Goal: Check status: Check status

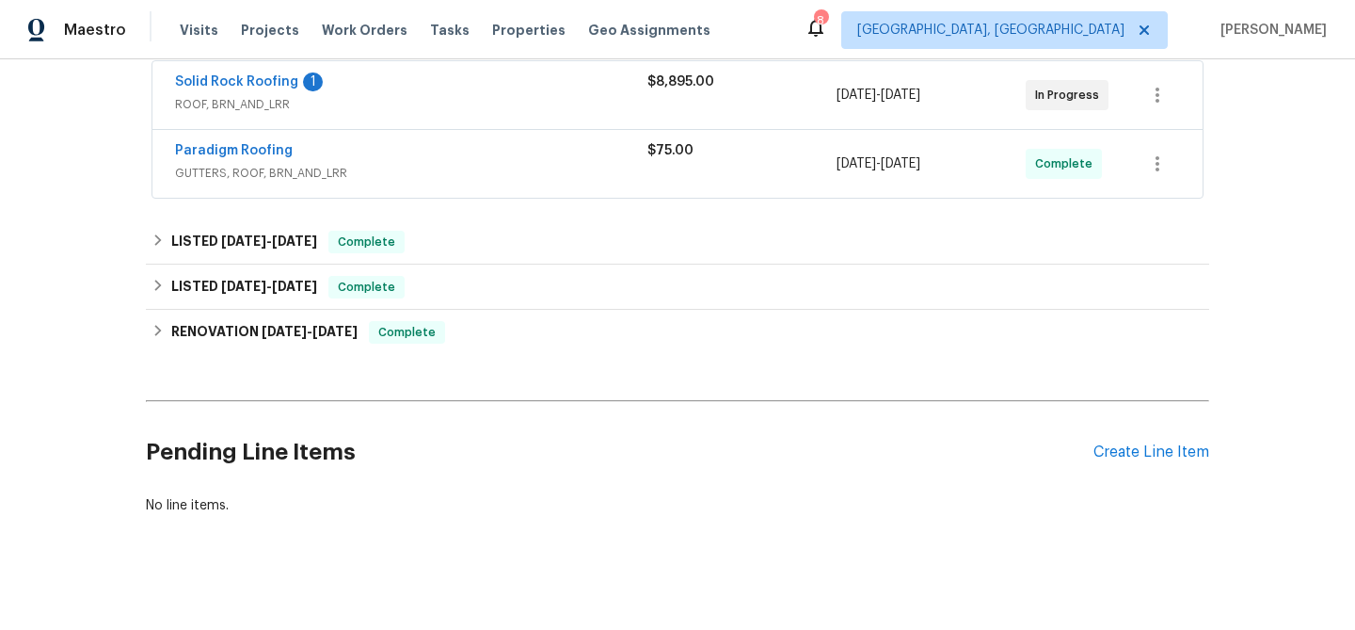
scroll to position [293, 0]
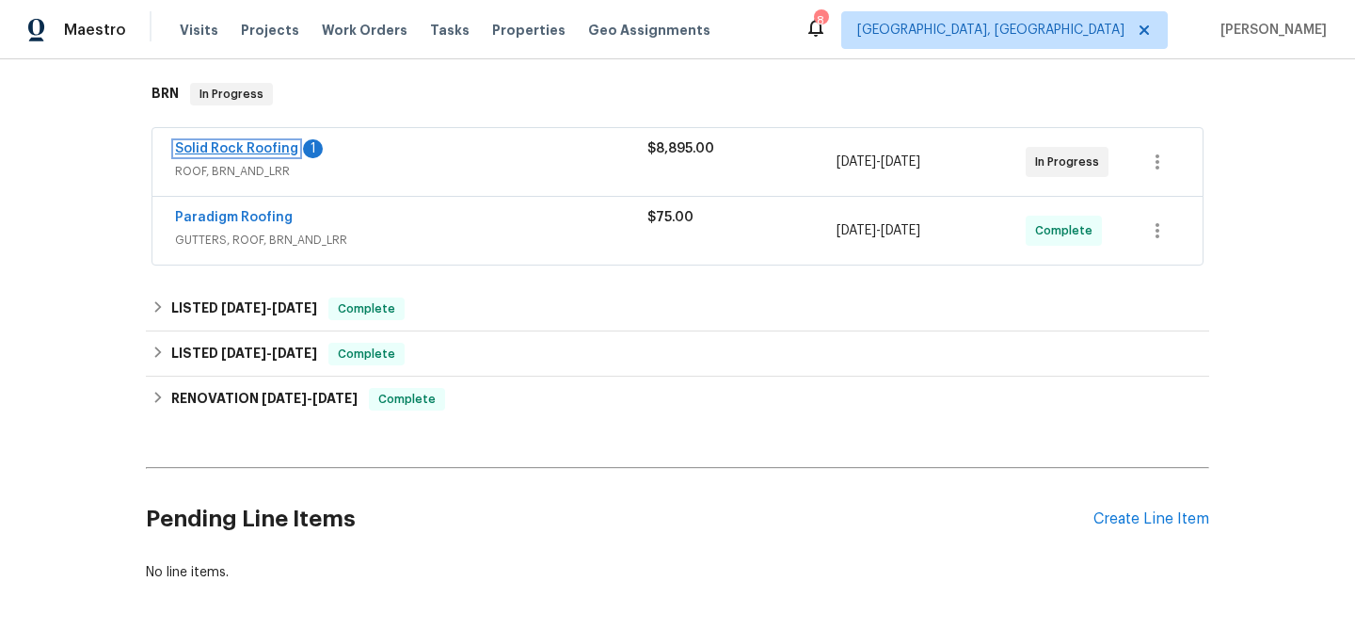
click at [273, 153] on link "Solid Rock Roofing" at bounding box center [236, 148] width 123 height 13
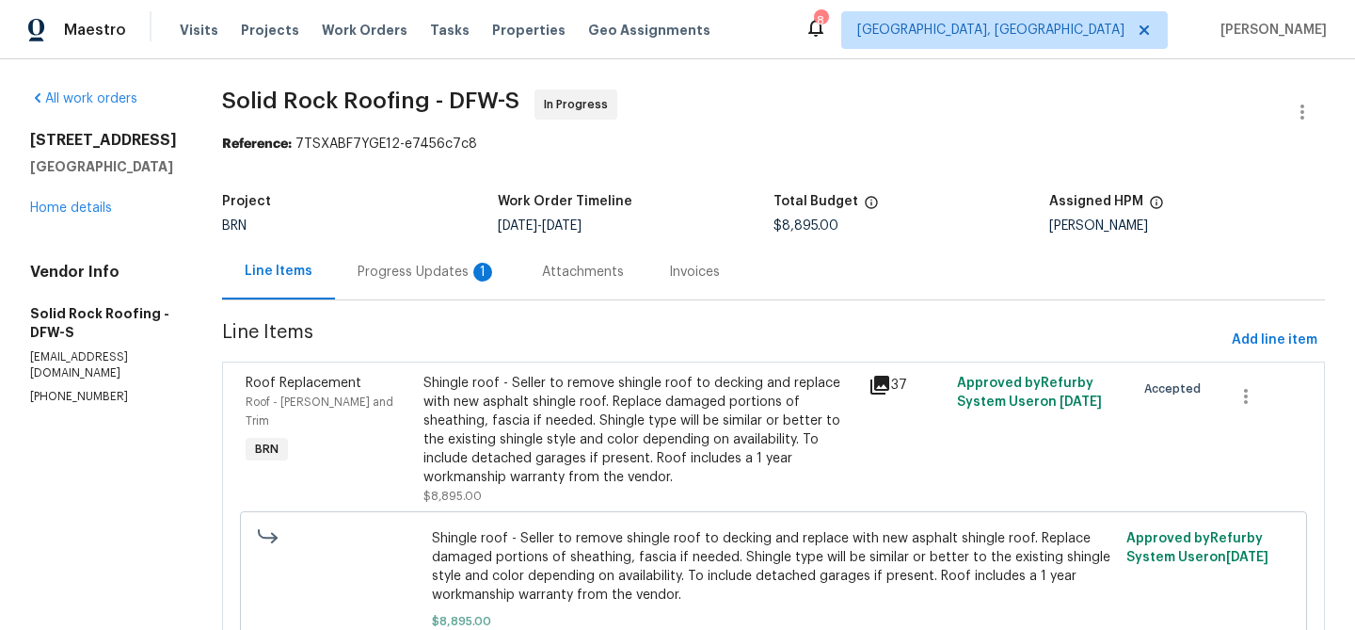
click at [454, 261] on div "Progress Updates 1" at bounding box center [427, 272] width 184 height 56
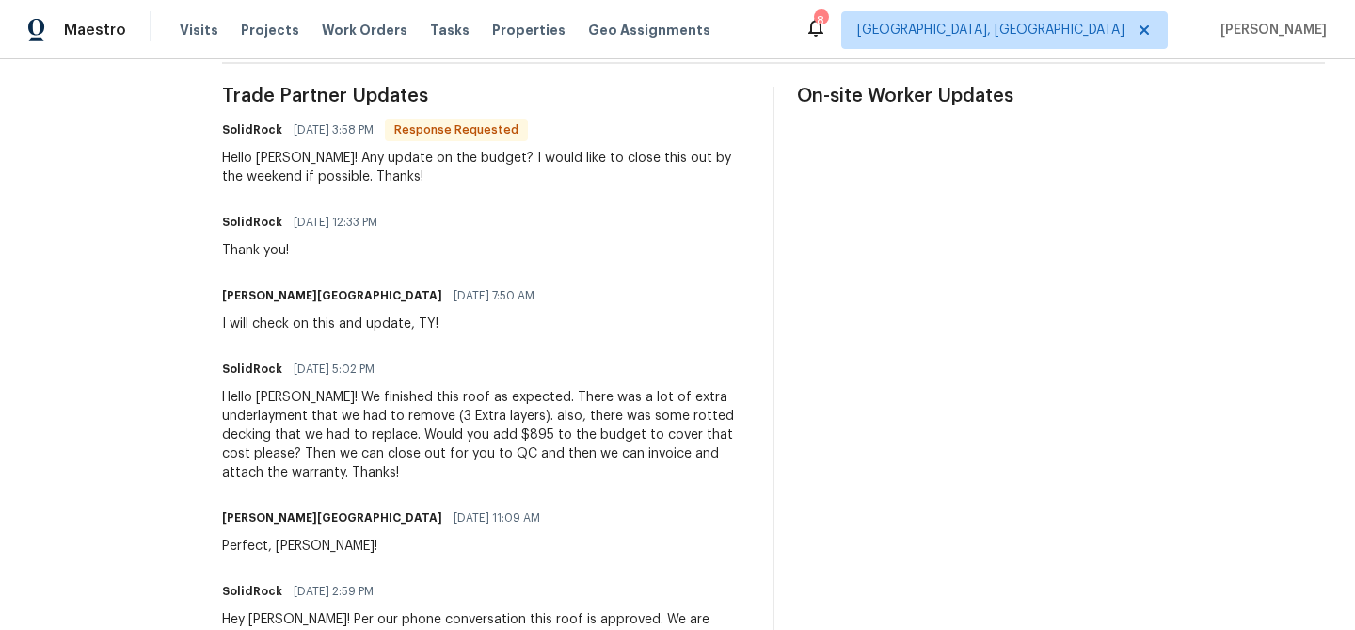
scroll to position [538, 0]
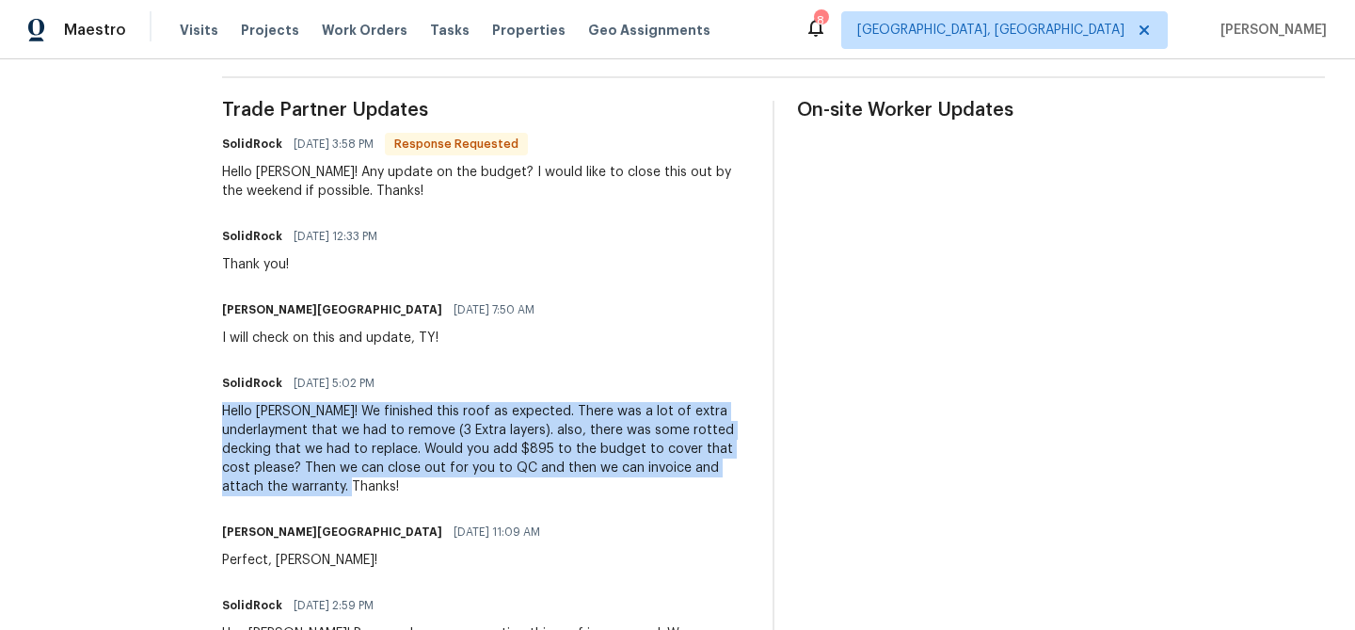
drag, startPoint x: 319, startPoint y: 399, endPoint x: 627, endPoint y: 484, distance: 319.1
click at [627, 484] on div "SolidRock 08/14/2025 5:02 PM Hello Isabel! We finished this roof as expected. T…" at bounding box center [486, 433] width 528 height 126
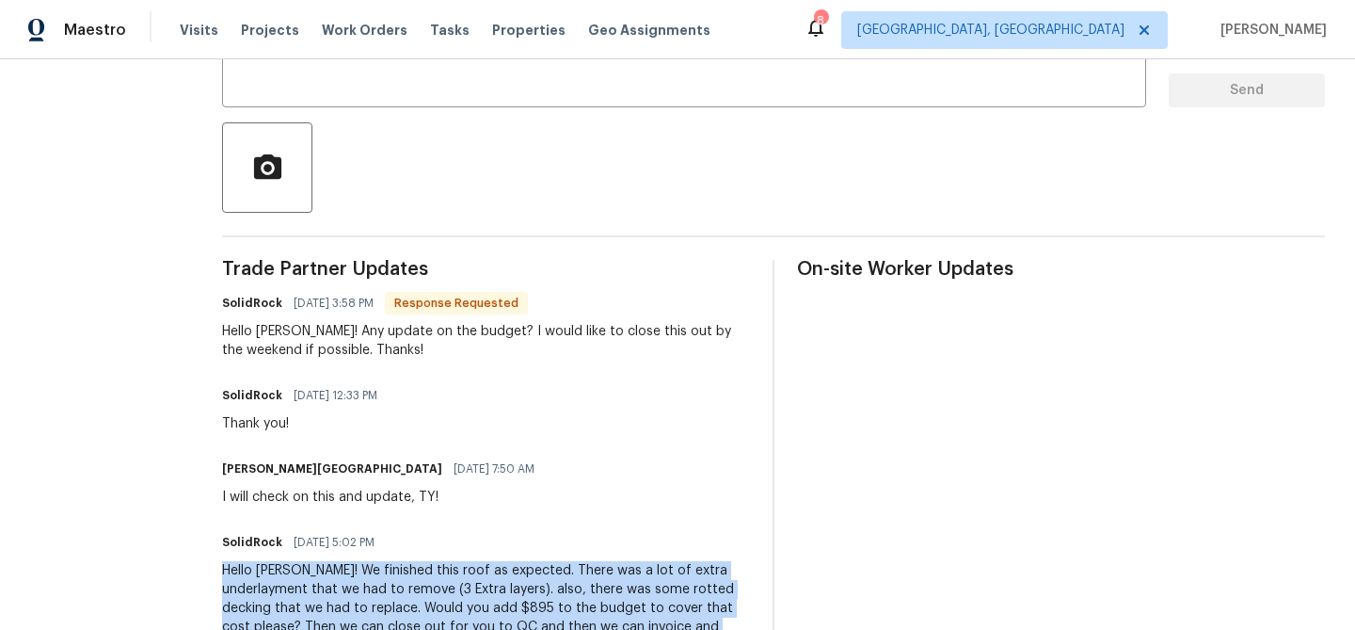
scroll to position [489, 0]
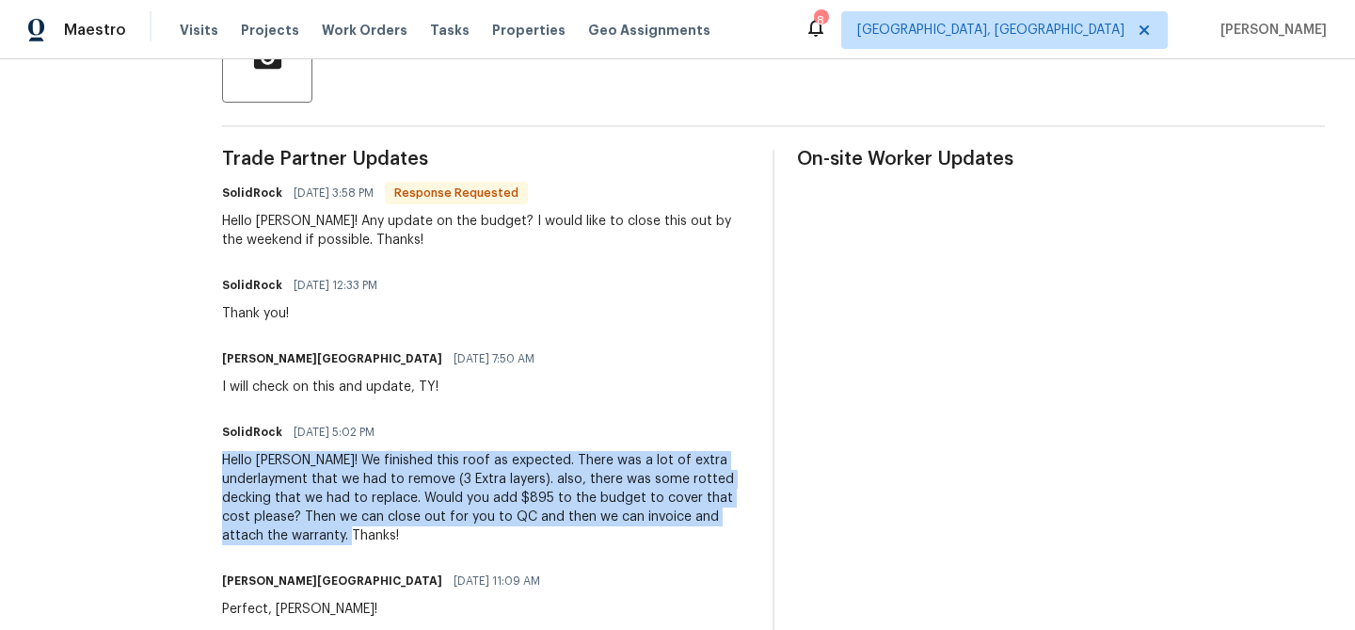
click at [350, 431] on span "08/14/2025 5:02 PM" at bounding box center [334, 431] width 81 height 19
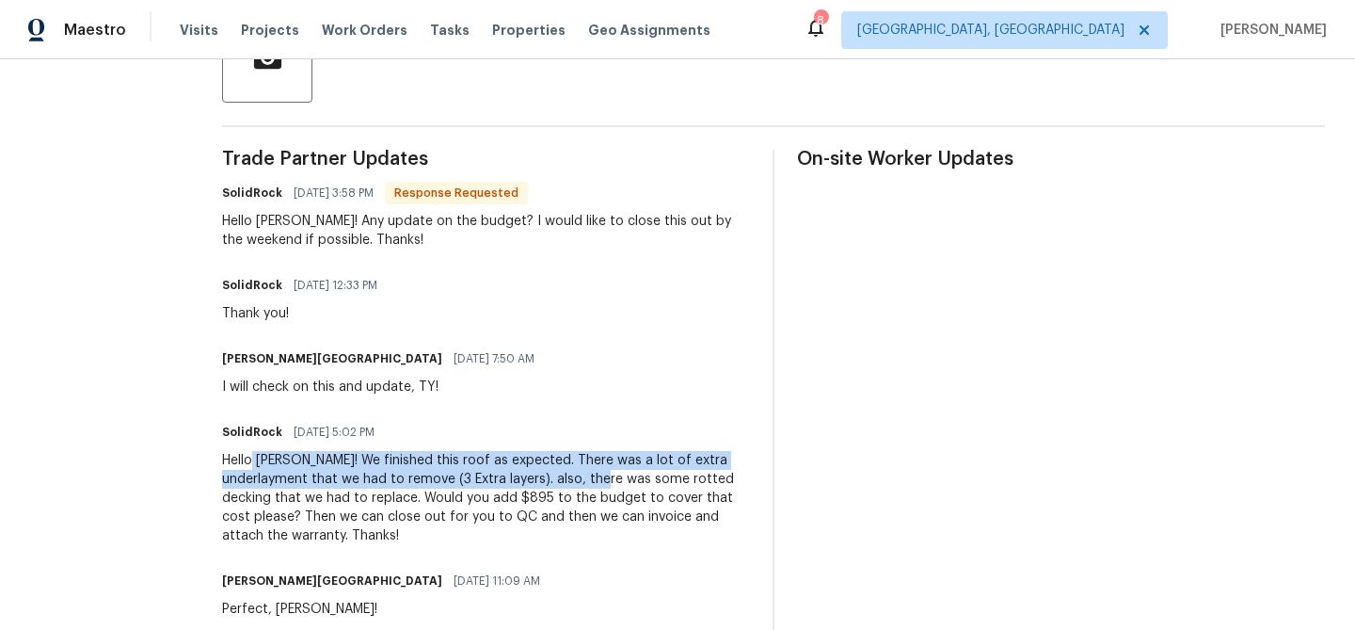
drag, startPoint x: 252, startPoint y: 465, endPoint x: 555, endPoint y: 478, distance: 303.3
click at [558, 479] on div "Hello Isabel! We finished this roof as expected. There was a lot of extra under…" at bounding box center [486, 498] width 528 height 94
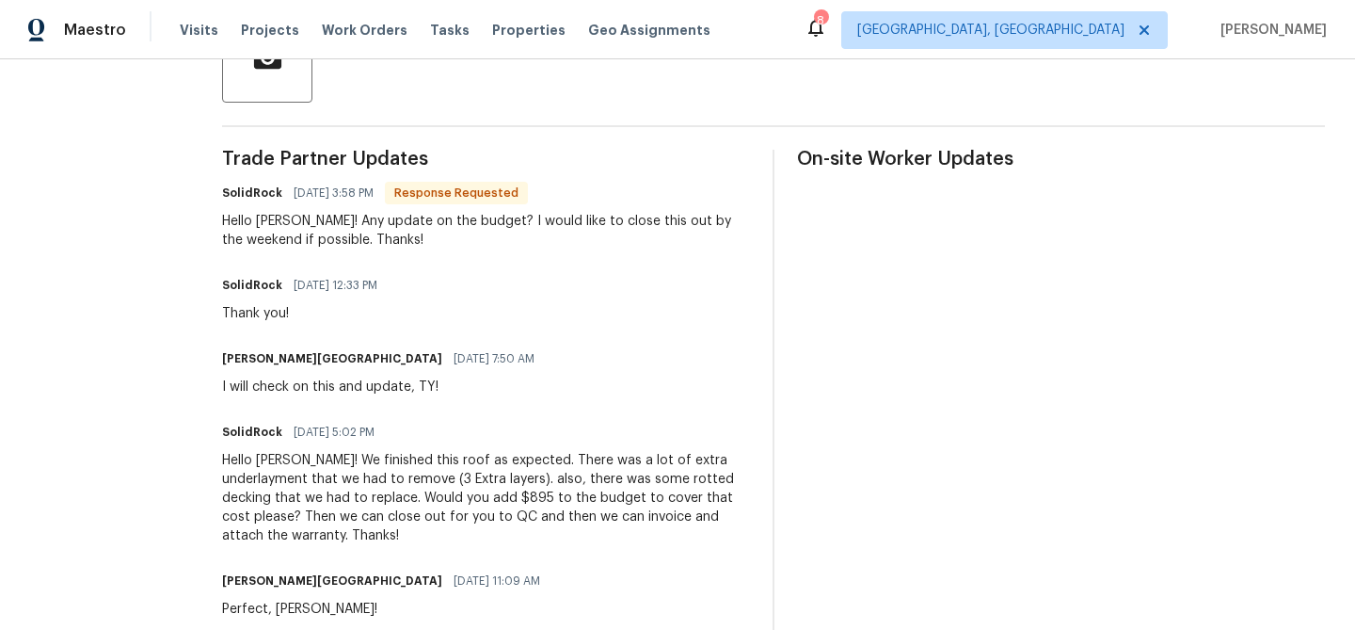
drag, startPoint x: 319, startPoint y: 384, endPoint x: 422, endPoint y: 384, distance: 102.6
click at [354, 384] on div "I will check on this and update, TY!" at bounding box center [384, 386] width 324 height 19
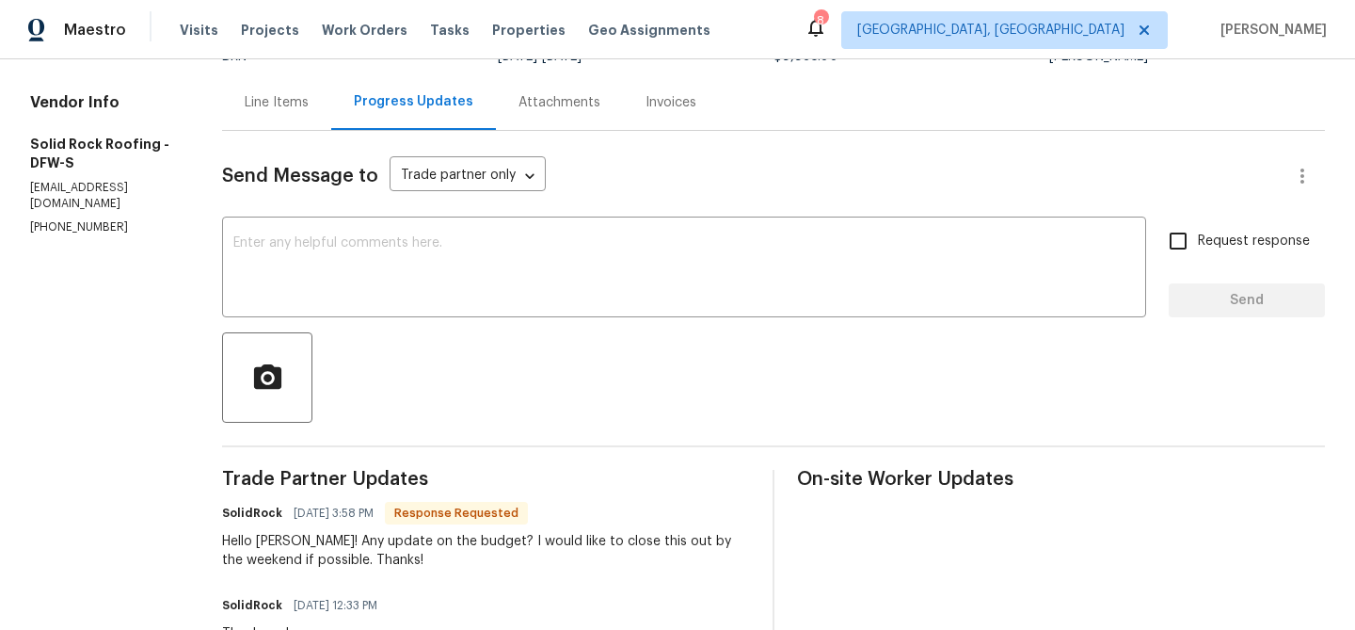
click at [284, 115] on div "Line Items" at bounding box center [276, 102] width 109 height 56
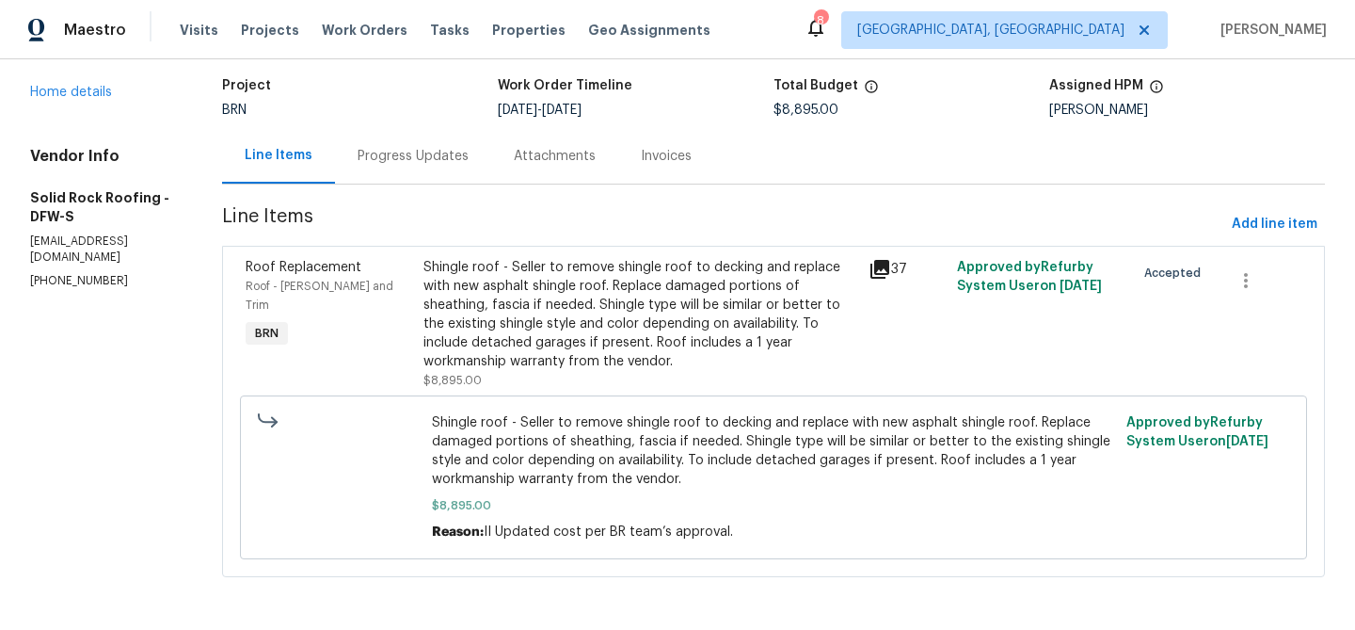
scroll to position [117, 0]
click at [421, 158] on div "Progress Updates" at bounding box center [413, 156] width 111 height 19
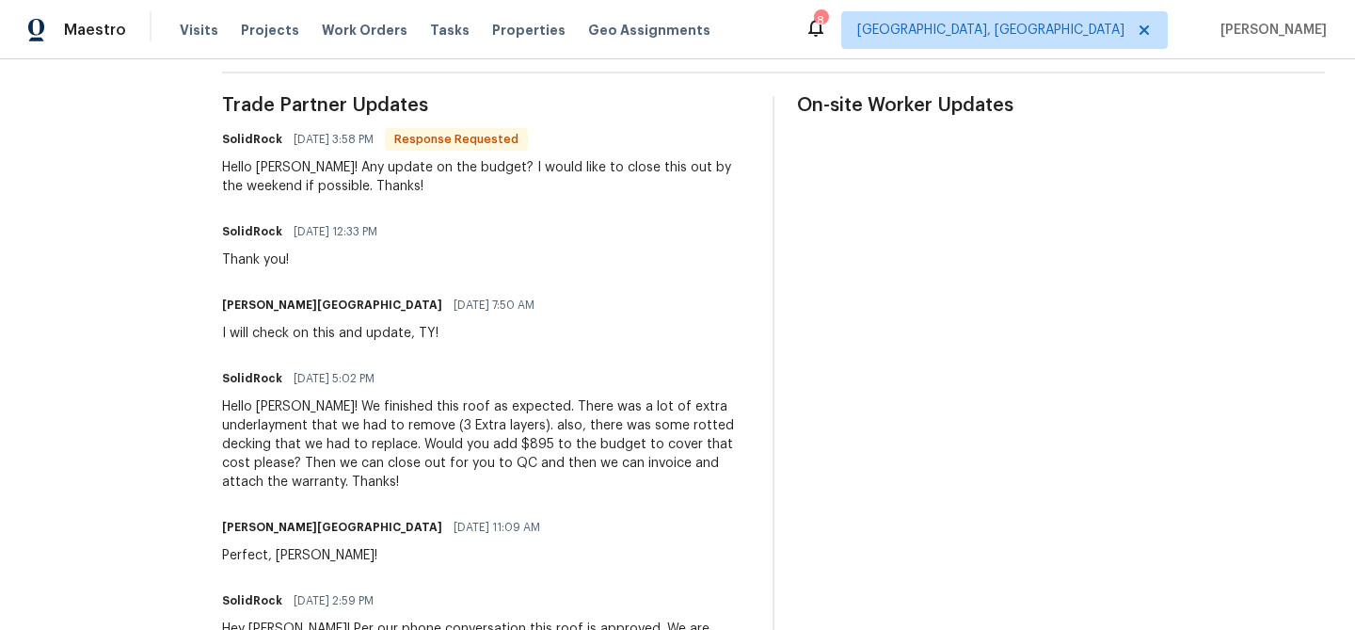
scroll to position [544, 0]
drag, startPoint x: 422, startPoint y: 442, endPoint x: 443, endPoint y: 439, distance: 21.8
click at [444, 439] on div "Hello Isabel! We finished this roof as expected. There was a lot of extra under…" at bounding box center [486, 443] width 528 height 94
copy div "895"
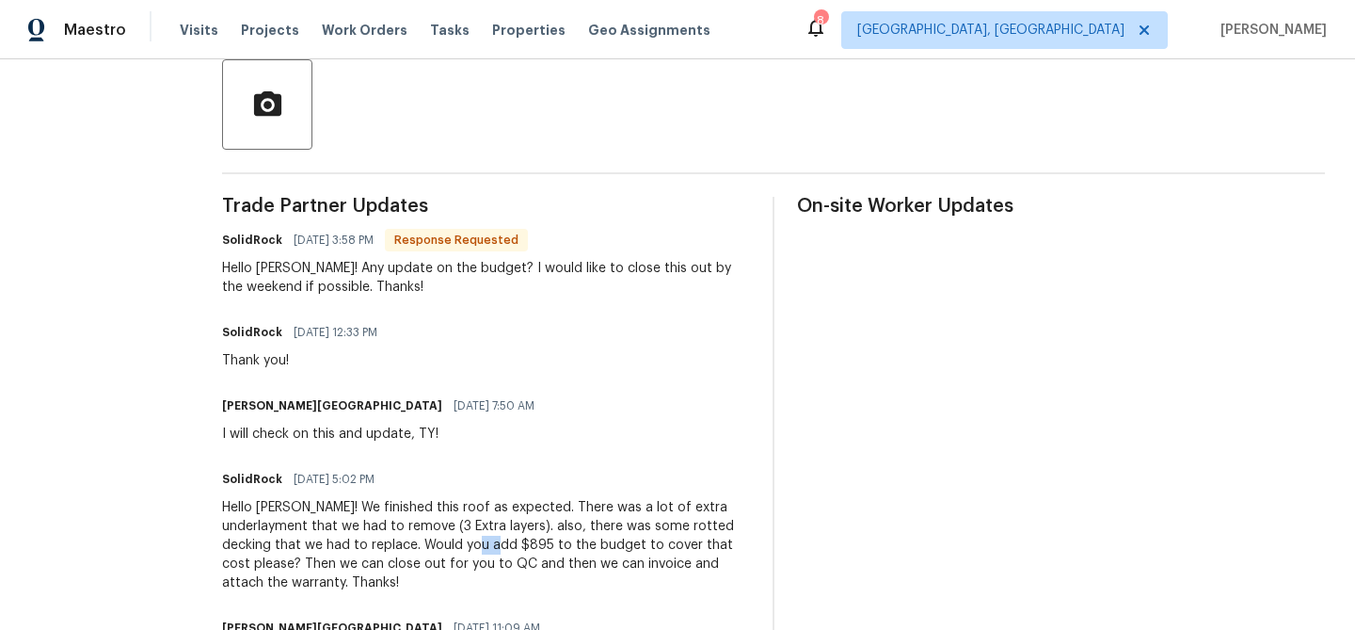
scroll to position [0, 0]
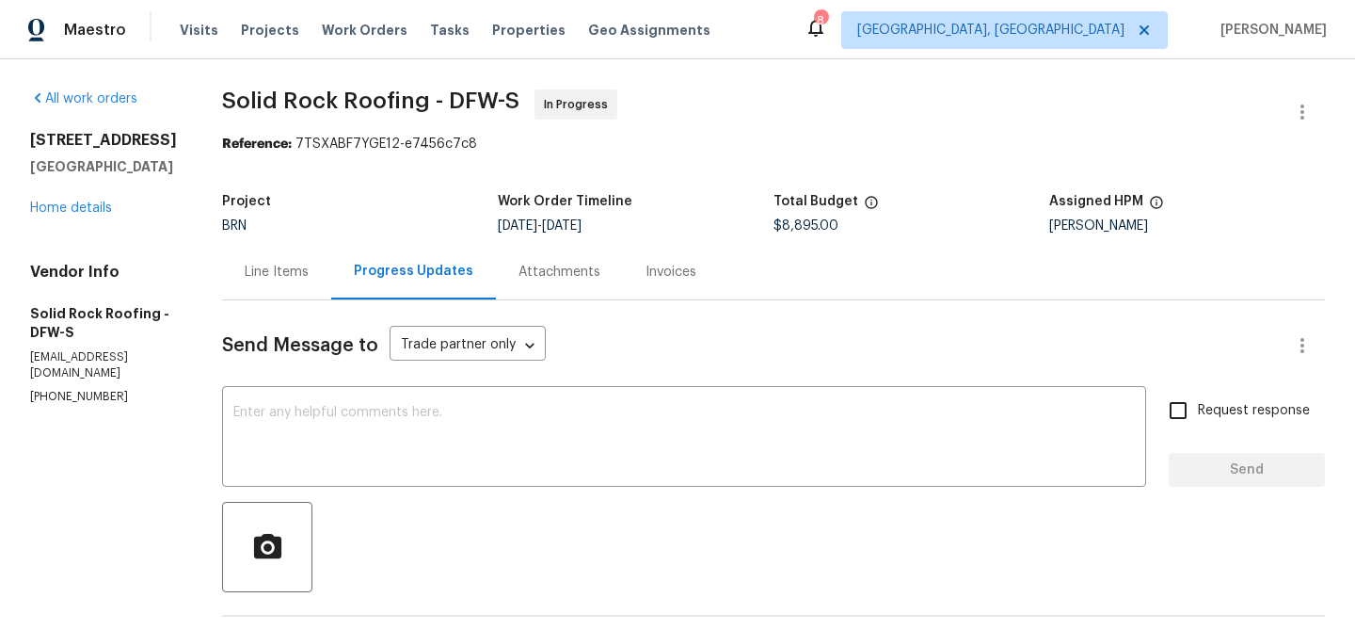
click at [294, 283] on div "Line Items" at bounding box center [276, 272] width 109 height 56
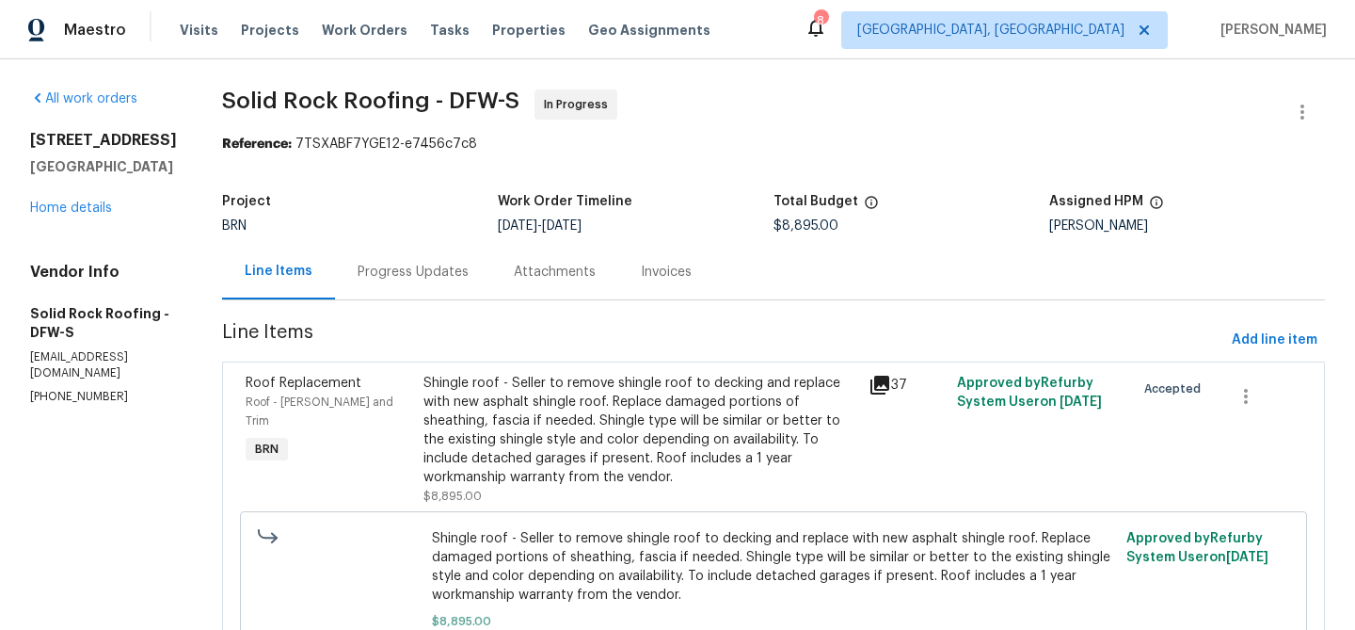
scroll to position [117, 0]
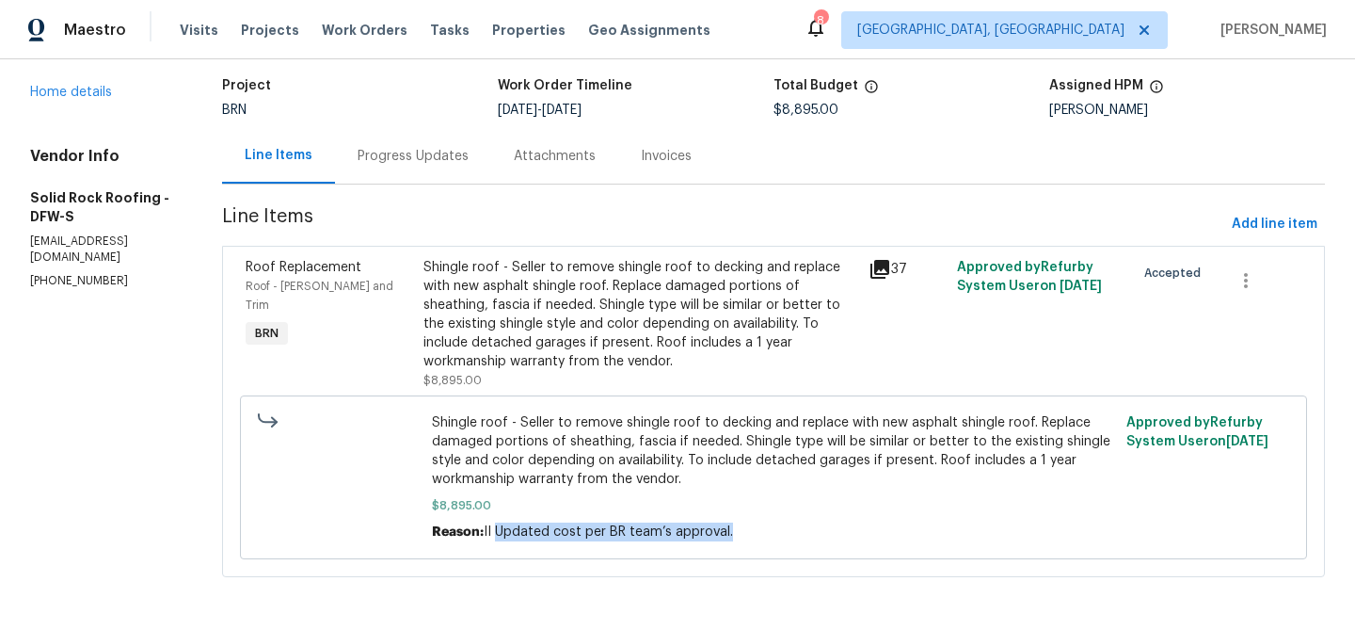
drag, startPoint x: 497, startPoint y: 530, endPoint x: 821, endPoint y: 527, distance: 324.6
click at [821, 527] on div "Reason: II Updated cost per BR team’s approval." at bounding box center [774, 531] width 684 height 19
copy span "Updated cost per BR team’s approval."
click at [512, 332] on div "Shingle roof - Seller to remove shingle roof to decking and replace with new as…" at bounding box center [640, 314] width 434 height 113
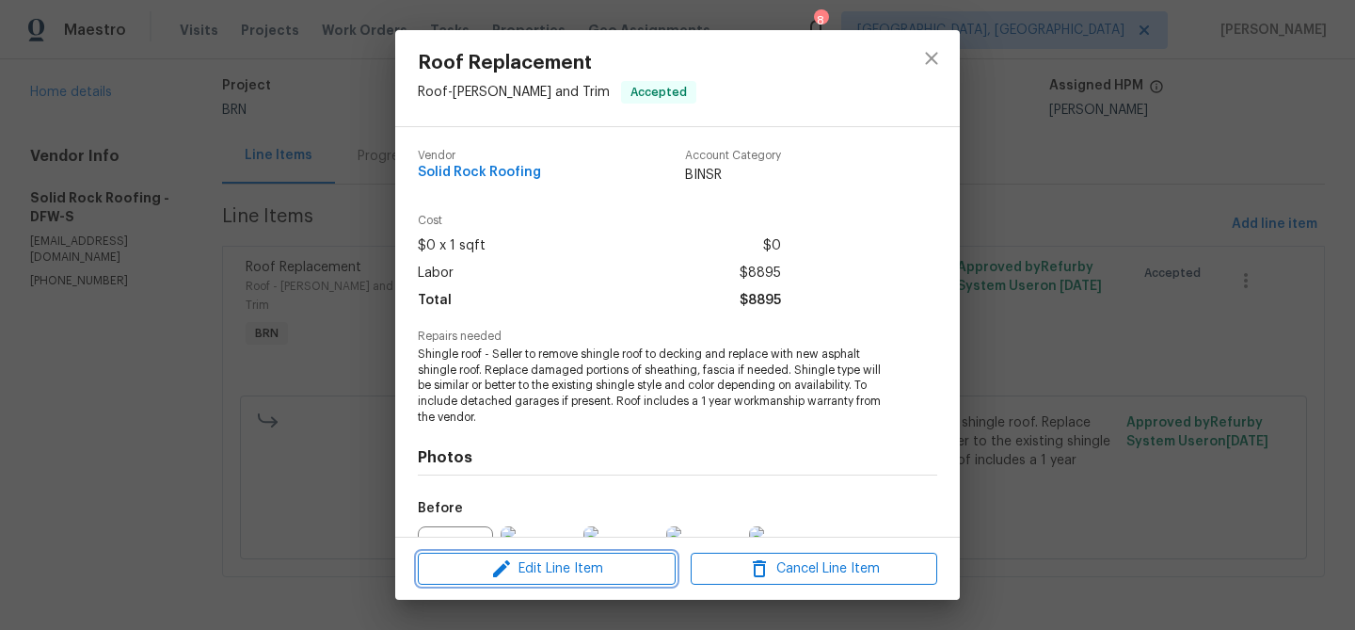
click at [579, 564] on span "Edit Line Item" at bounding box center [546, 569] width 247 height 24
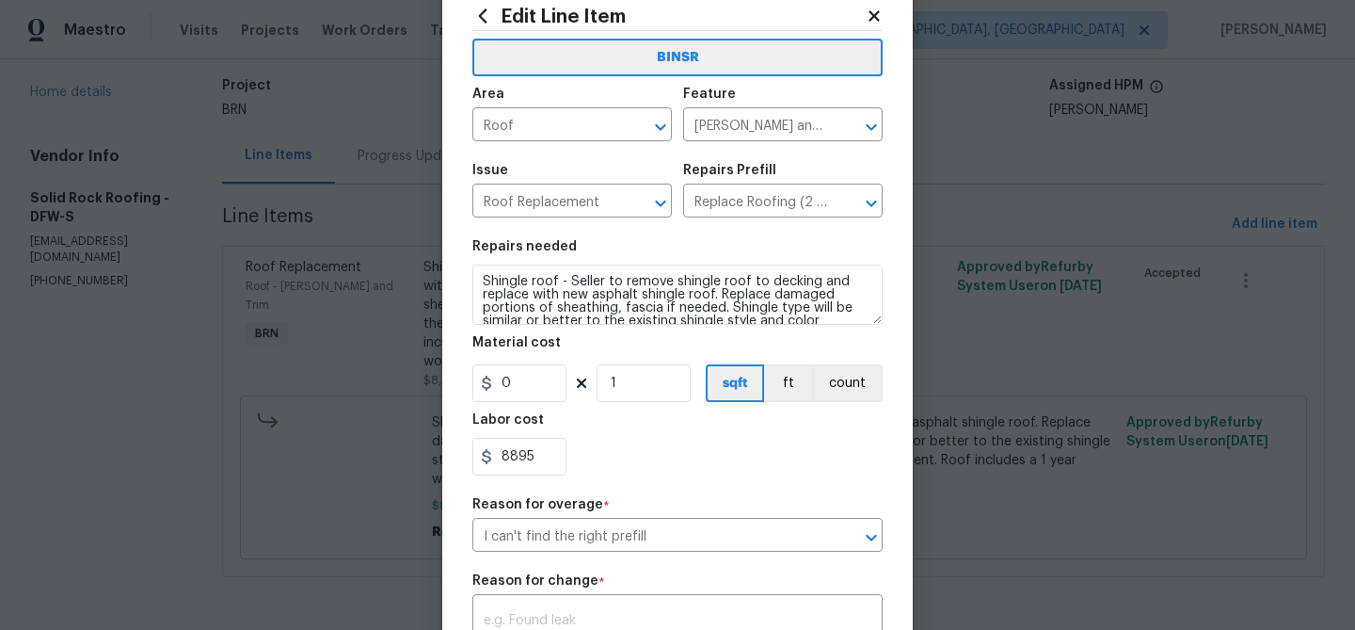
scroll to position [89, 0]
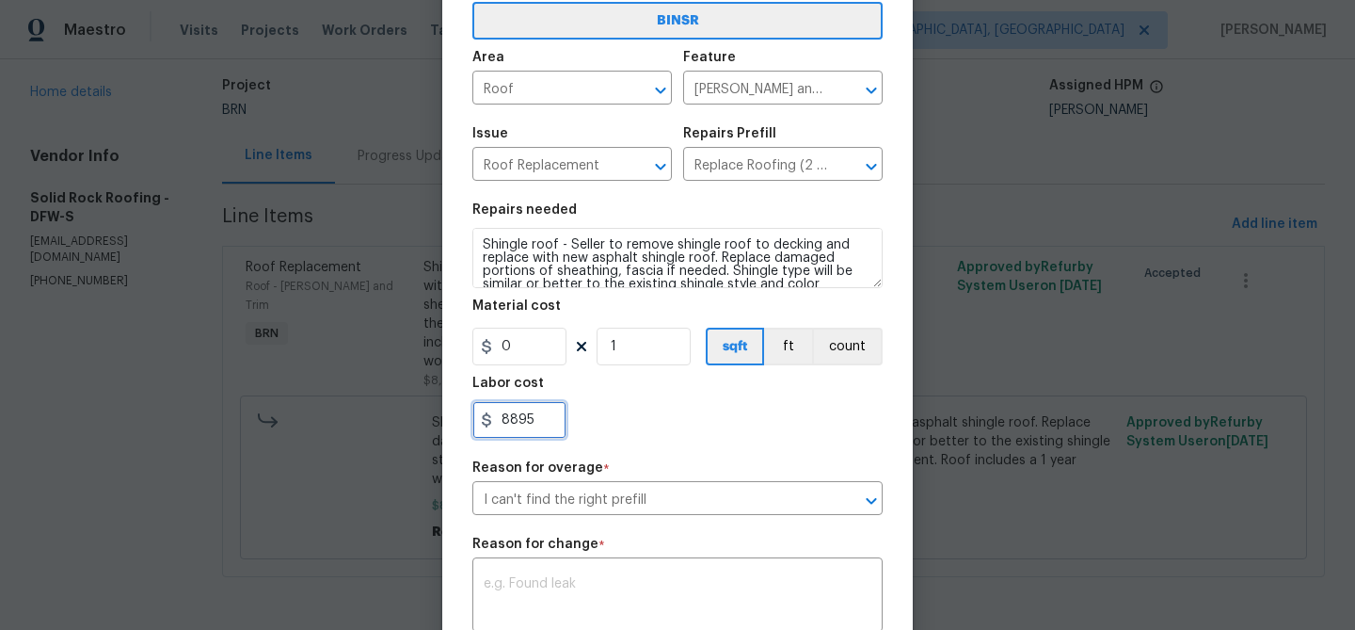
drag, startPoint x: 536, startPoint y: 421, endPoint x: 441, endPoint y: 421, distance: 95.0
click at [442, 421] on div "Edit Line Item BINSR Area Roof ​ Feature Eaves and Trim ​ Issue Roof Replacemen…" at bounding box center [677, 421] width 470 height 965
paste input "text"
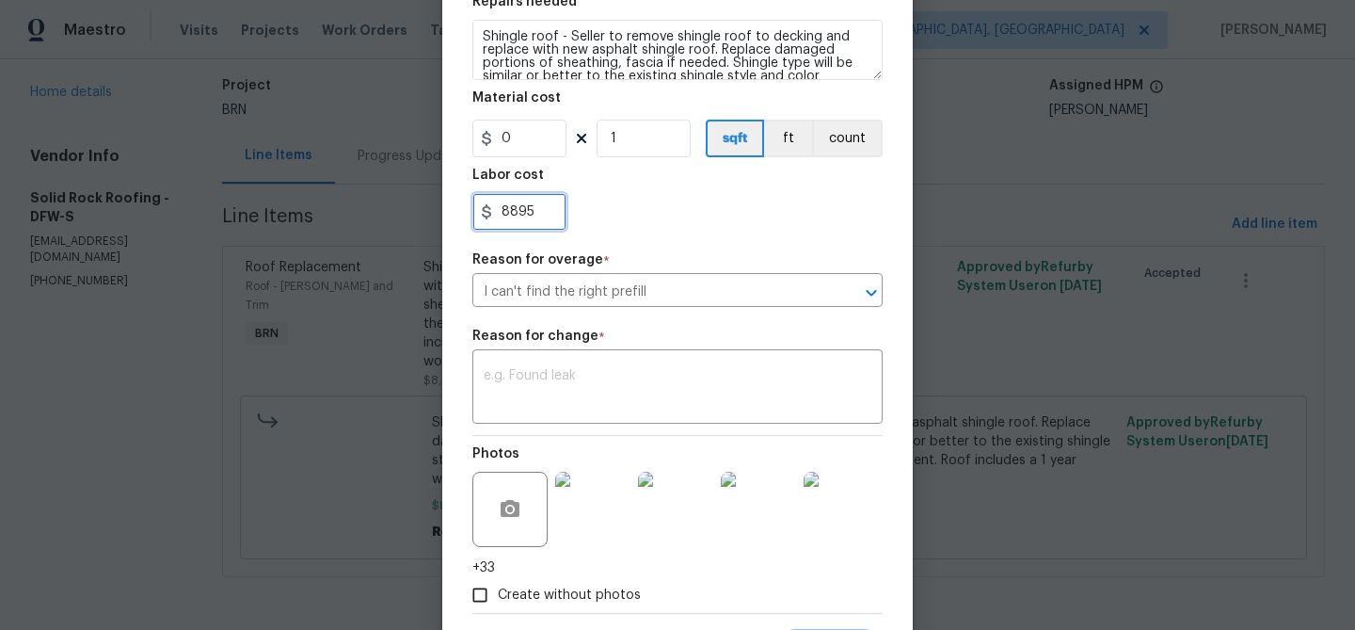
scroll to position [315, 0]
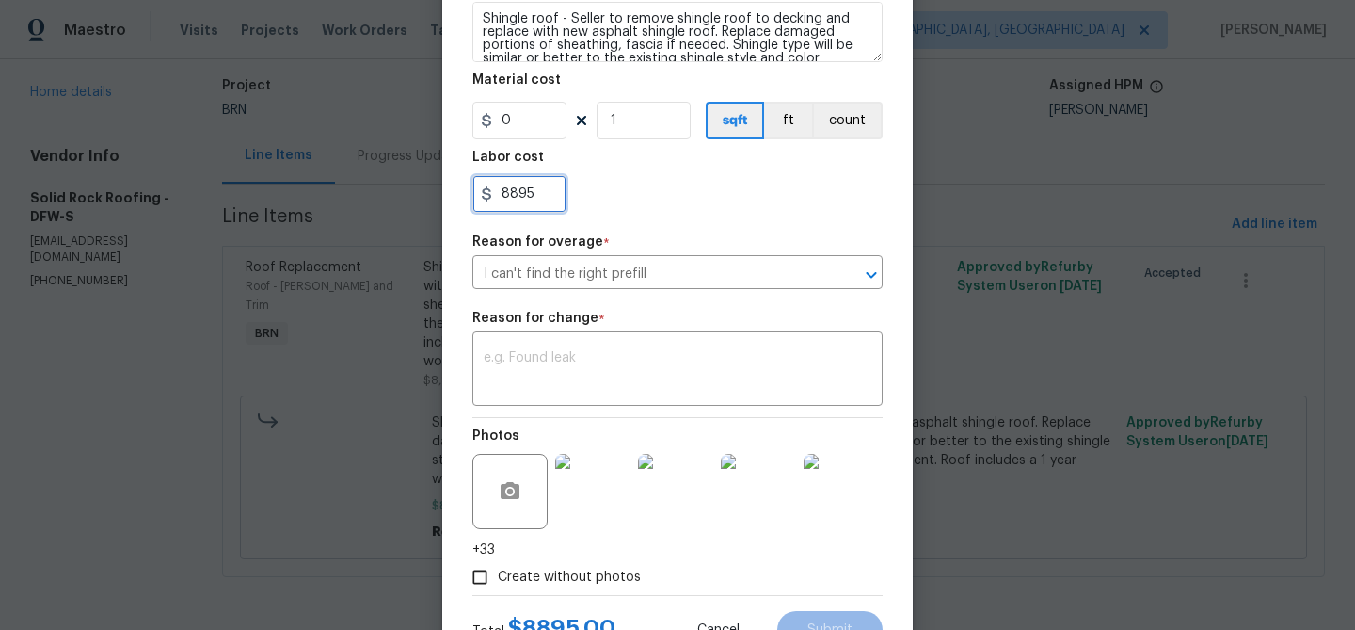
drag, startPoint x: 537, startPoint y: 196, endPoint x: 491, endPoint y: 195, distance: 46.1
click at [491, 195] on div "8895" at bounding box center [519, 194] width 94 height 38
type input "9790"
click at [629, 278] on input "I can't find the right prefill" at bounding box center [651, 274] width 358 height 29
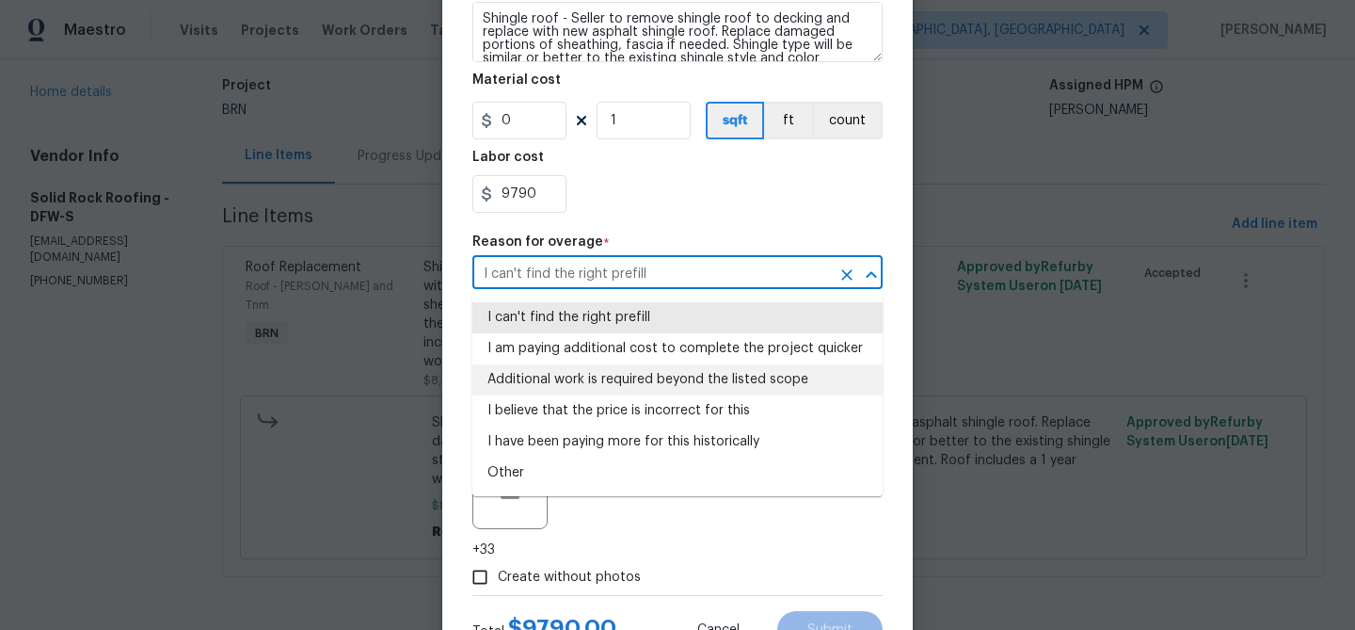
click at [650, 371] on li "Additional work is required beyond the listed scope" at bounding box center [677, 379] width 410 height 31
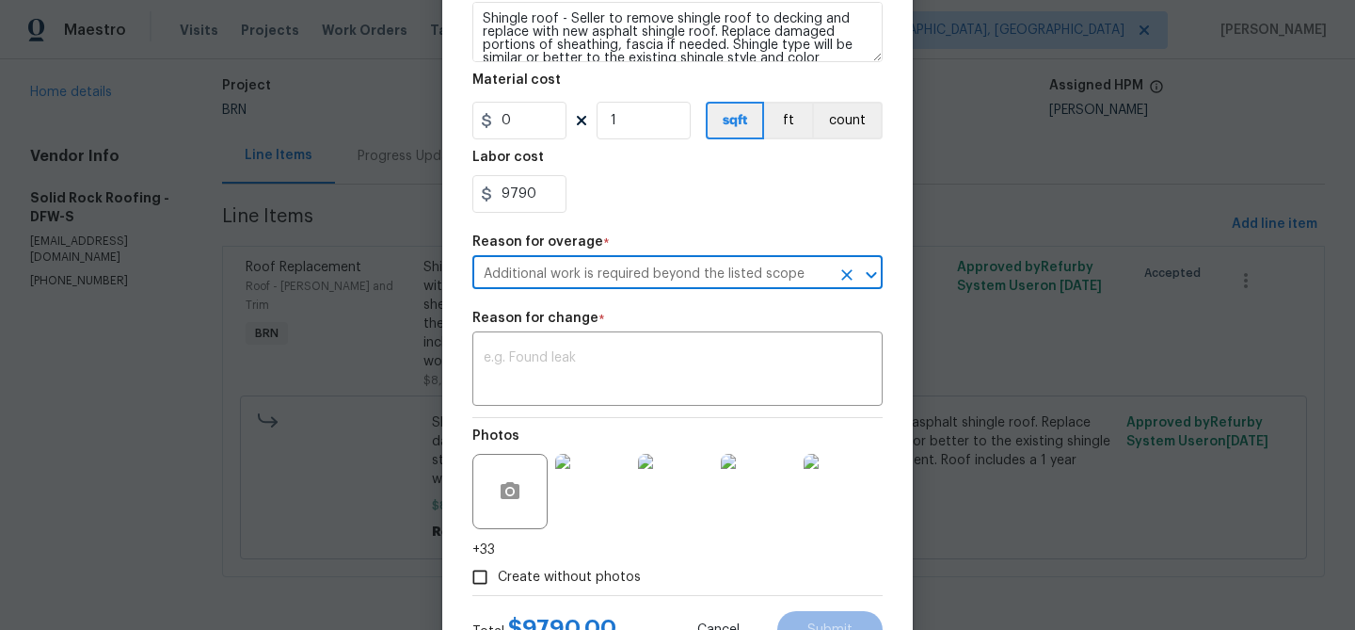
type input "Additional work is required beyond the listed scope"
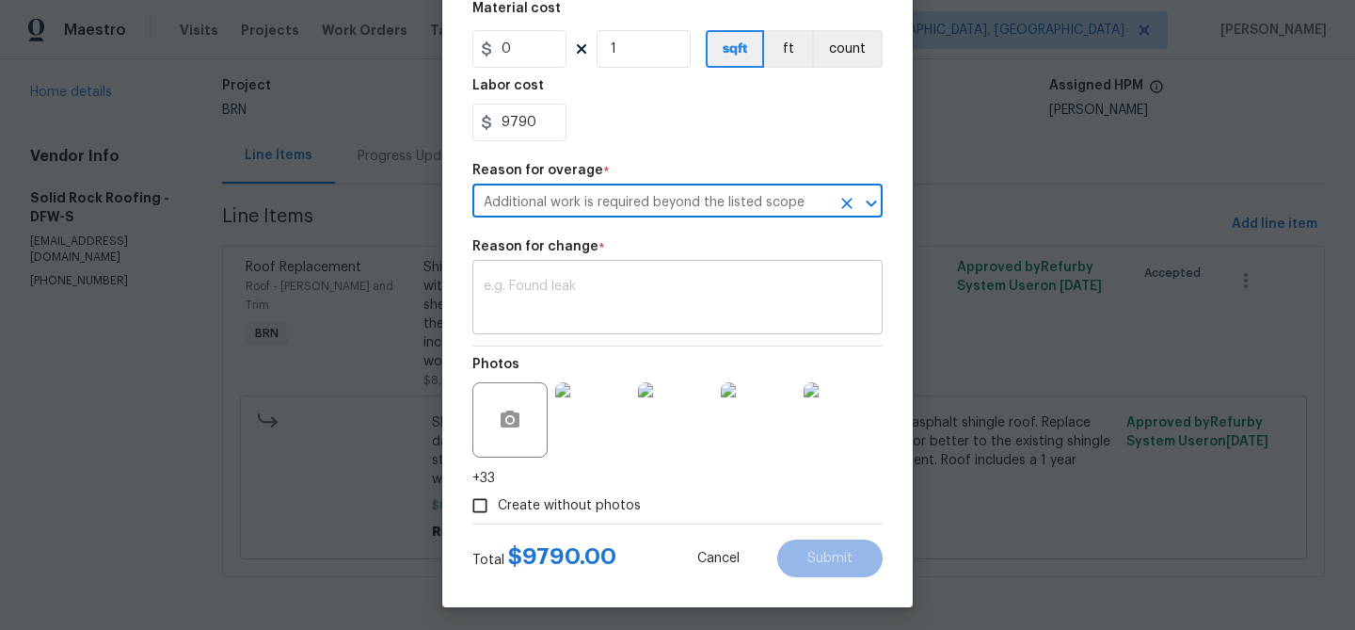
scroll to position [393, 0]
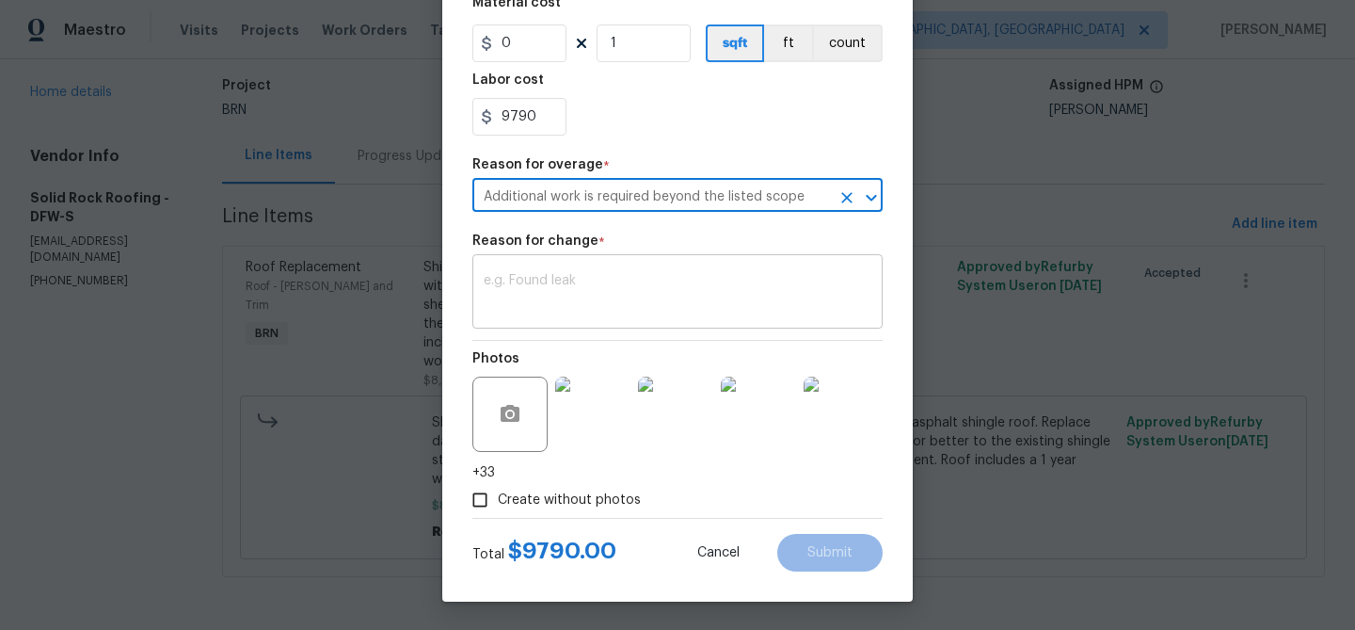
click at [599, 295] on textarea at bounding box center [678, 294] width 388 height 40
paste textarea "Updated cost per BR team’s approval."
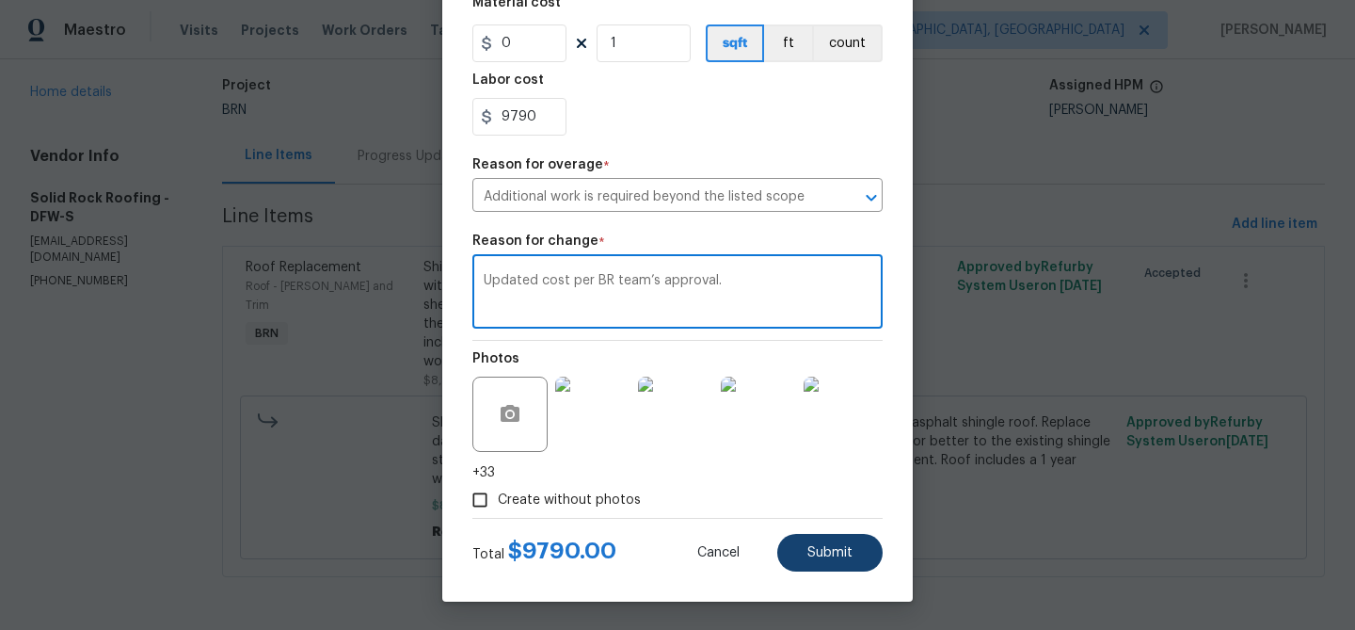
type textarea "Updated cost per BR team’s approval."
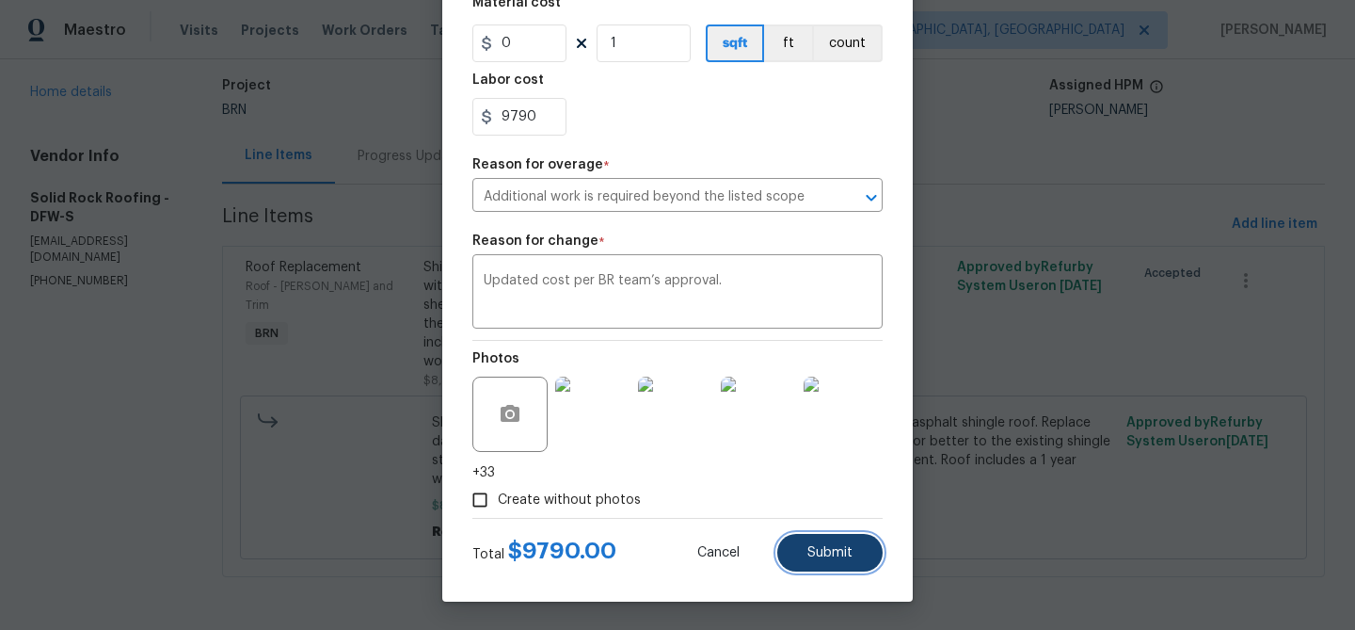
click at [819, 554] on span "Submit" at bounding box center [829, 553] width 45 height 14
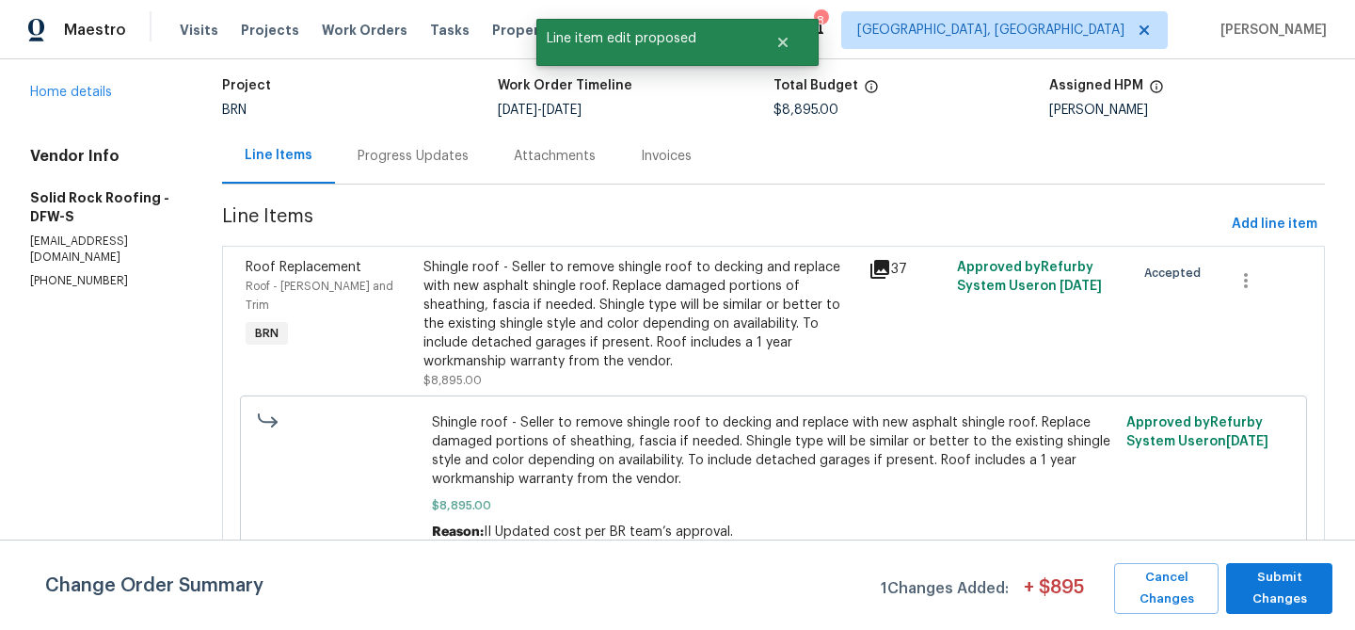
scroll to position [0, 0]
click at [1298, 608] on span "Submit Changes" at bounding box center [1280, 587] width 88 height 43
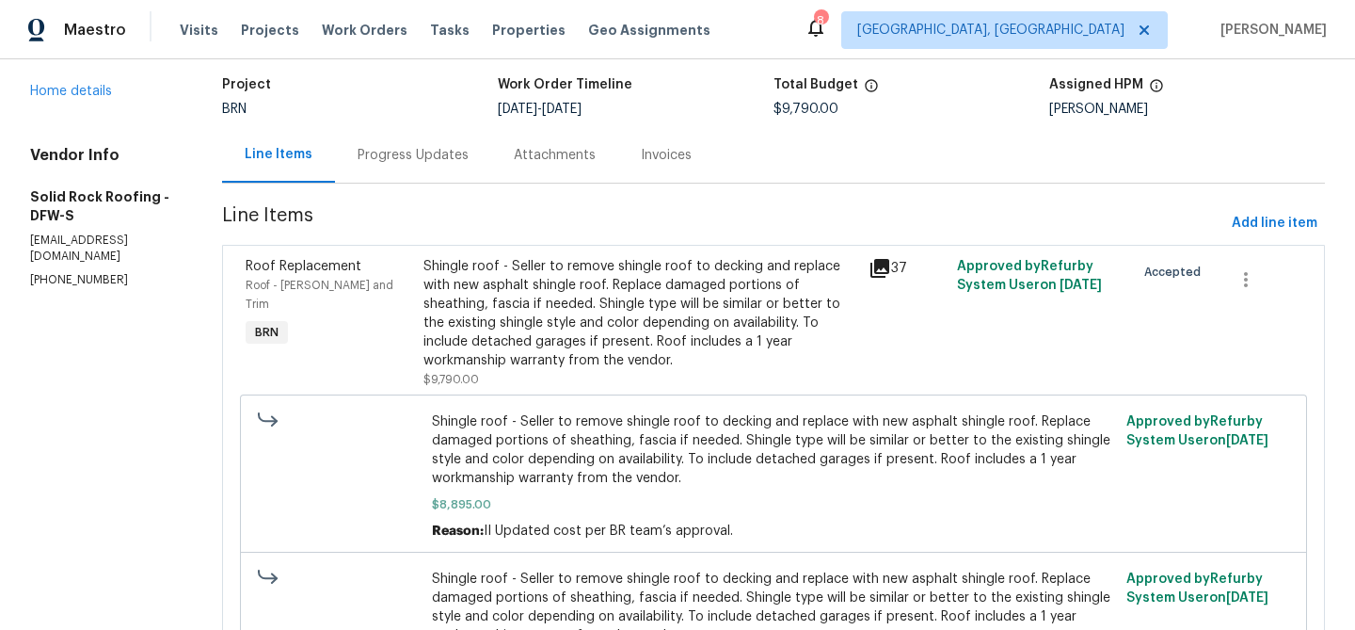
click at [417, 169] on div "Progress Updates" at bounding box center [413, 155] width 156 height 56
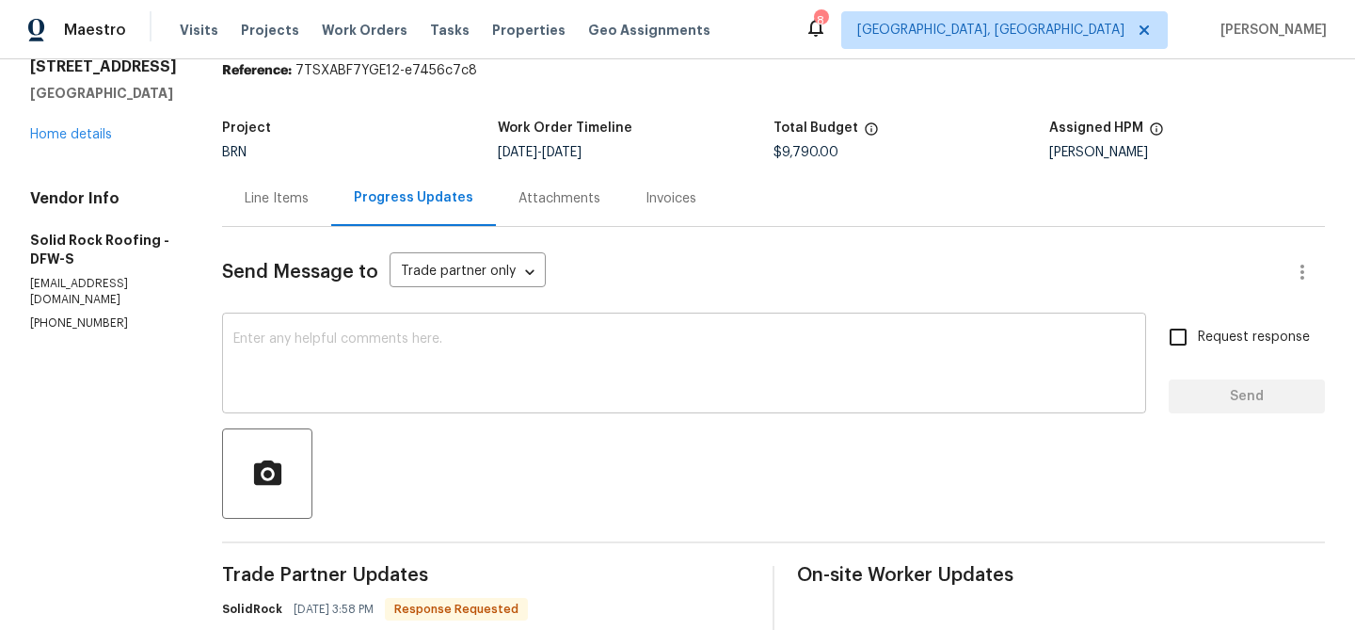
scroll to position [117, 0]
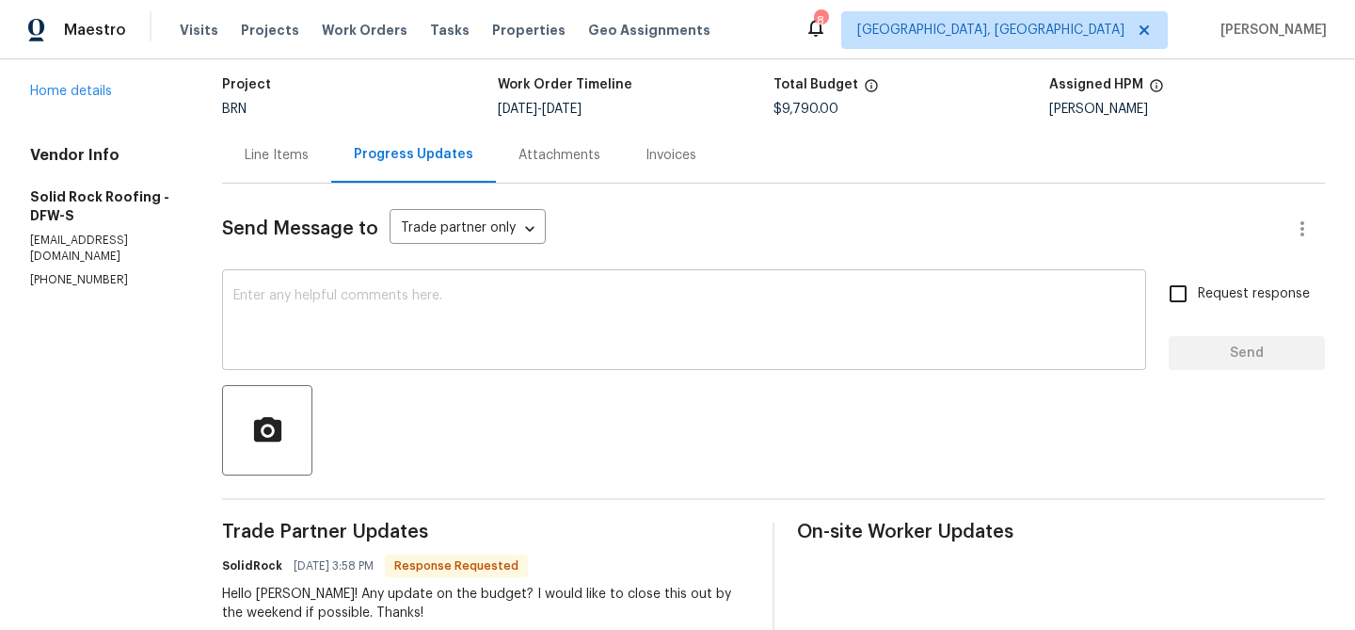
click at [475, 347] on textarea at bounding box center [683, 322] width 901 height 66
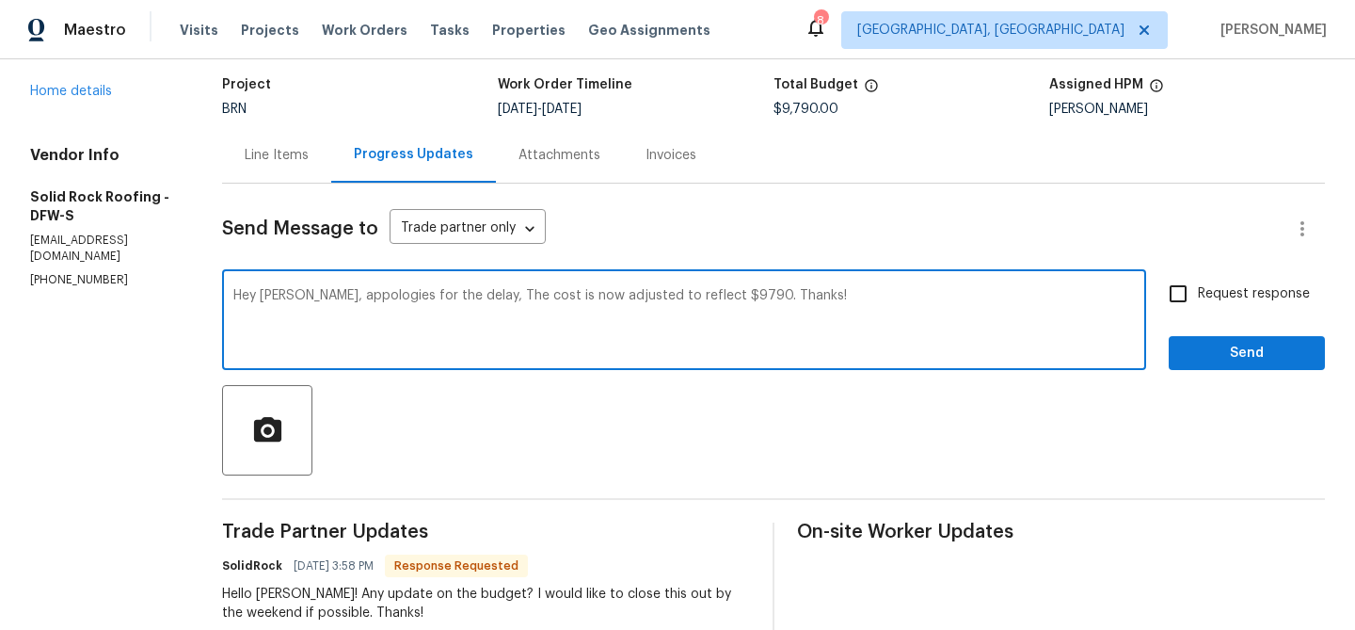
click at [335, 293] on textarea "Hey Matt, appologies for the delay, The cost is now adjusted to reflect $9790. …" at bounding box center [683, 322] width 901 height 66
type textarea "Hey Matt, apologies for the delay, The cost is now adjusted to reflect $9790. T…"
click at [1211, 299] on span "Request response" at bounding box center [1254, 294] width 112 height 20
click at [1198, 299] on input "Request response" at bounding box center [1178, 294] width 40 height 40
checkbox input "true"
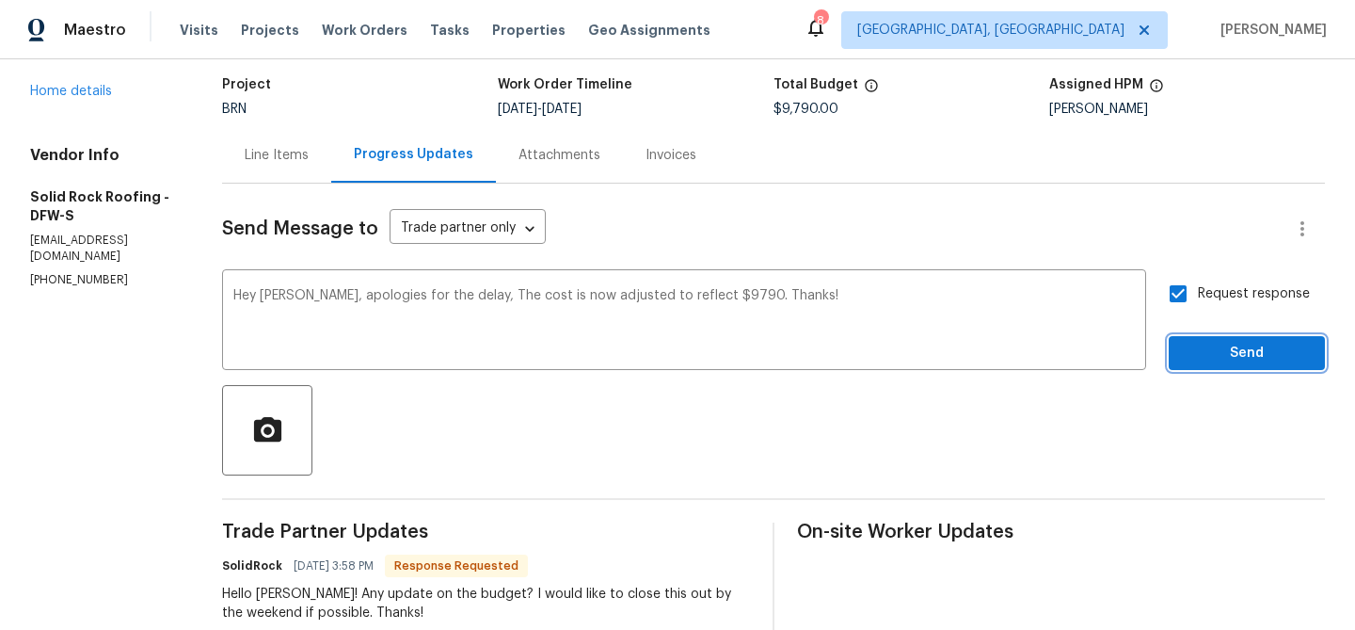
click at [1244, 359] on span "Send" at bounding box center [1247, 354] width 126 height 24
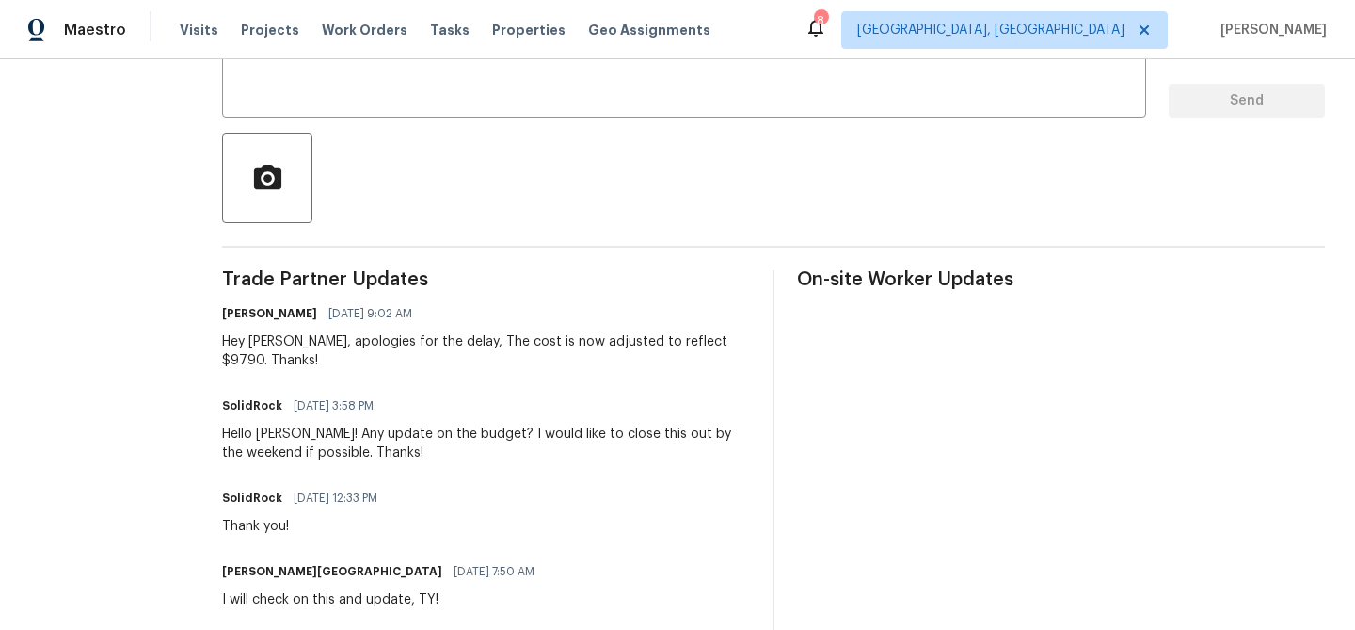
scroll to position [0, 0]
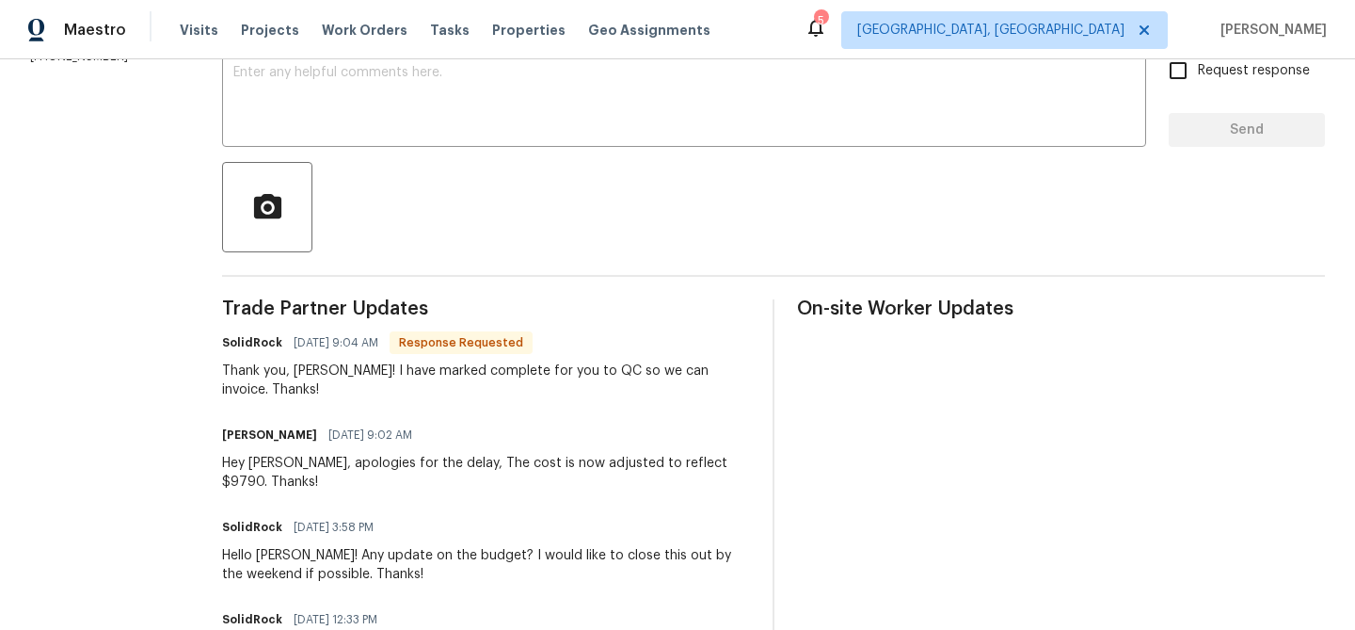
scroll to position [94, 0]
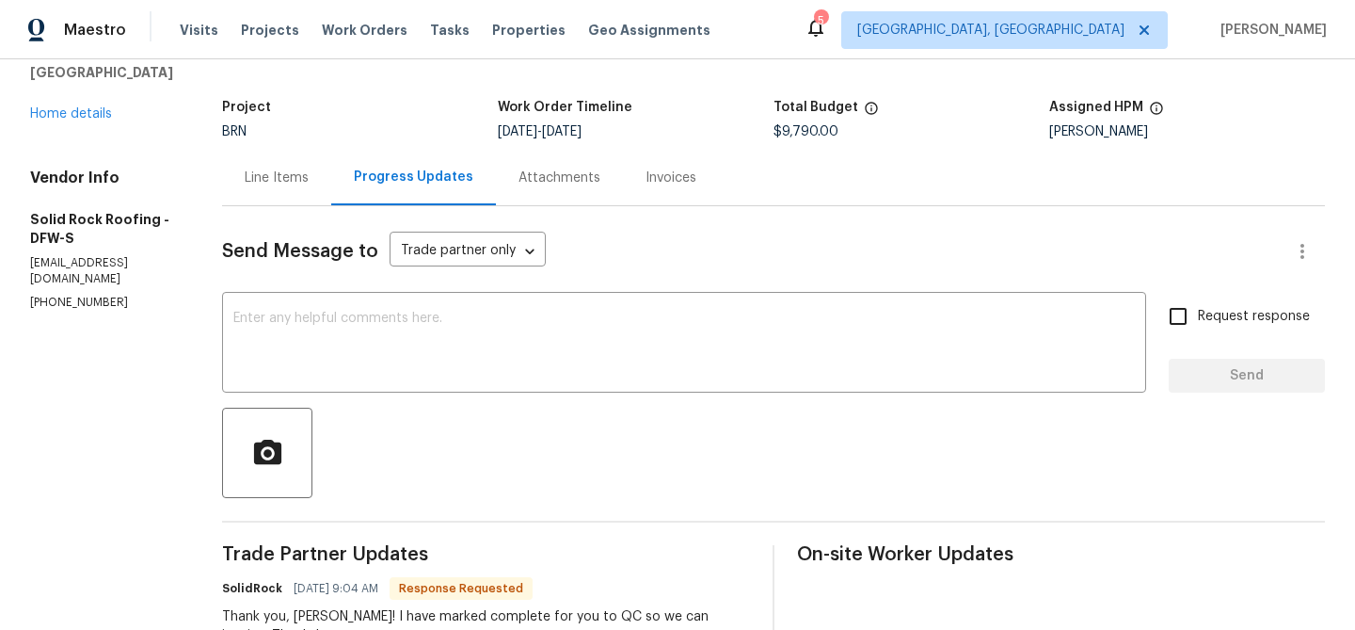
click at [291, 175] on div "Line Items" at bounding box center [277, 177] width 64 height 19
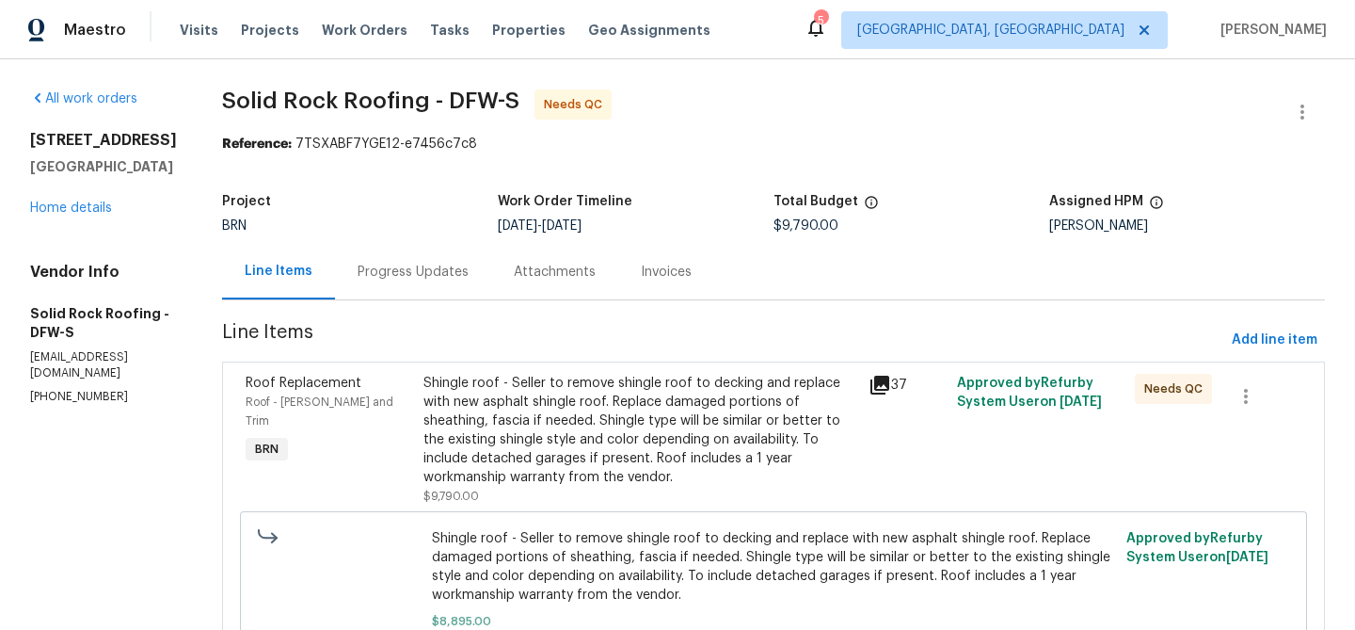
click at [760, 439] on div "Shingle roof - Seller to remove shingle roof to decking and replace with new as…" at bounding box center [640, 430] width 434 height 113
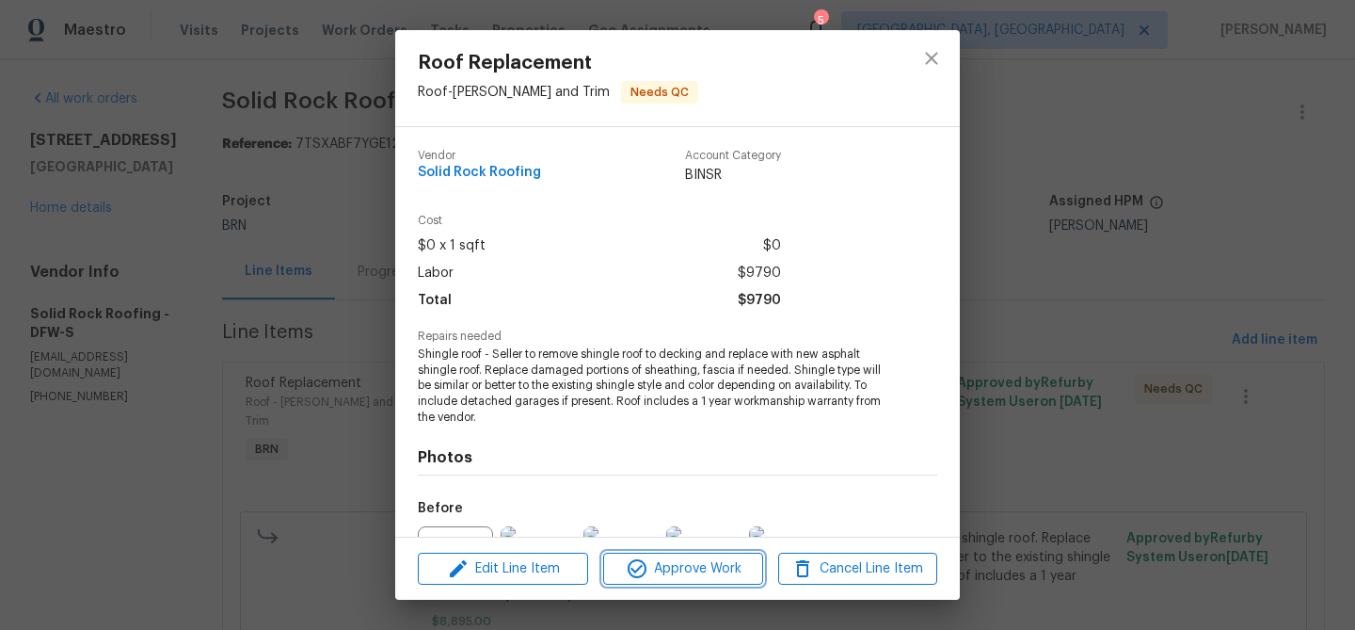
click at [730, 560] on span "Approve Work" at bounding box center [683, 569] width 148 height 24
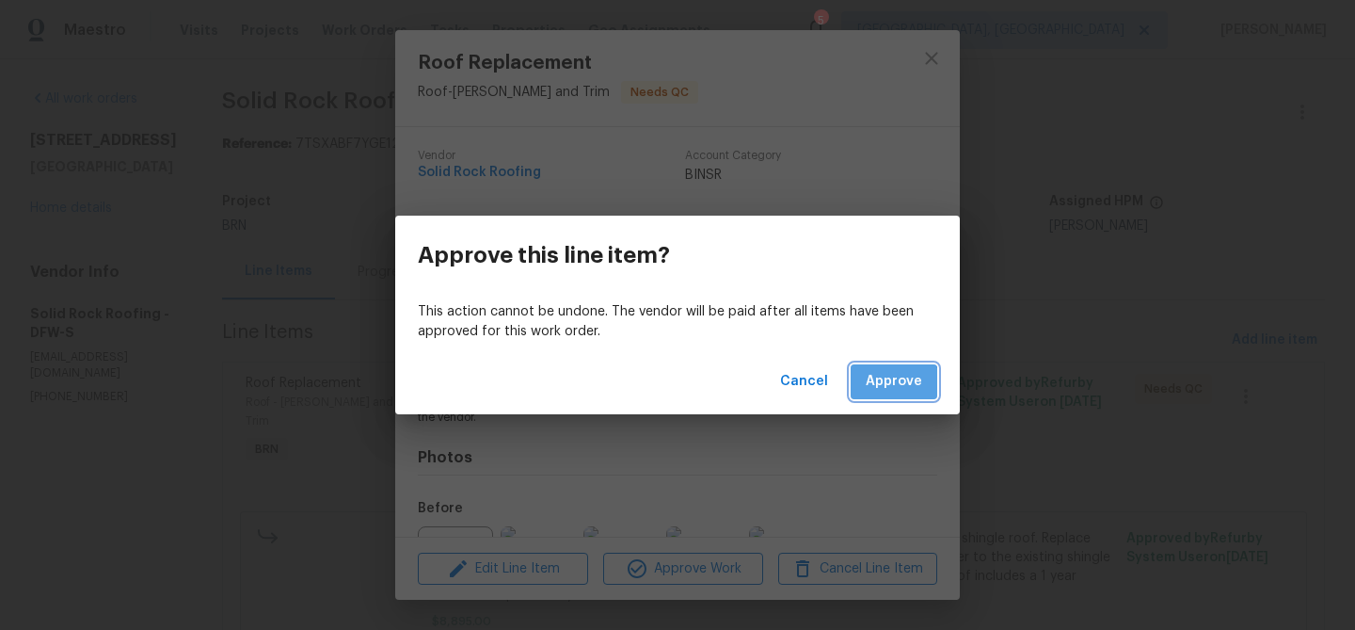
click at [879, 392] on span "Approve" at bounding box center [894, 382] width 56 height 24
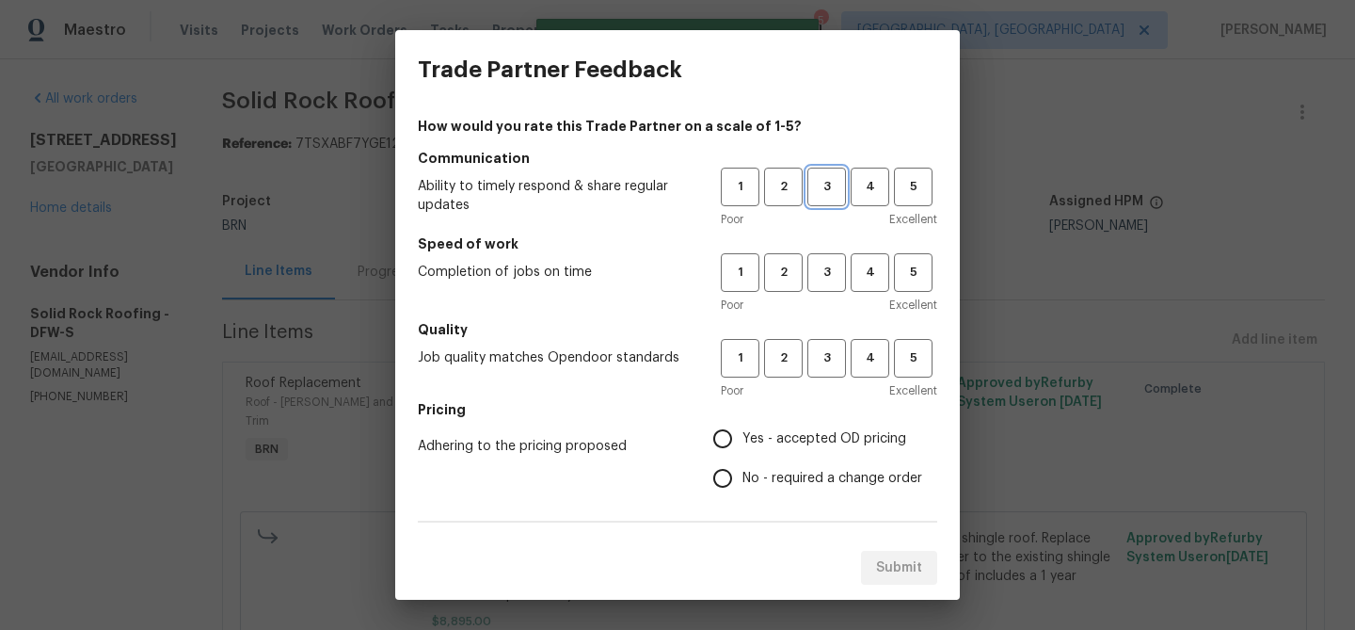
click at [821, 199] on button "3" at bounding box center [826, 186] width 39 height 39
click at [823, 256] on button "3" at bounding box center [826, 272] width 39 height 39
click at [820, 337] on h5 "Quality" at bounding box center [677, 329] width 519 height 19
click at [827, 362] on span "3" at bounding box center [826, 358] width 35 height 22
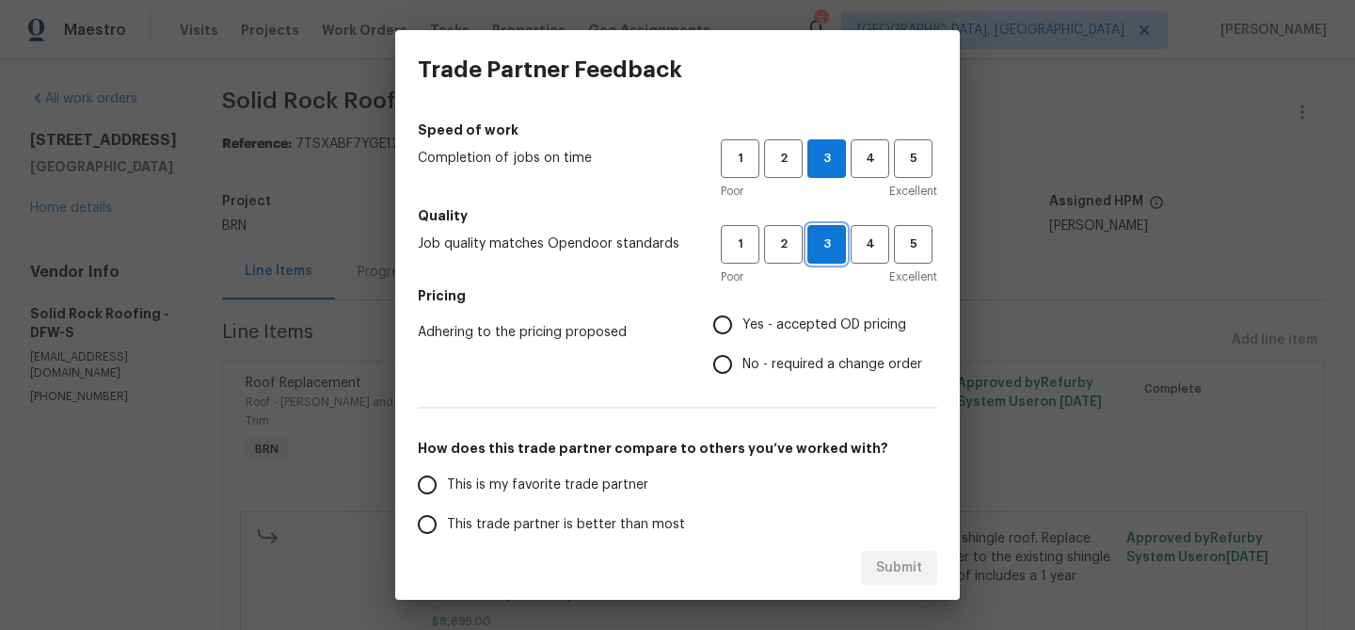
scroll to position [139, 0]
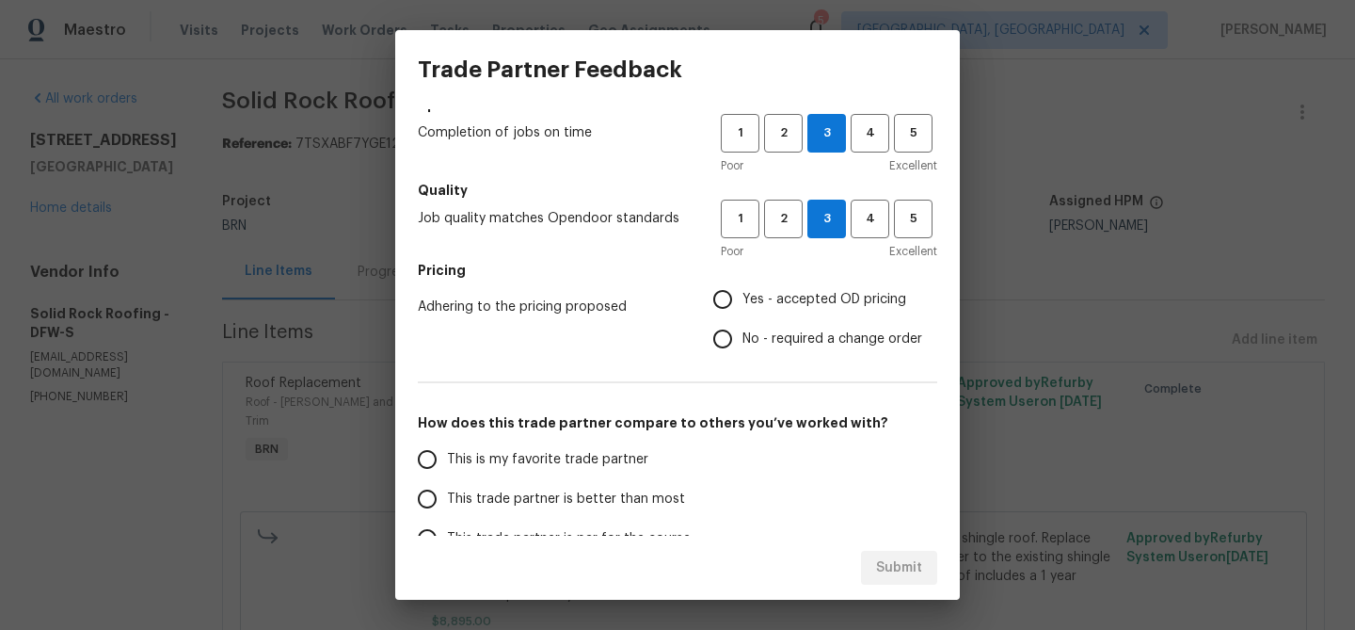
click at [735, 347] on input "No - required a change order" at bounding box center [723, 339] width 40 height 40
radio input "true"
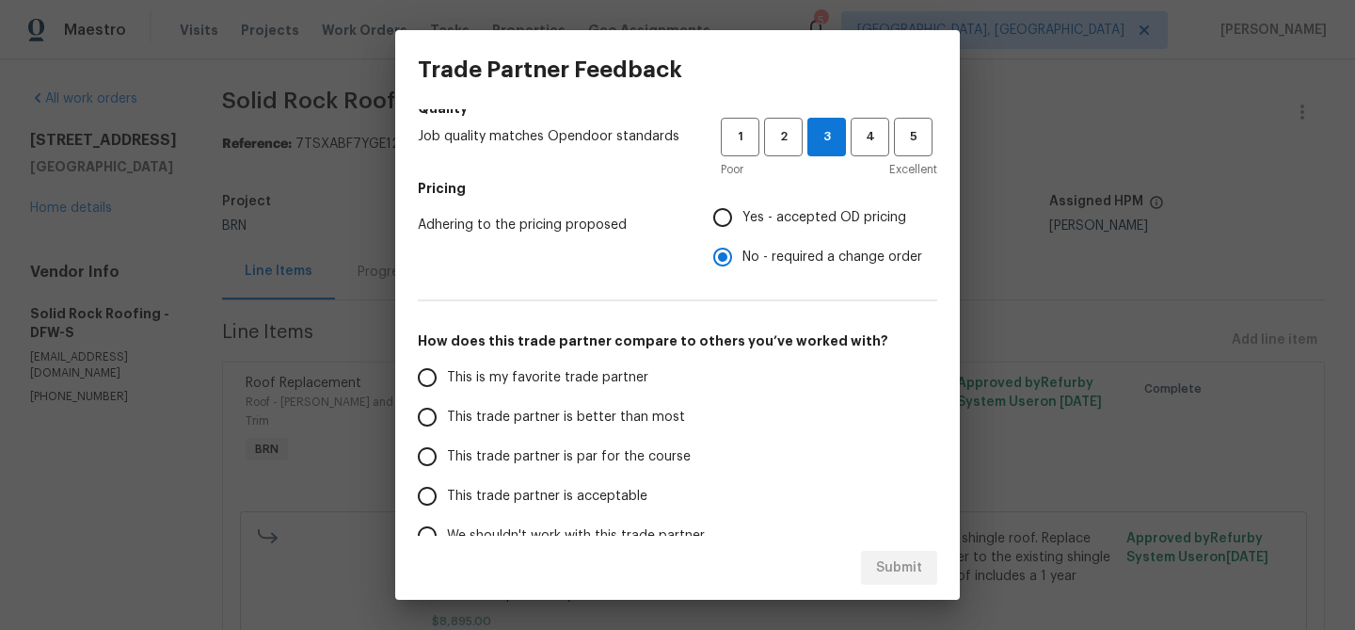
scroll to position [326, 0]
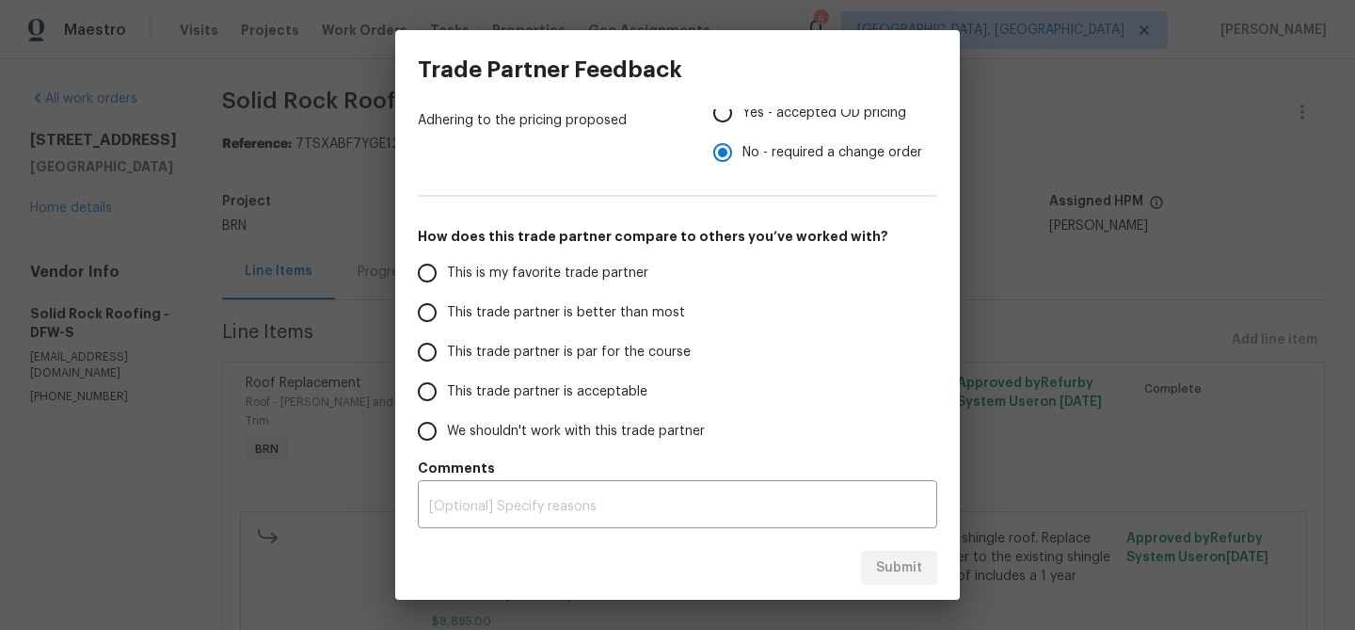
click at [495, 310] on span "This trade partner is better than most" at bounding box center [566, 313] width 238 height 20
click at [447, 310] on input "This trade partner is better than most" at bounding box center [427, 313] width 40 height 40
click at [880, 558] on span "Submit" at bounding box center [899, 568] width 46 height 24
radio input "true"
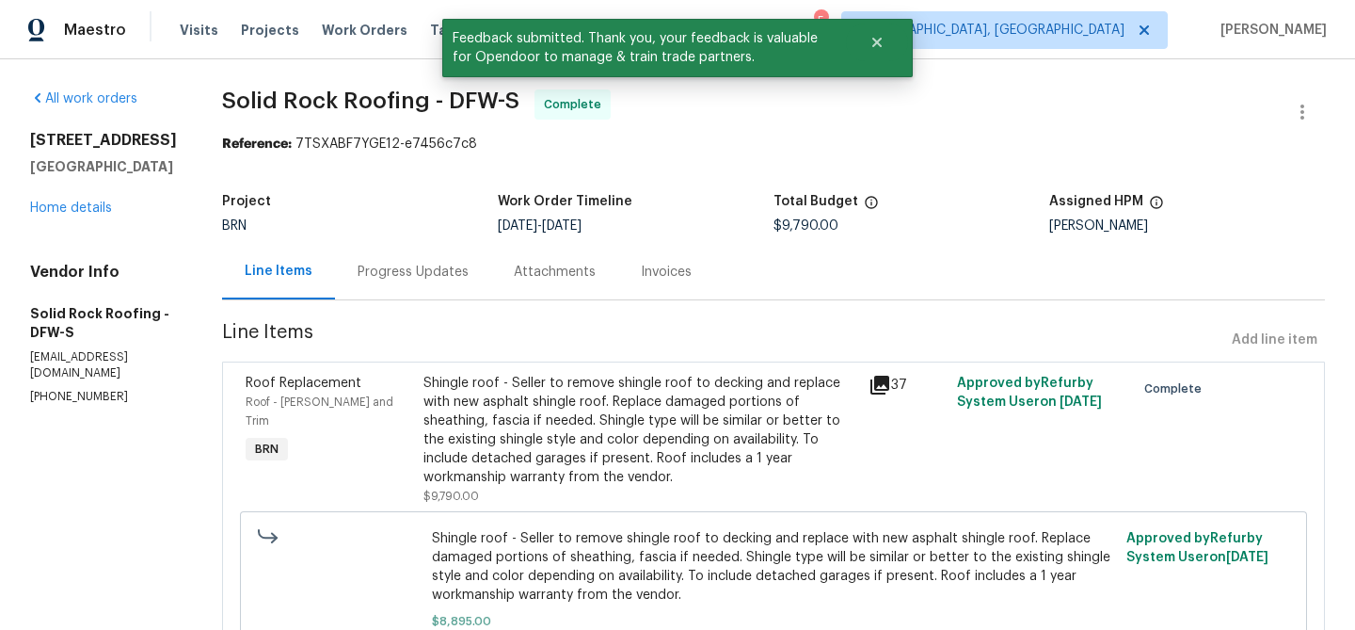
click at [420, 286] on div "Progress Updates" at bounding box center [413, 272] width 156 height 56
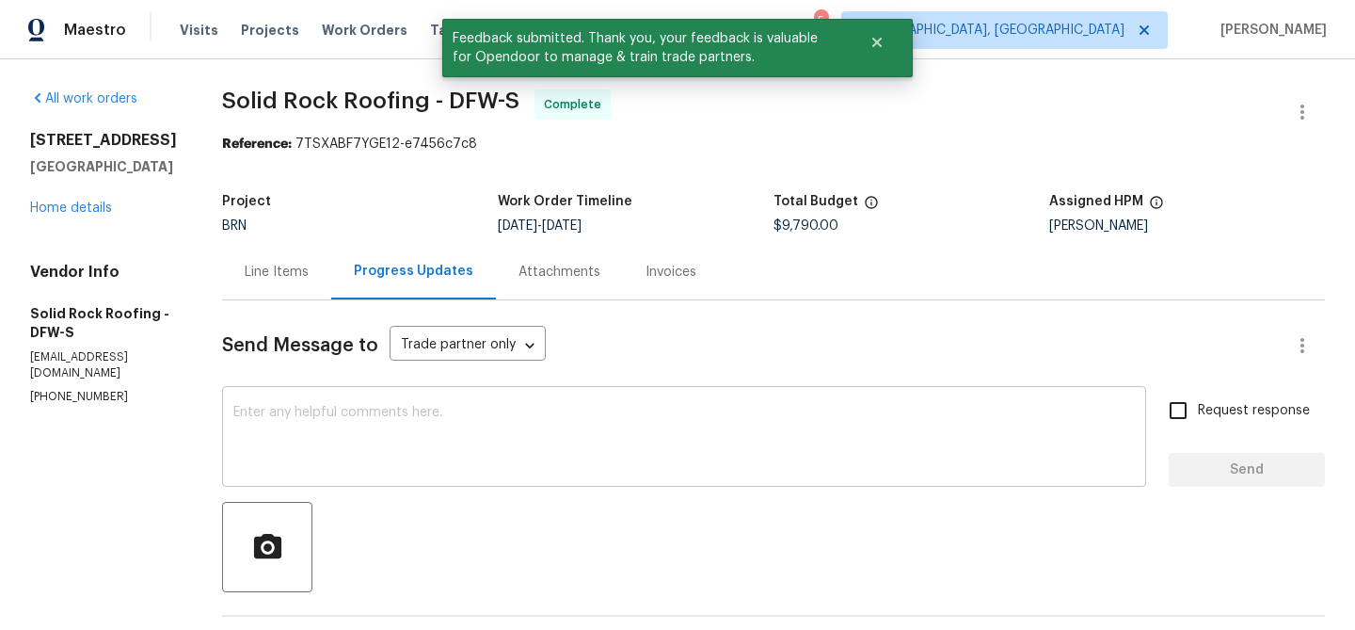
click at [529, 442] on textarea at bounding box center [683, 439] width 901 height 66
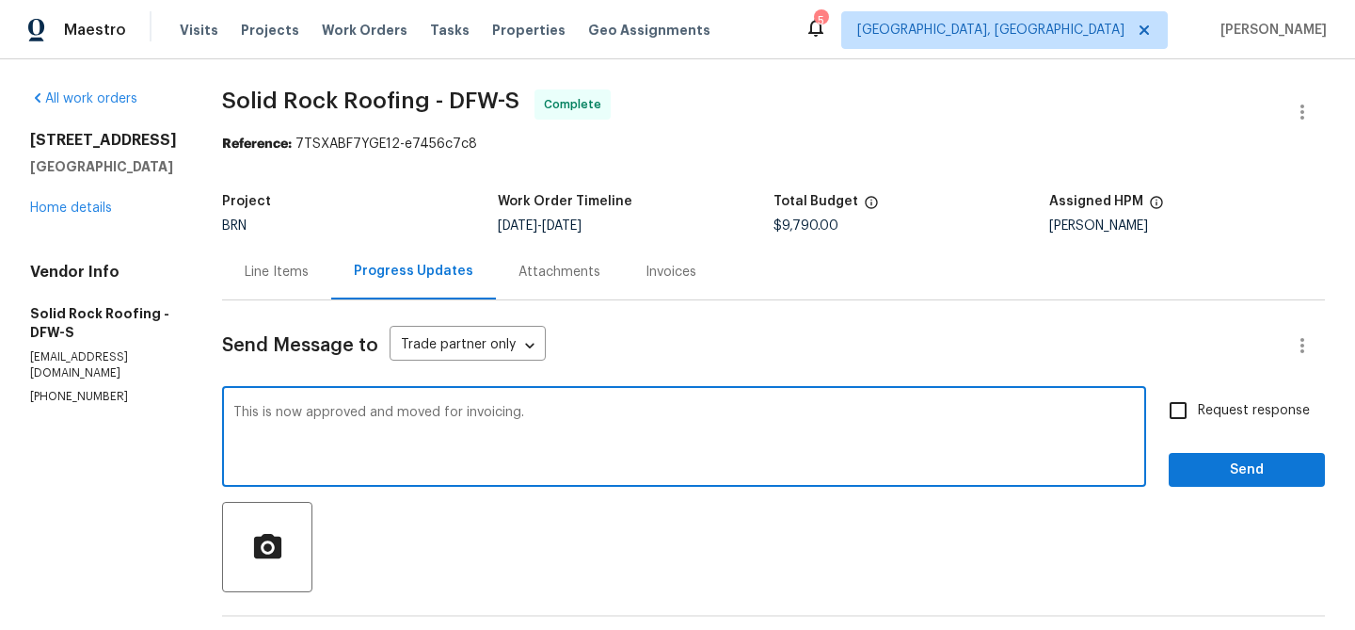
type textarea "This is now approved and moved for invoicing."
click at [1204, 413] on span "Request response" at bounding box center [1254, 411] width 112 height 20
click at [1198, 413] on input "Request response" at bounding box center [1178, 411] width 40 height 40
checkbox input "true"
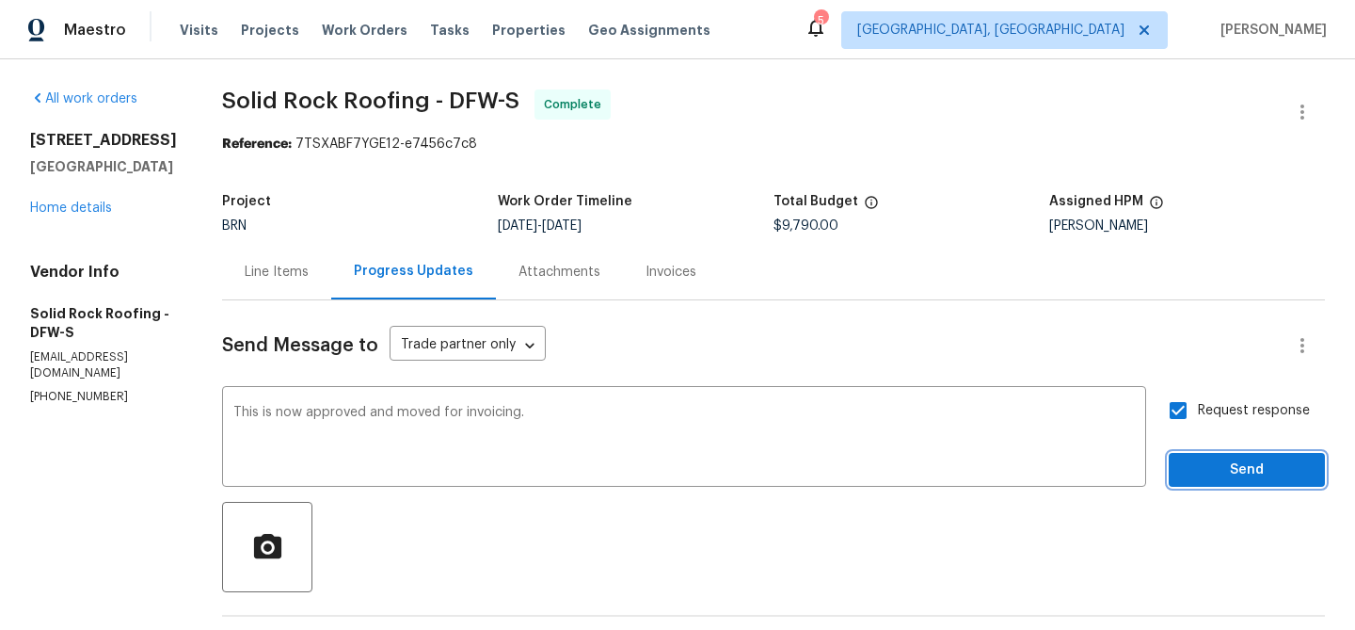
click at [1216, 463] on span "Send" at bounding box center [1247, 470] width 126 height 24
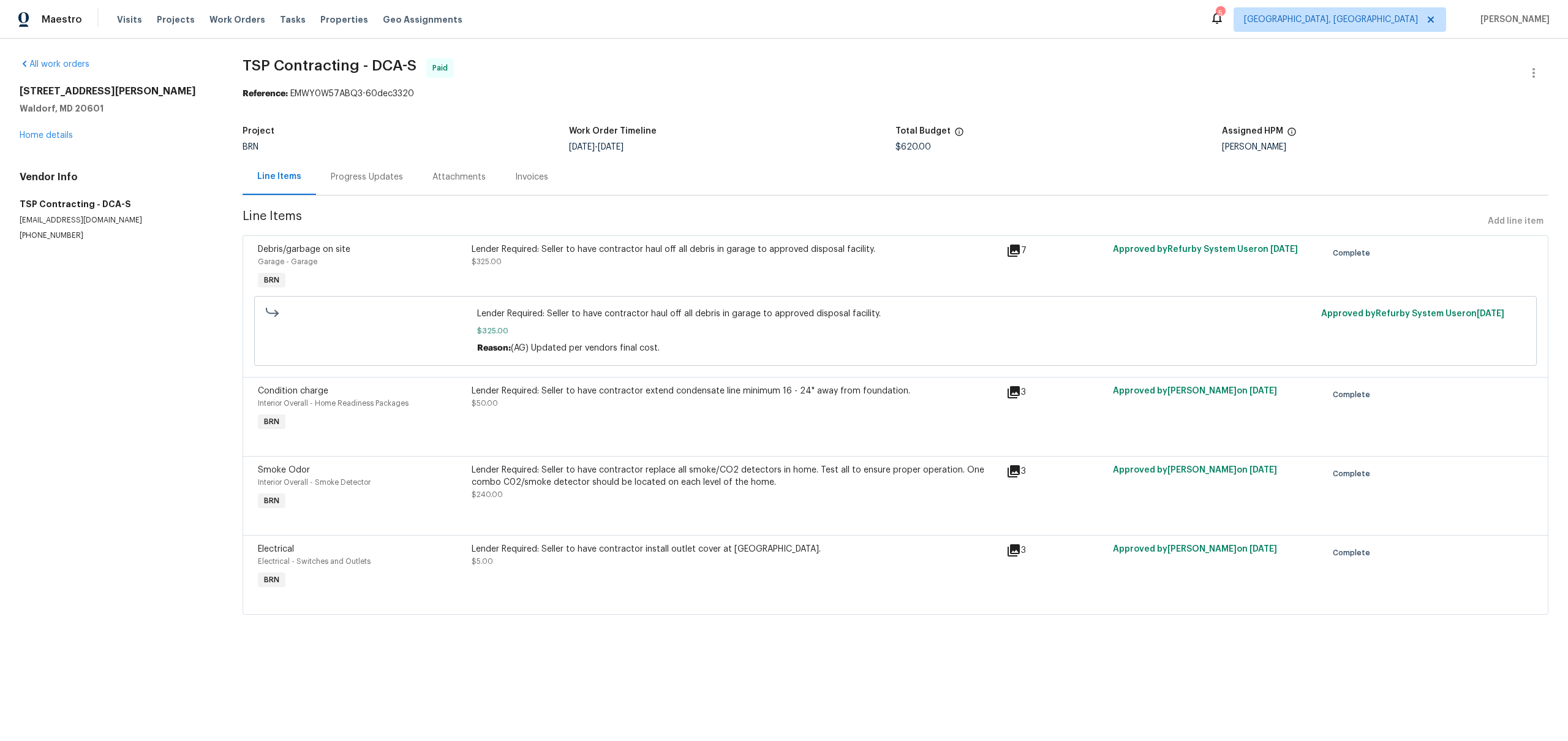
click at [689, 478] on div "Lender Required: Seller to have contractor replace all smoke/CO2 detectors in h…" at bounding box center [736, 476] width 527 height 25
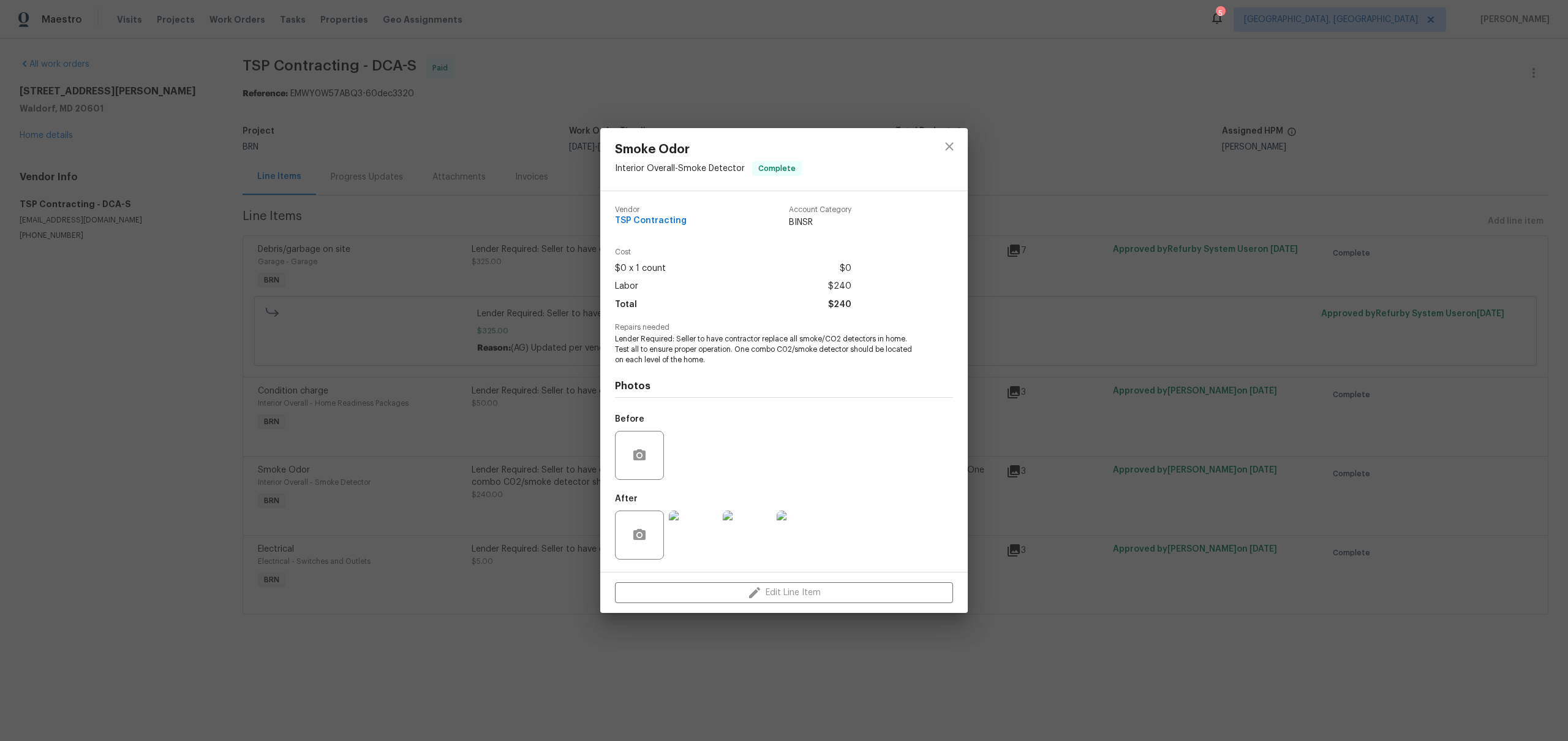
click at [711, 542] on img at bounding box center [693, 535] width 49 height 49
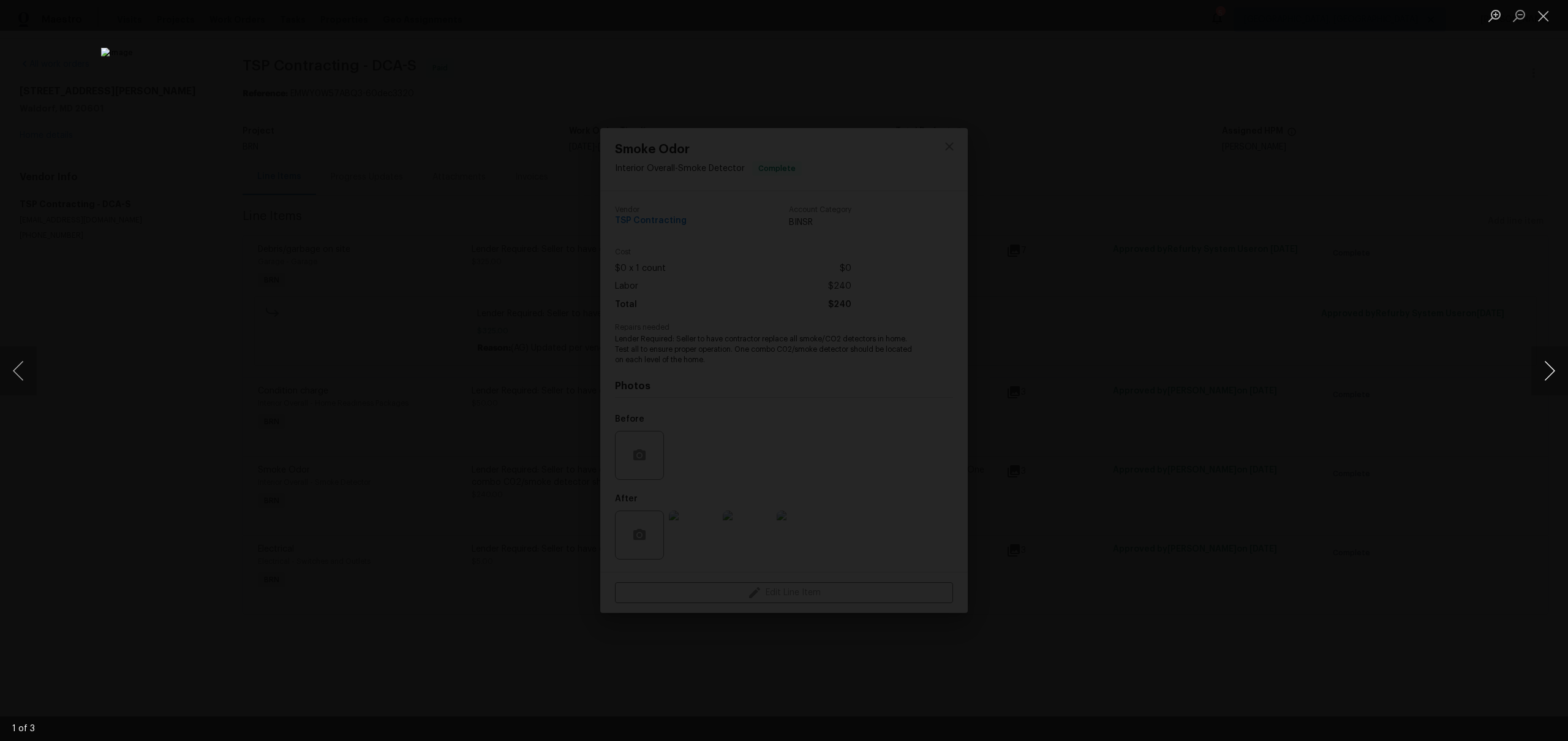
click at [1542, 382] on button "Next image" at bounding box center [1549, 370] width 36 height 49
click at [1355, 350] on div "Lightbox" at bounding box center [784, 370] width 1568 height 741
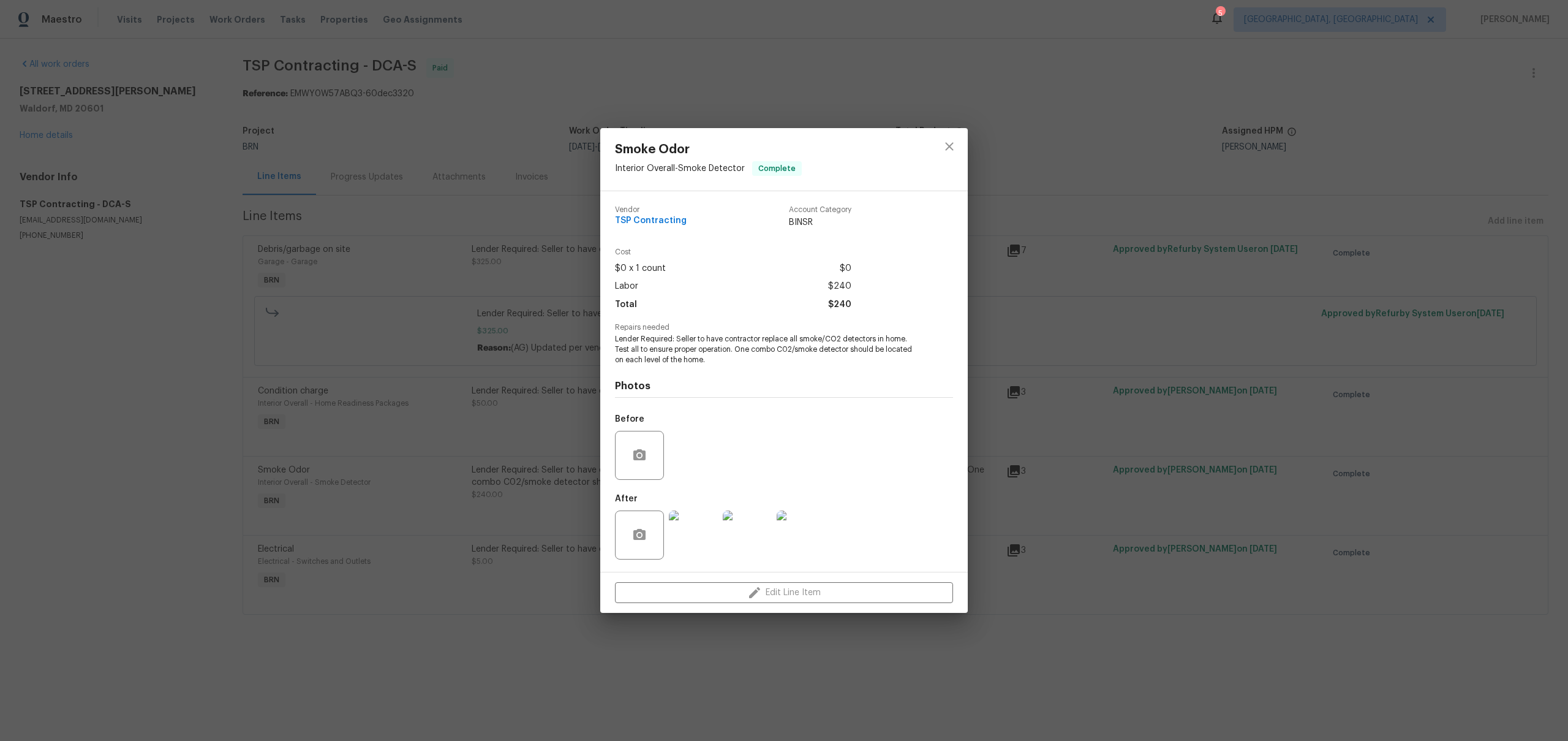
click at [62, 130] on div "Smoke Odor Interior Overall - Smoke Detector Complete Vendor TSP Contracting Ac…" at bounding box center [784, 370] width 1568 height 741
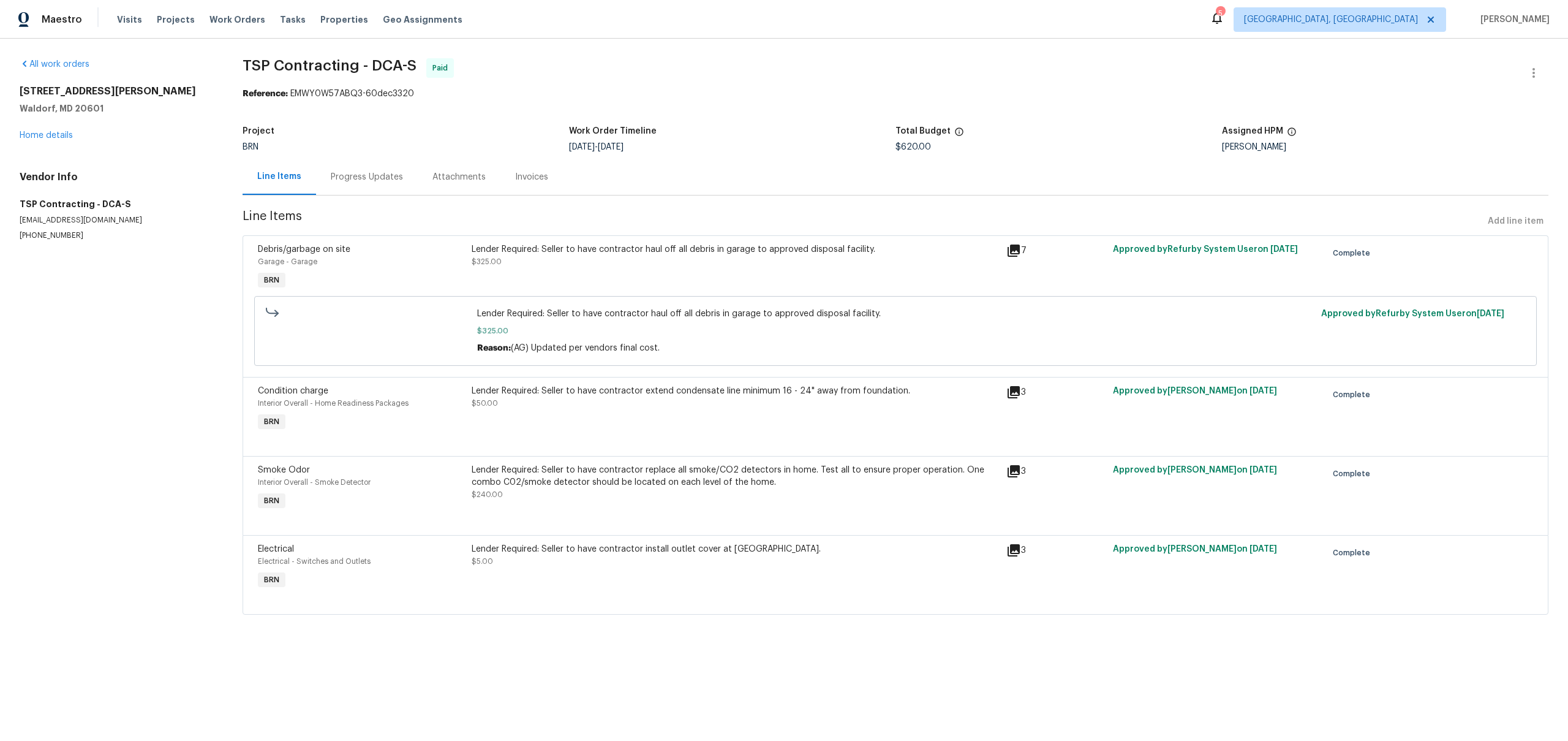
click at [62, 130] on div "2720 Poe Pl Waldorf, MD 20601 Home details" at bounding box center [116, 113] width 193 height 57
click at [40, 133] on link "Home details" at bounding box center [46, 135] width 53 height 8
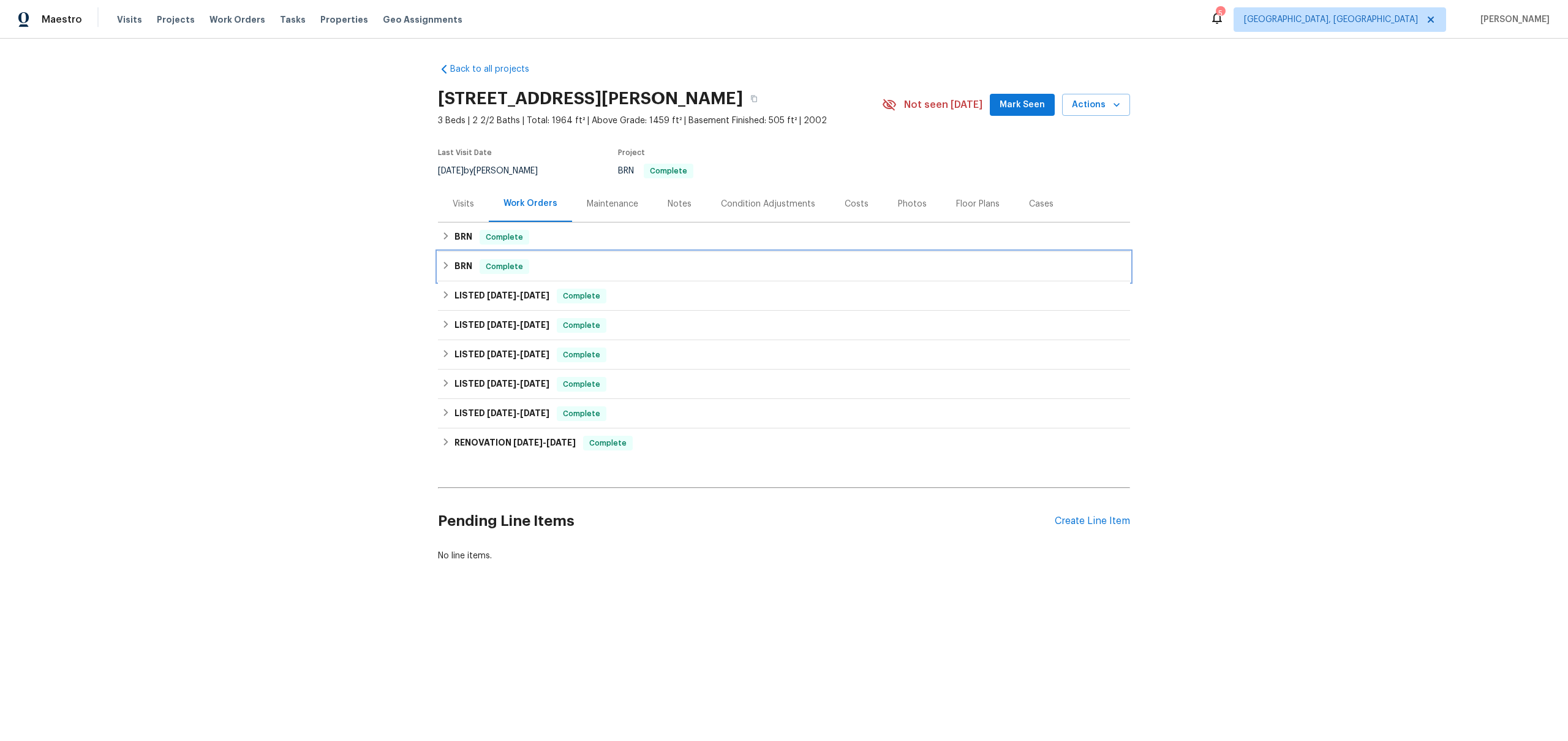
click at [447, 264] on icon at bounding box center [446, 265] width 5 height 7
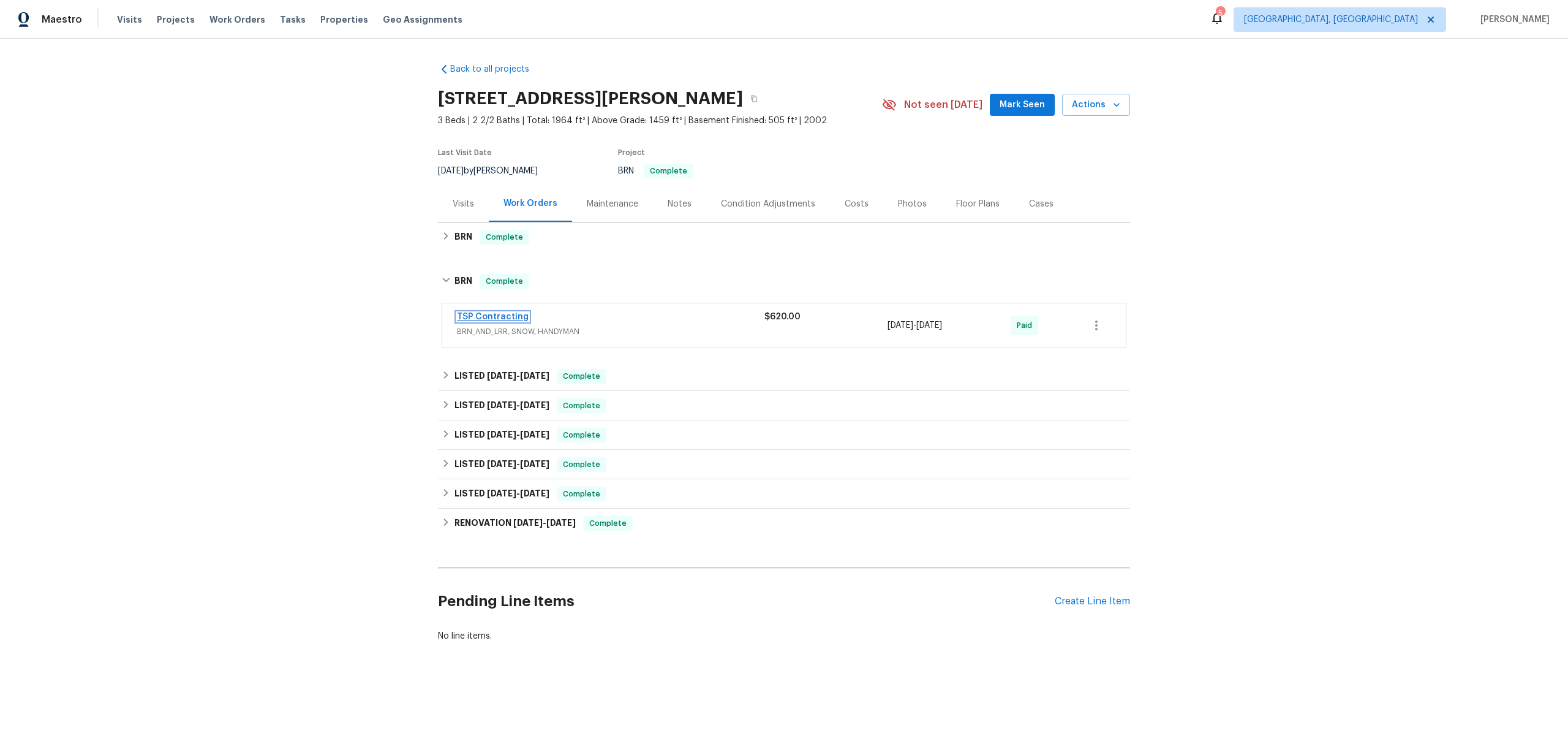
click at [492, 318] on link "TSP Contracting" at bounding box center [493, 316] width 72 height 8
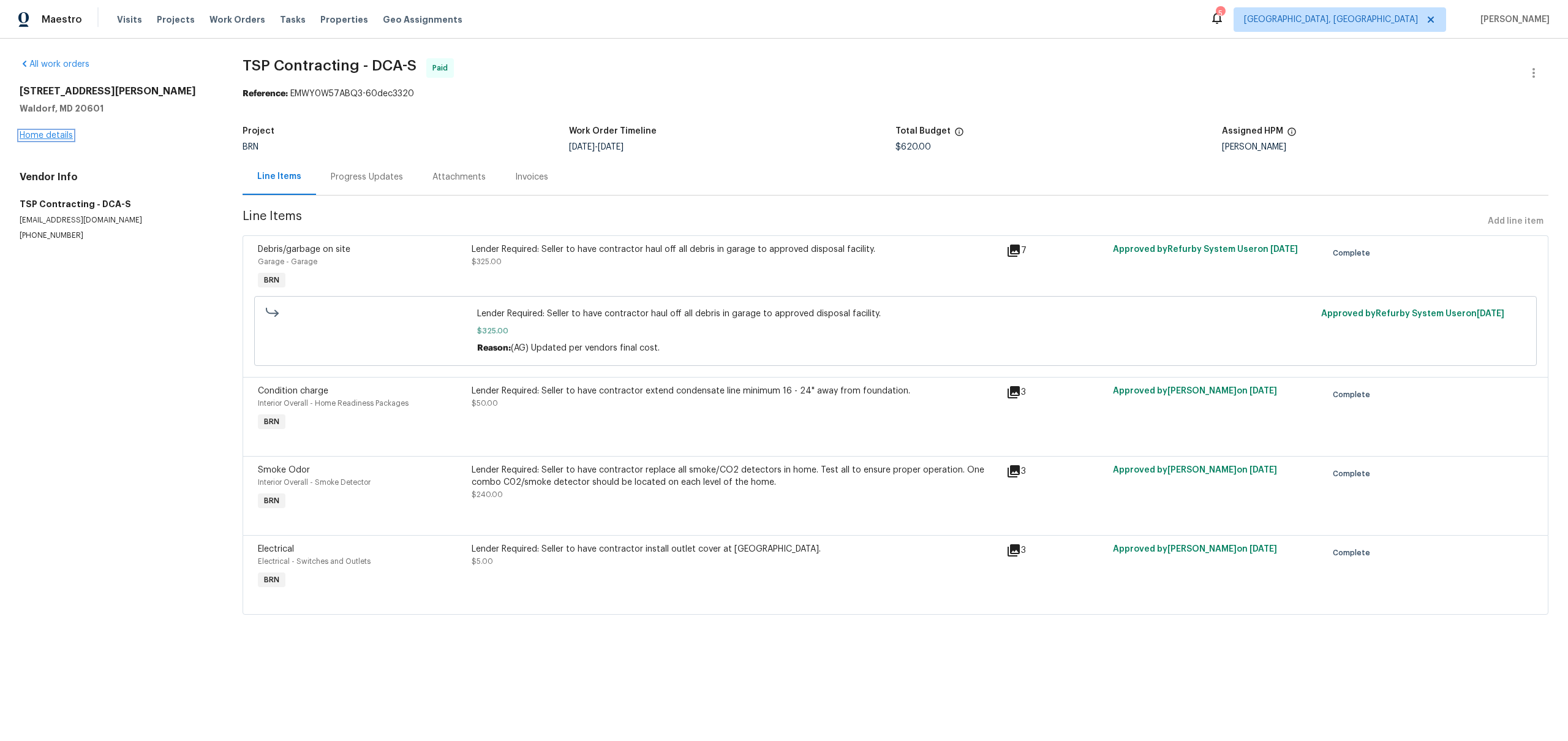
click at [68, 133] on link "Home details" at bounding box center [46, 135] width 53 height 8
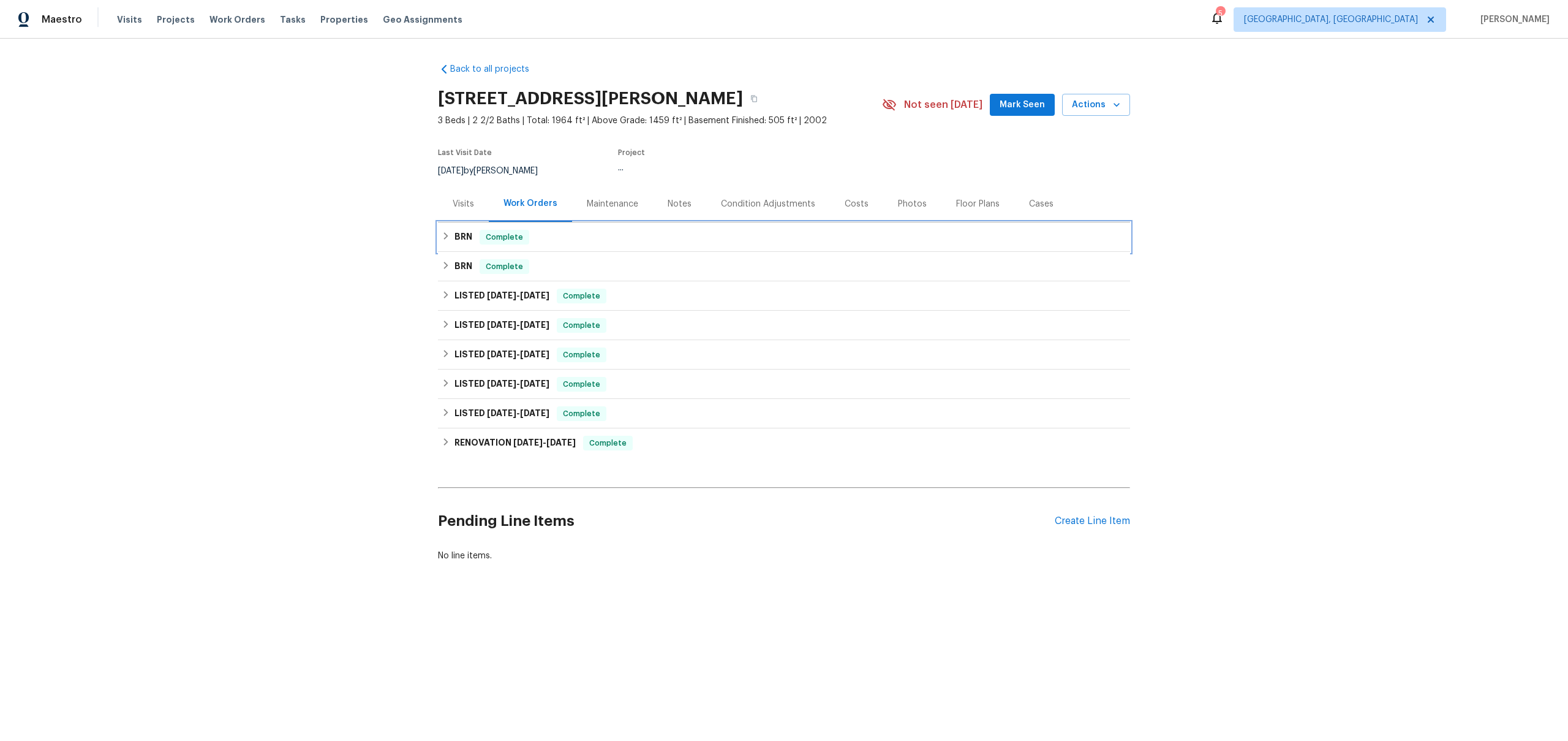
click at [456, 236] on h6 "BRN" at bounding box center [463, 237] width 18 height 15
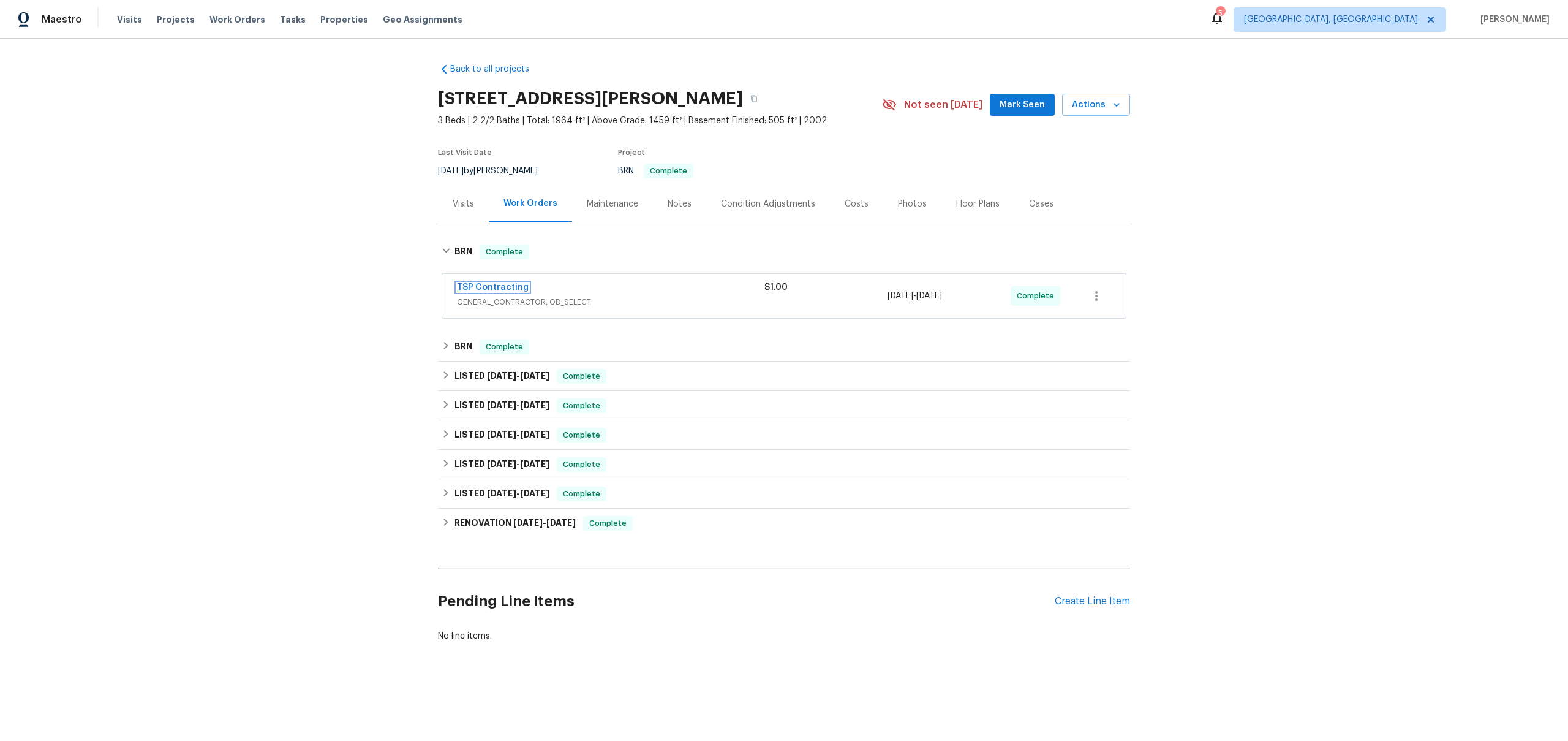
click at [512, 289] on link "TSP Contracting" at bounding box center [493, 287] width 72 height 8
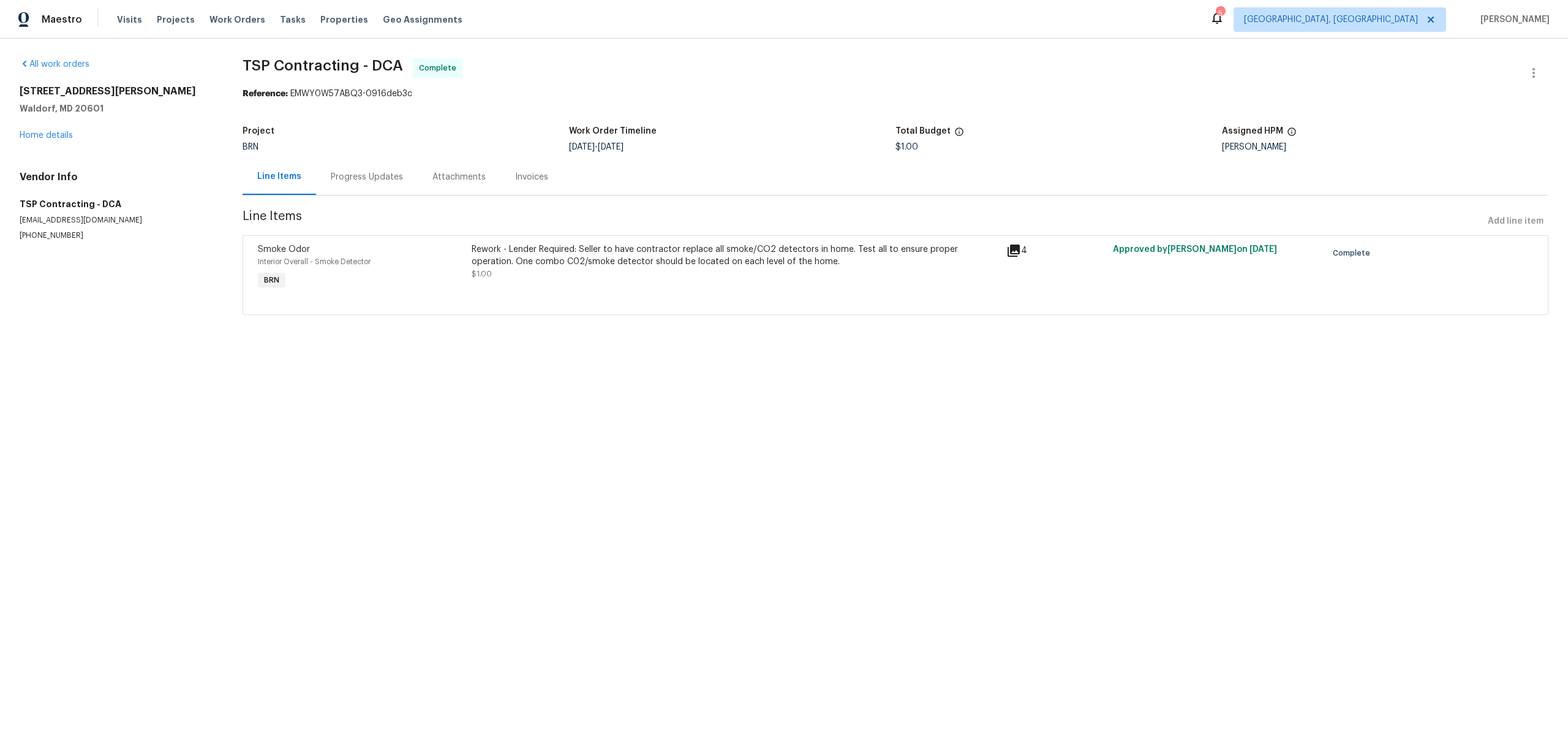
click at [362, 175] on div "Progress Updates" at bounding box center [366, 177] width 72 height 12
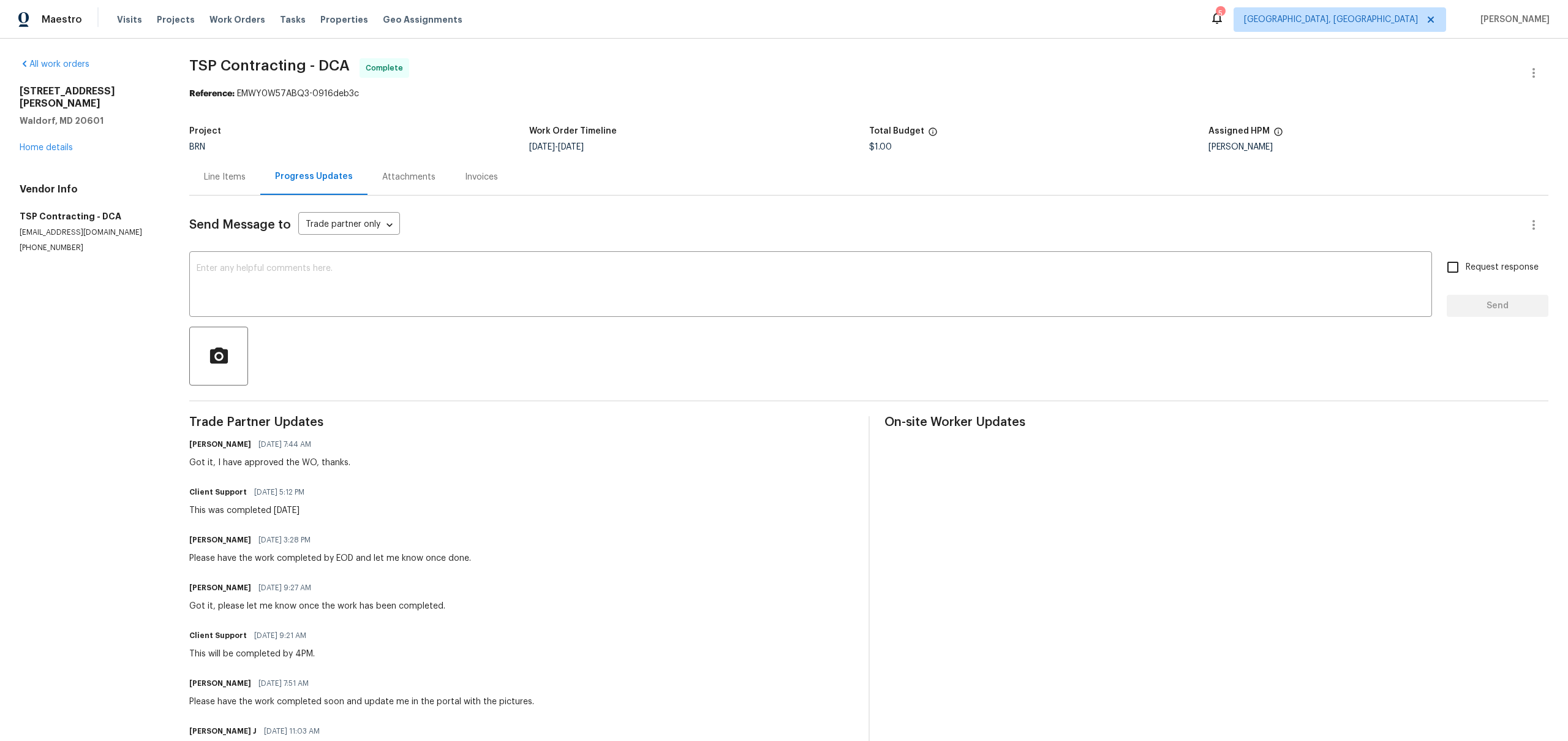
scroll to position [421, 0]
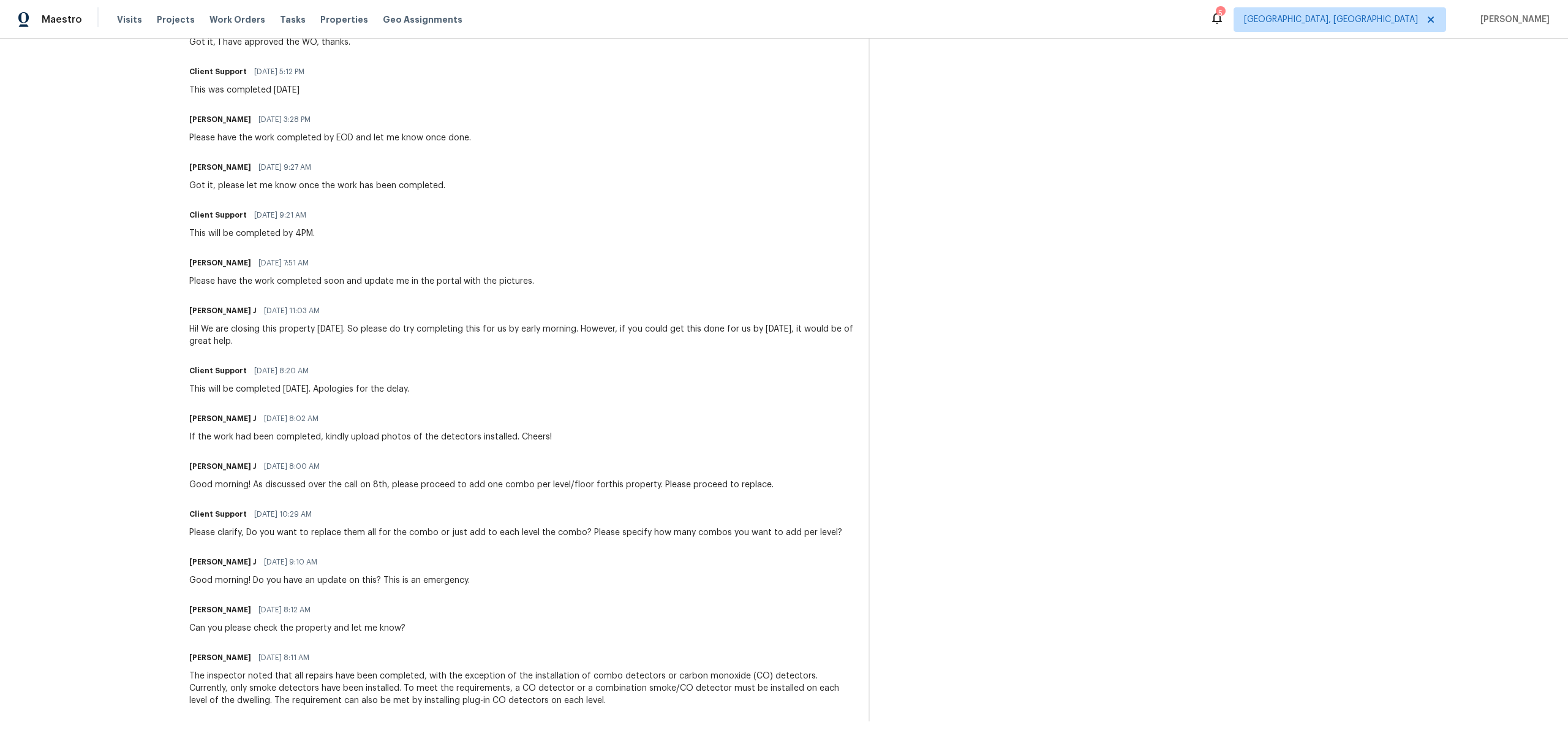
drag, startPoint x: 261, startPoint y: 628, endPoint x: 344, endPoint y: 630, distance: 83.0
click at [279, 626] on div "Can you please check the property and let me know?" at bounding box center [297, 628] width 216 height 12
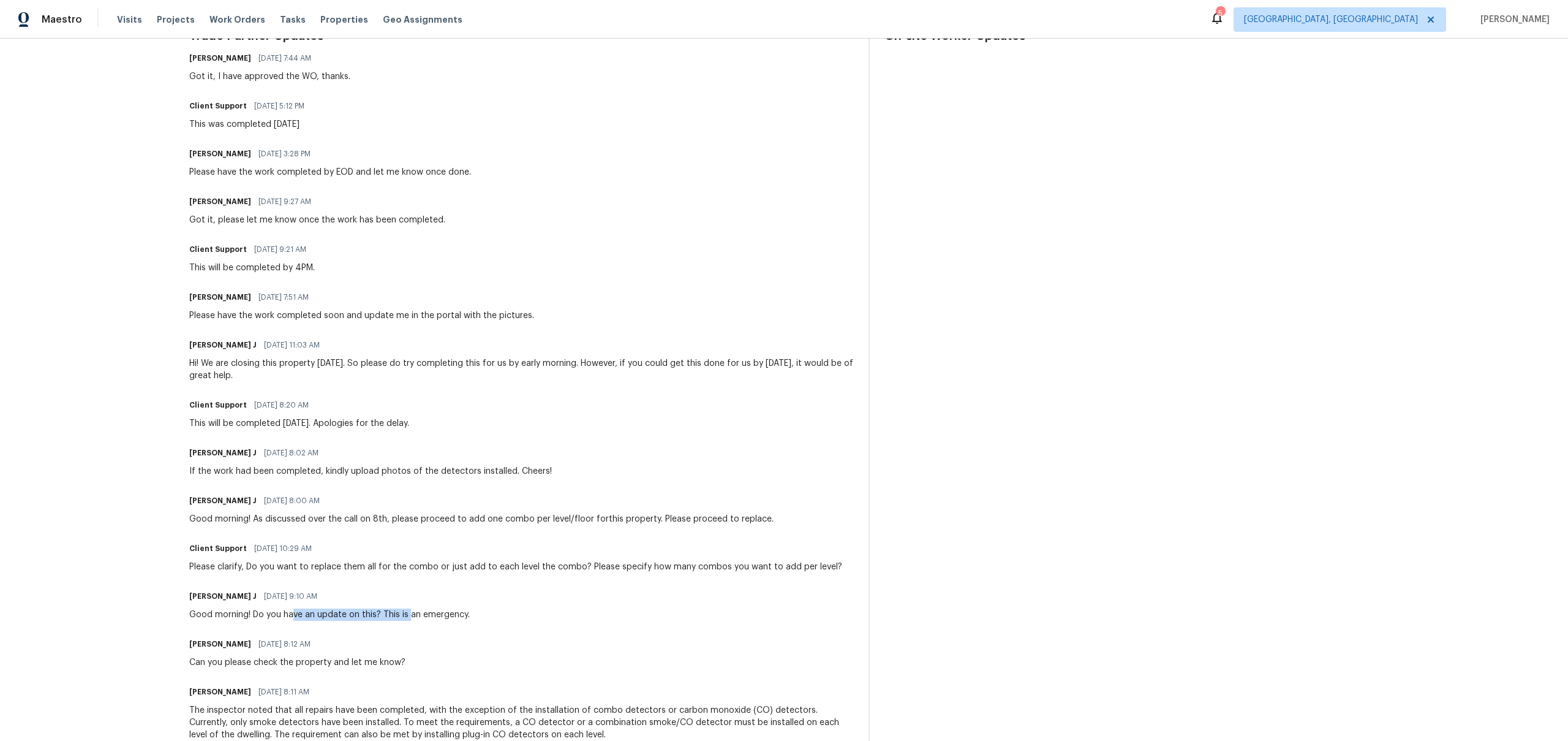
drag, startPoint x: 297, startPoint y: 614, endPoint x: 477, endPoint y: 615, distance: 180.0
click at [473, 615] on div "Jerene Rajya J 08/08/2025 9:10 AM Good morning! Do you have an update on this? …" at bounding box center [521, 604] width 664 height 33
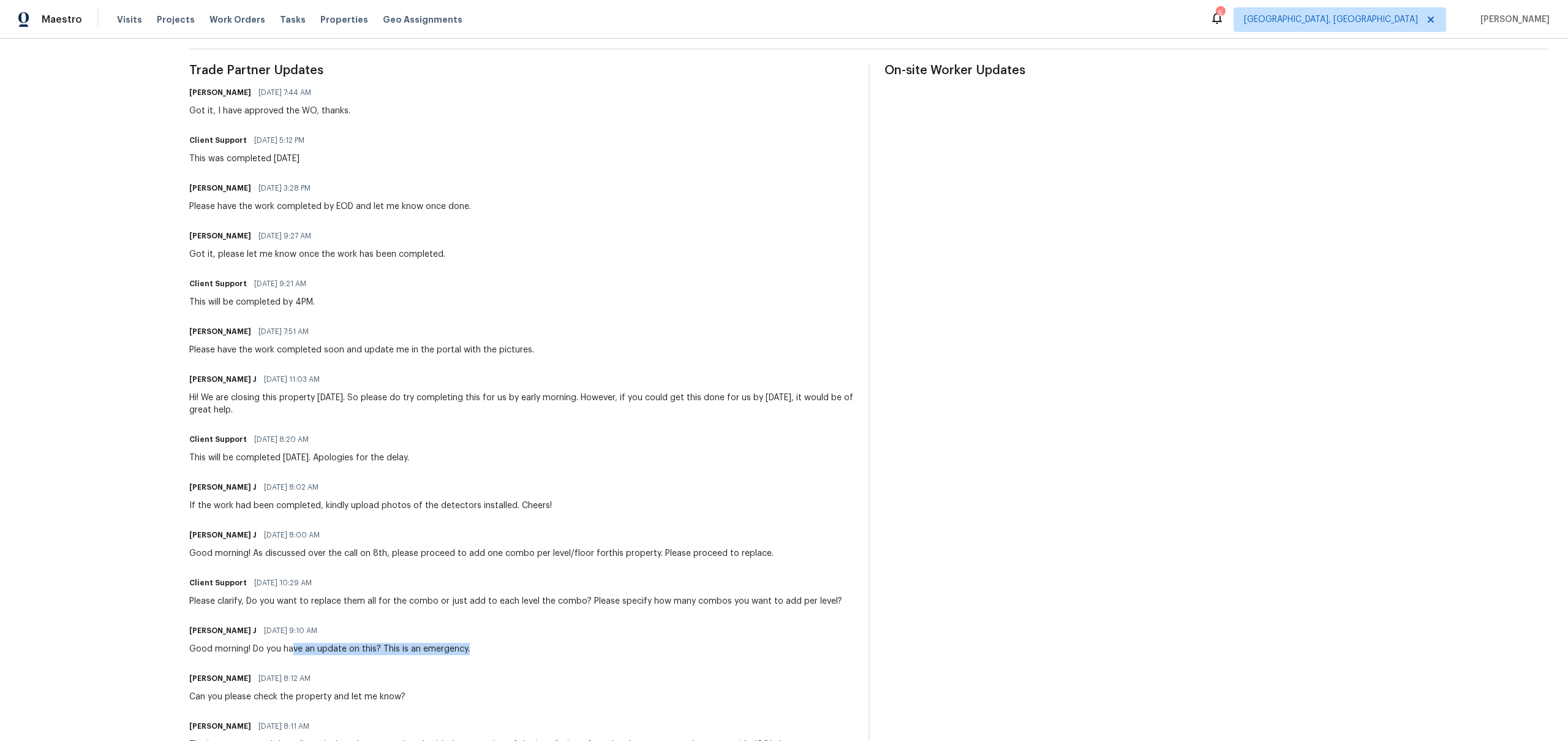
scroll to position [342, 0]
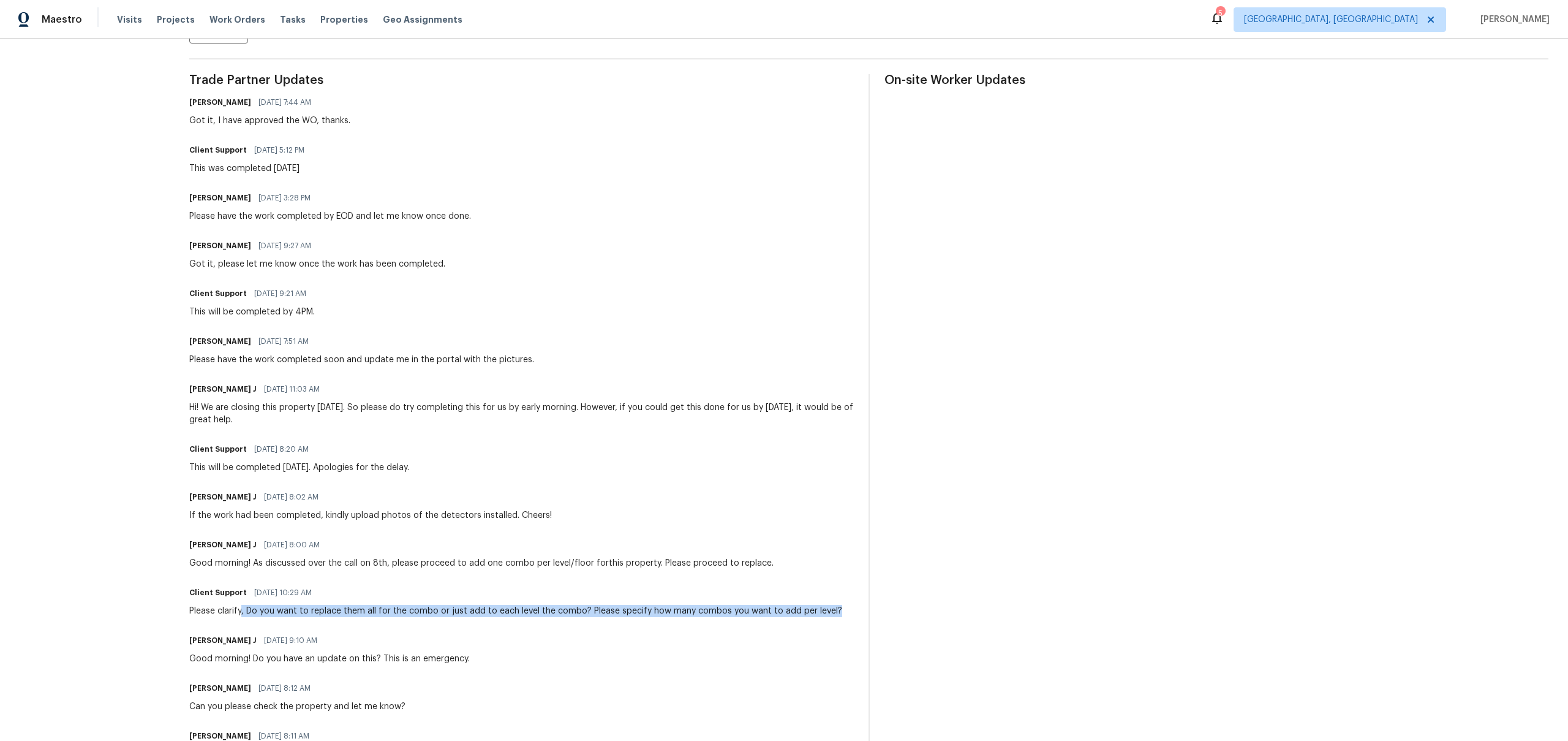
drag, startPoint x: 245, startPoint y: 608, endPoint x: 856, endPoint y: 611, distance: 611.0
click at [856, 611] on div "Trade Partner Updates Ajay Godson 08/13/2025 7:44 AM Got it, I have approved th…" at bounding box center [869, 437] width 1359 height 725
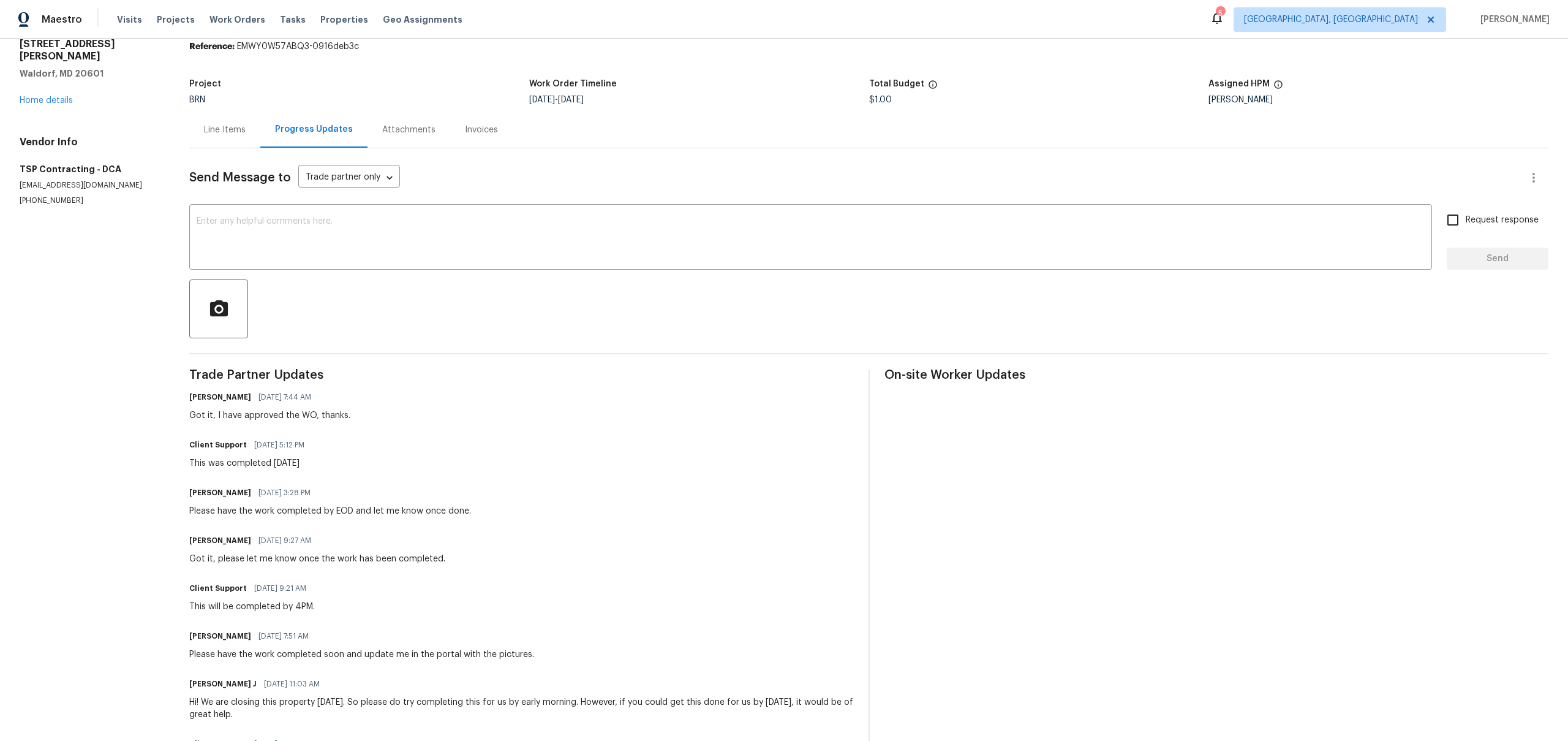
scroll to position [0, 0]
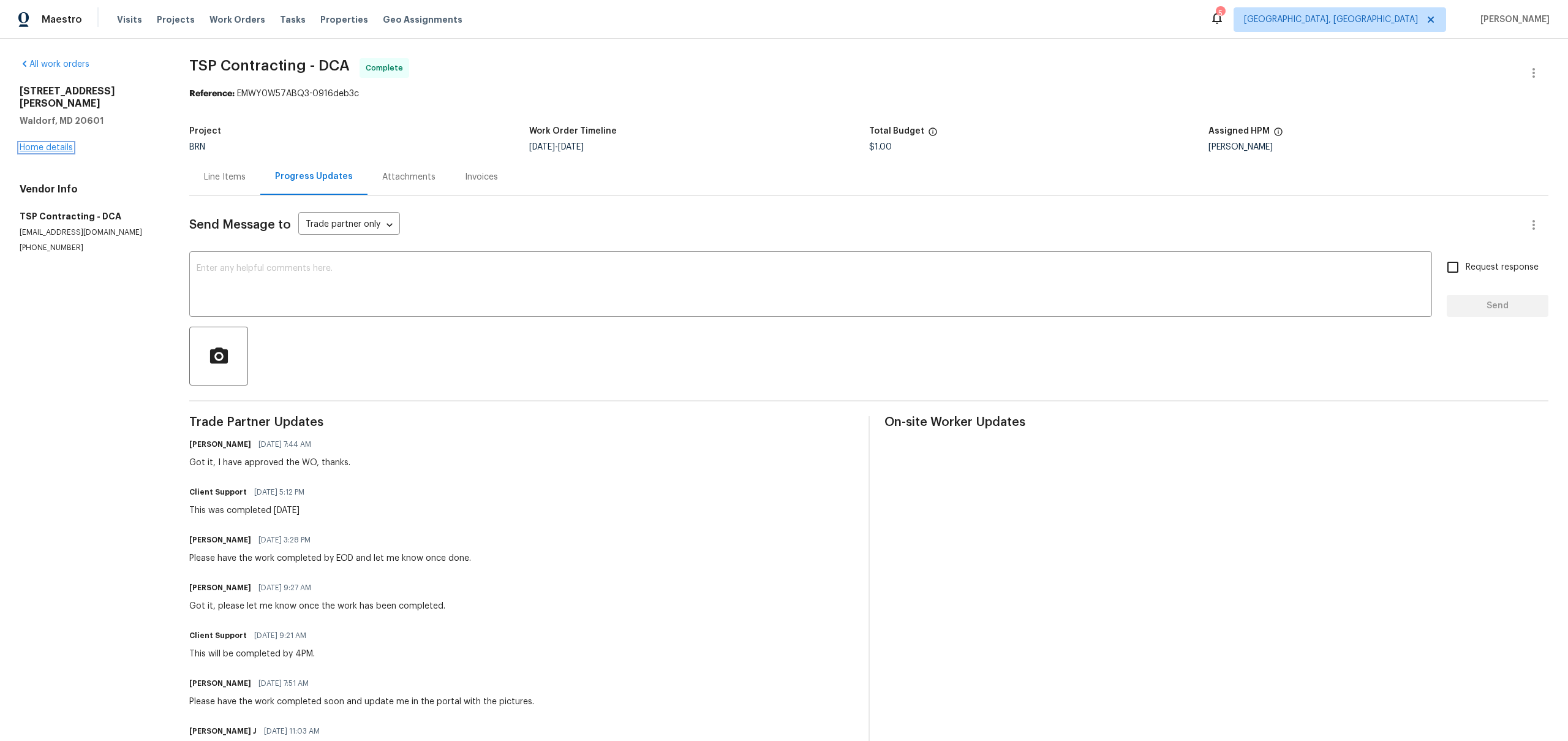
click at [66, 143] on link "Home details" at bounding box center [46, 147] width 53 height 8
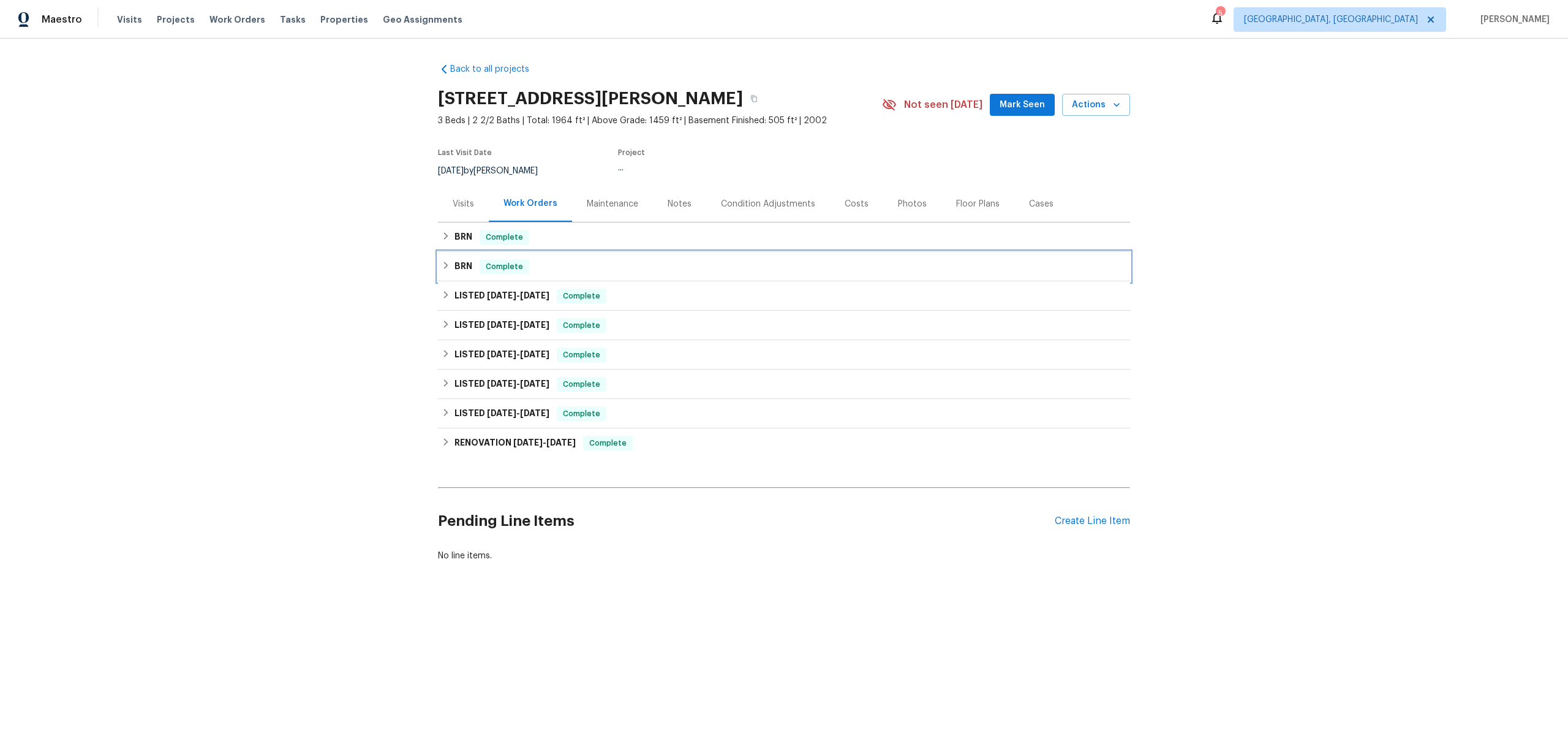
click at [467, 256] on div "BRN Complete" at bounding box center [784, 266] width 692 height 29
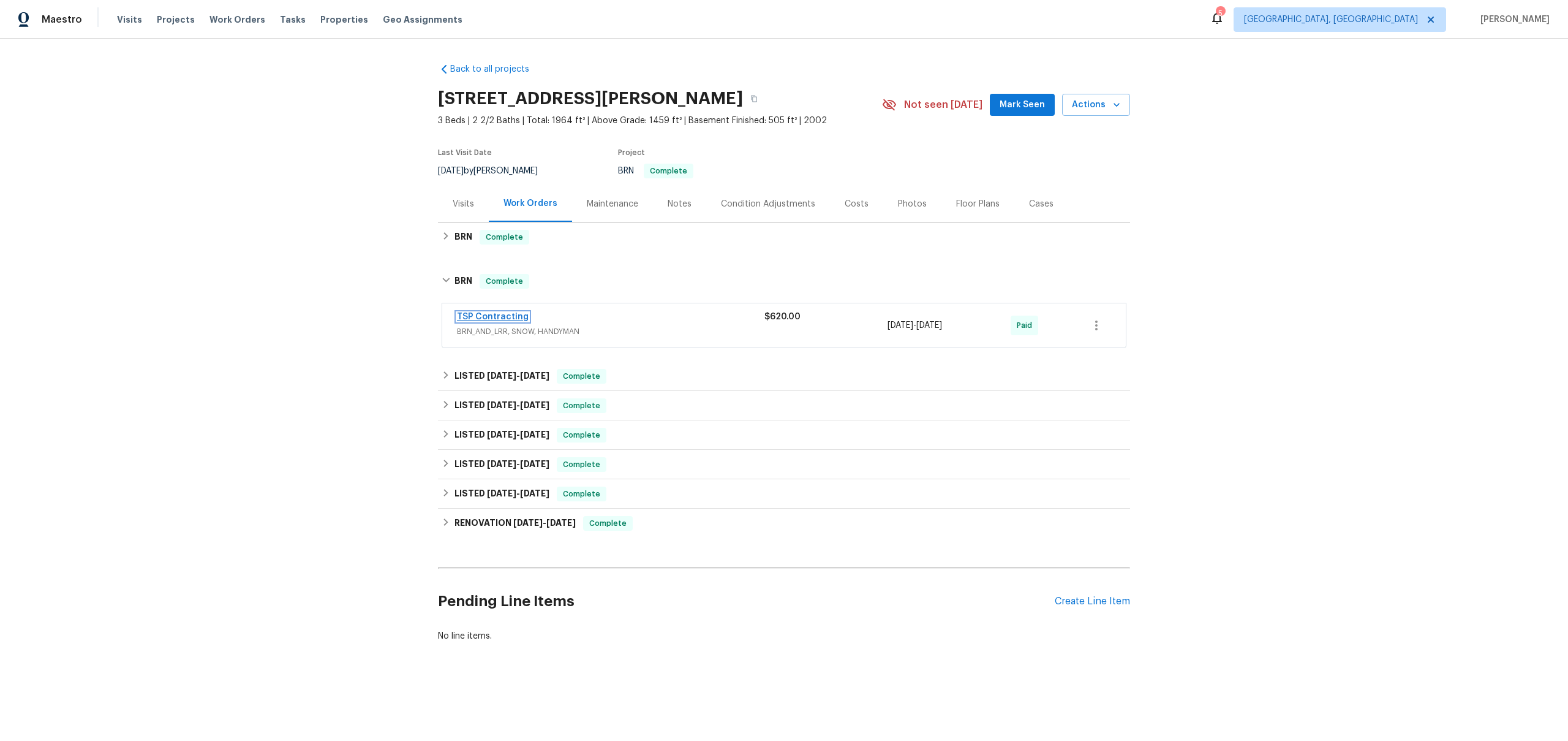
click at [502, 316] on link "TSP Contracting" at bounding box center [493, 316] width 72 height 8
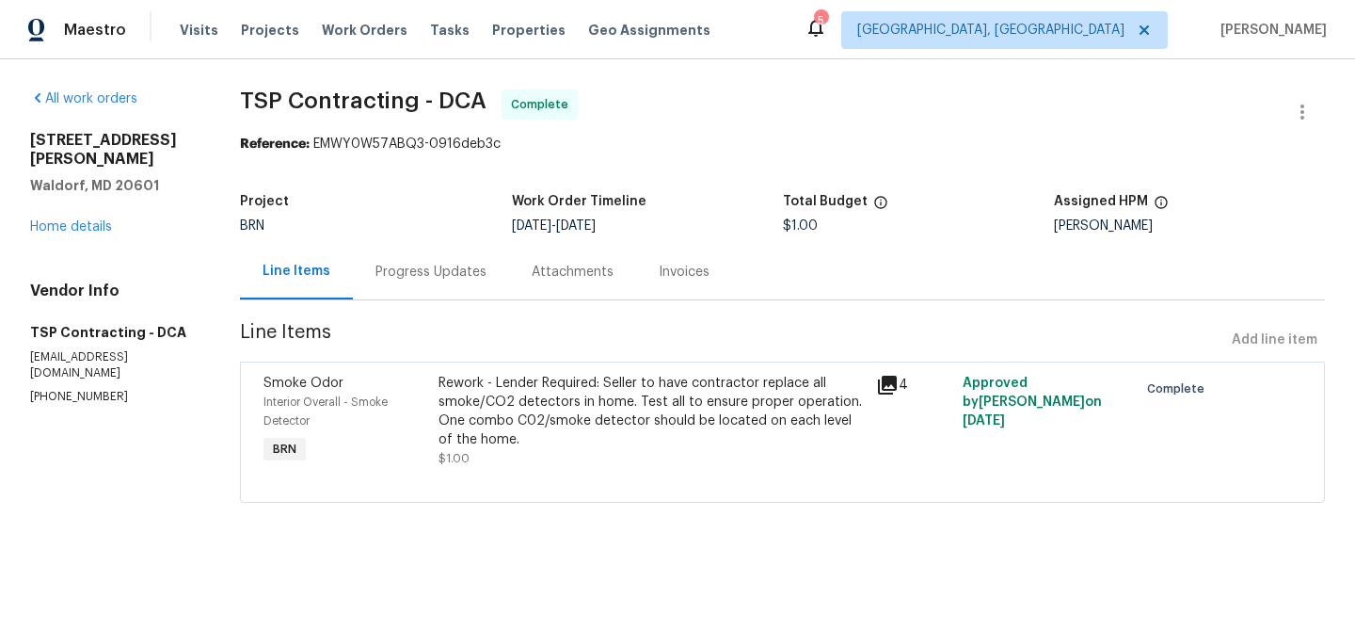
click at [434, 268] on div "Progress Updates" at bounding box center [430, 272] width 111 height 19
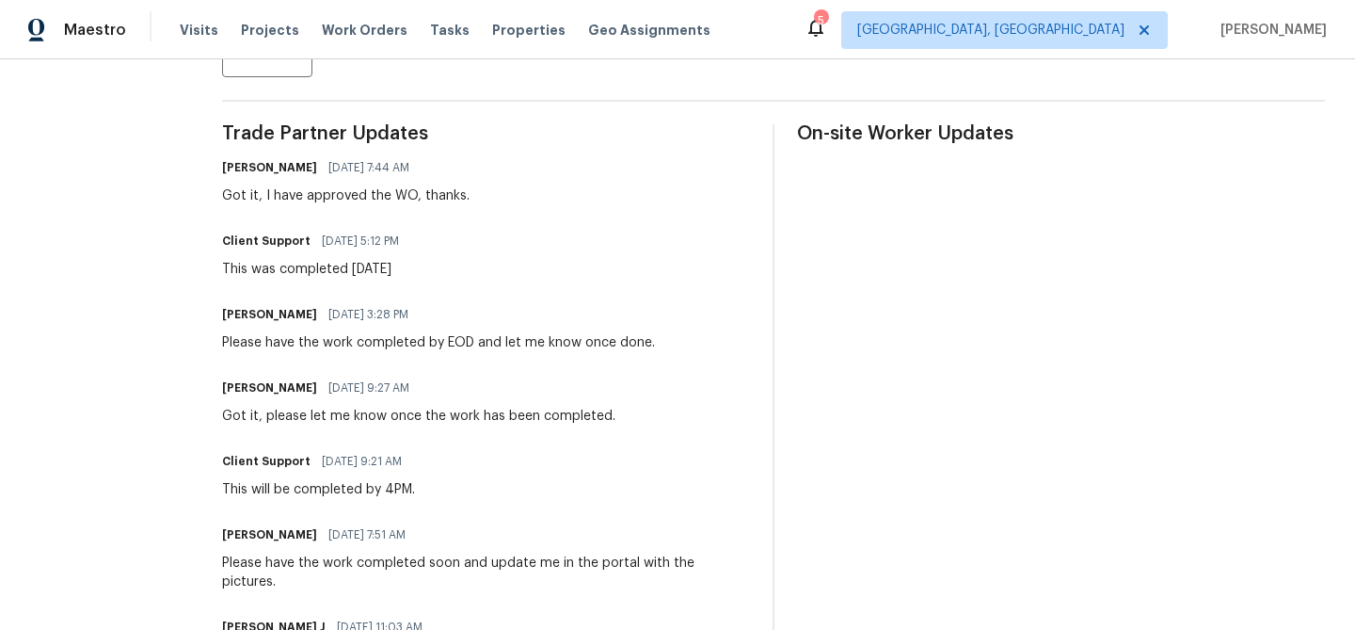
scroll to position [528, 0]
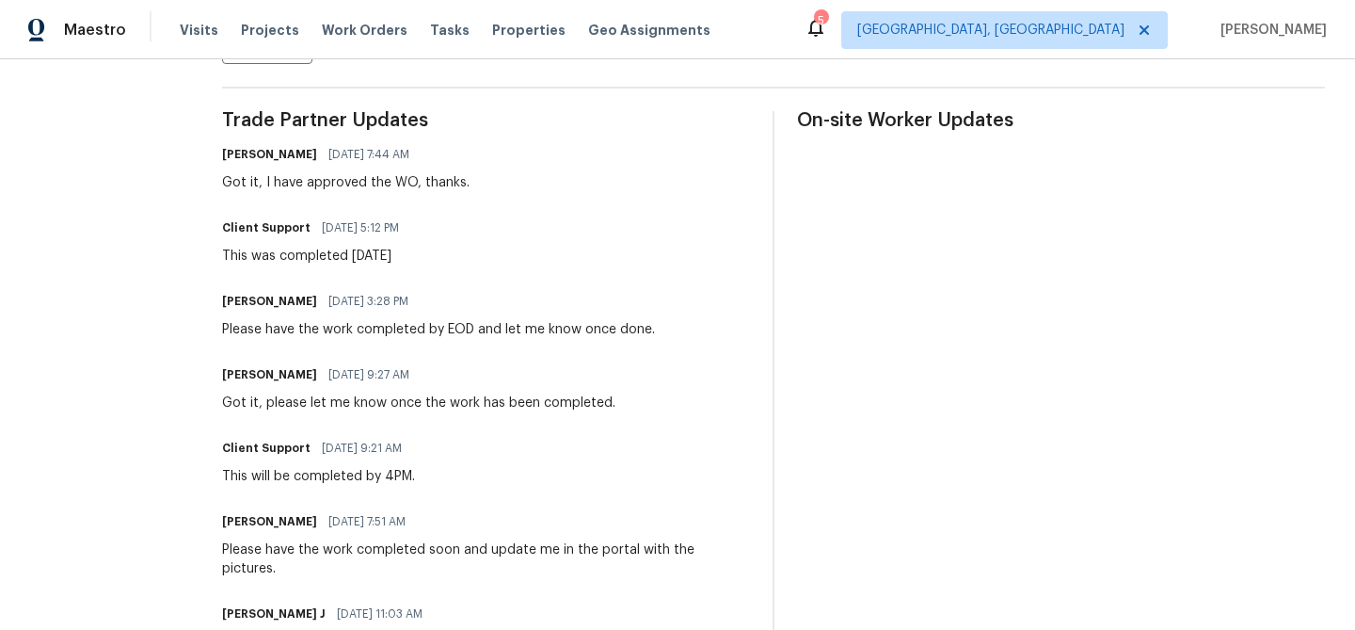
drag, startPoint x: 312, startPoint y: 230, endPoint x: 448, endPoint y: 240, distance: 135.9
click at [450, 240] on div "Client Support [DATE] 5:12 PM This was completed [DATE]" at bounding box center [486, 240] width 528 height 51
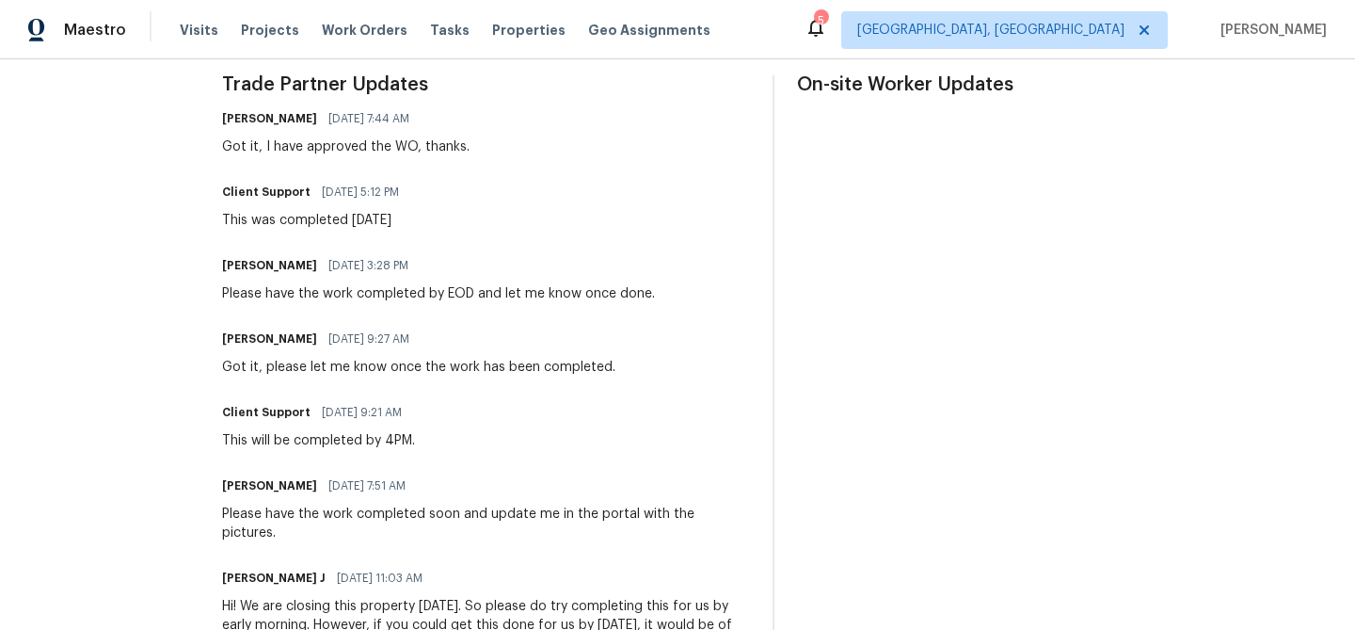
scroll to position [604, 0]
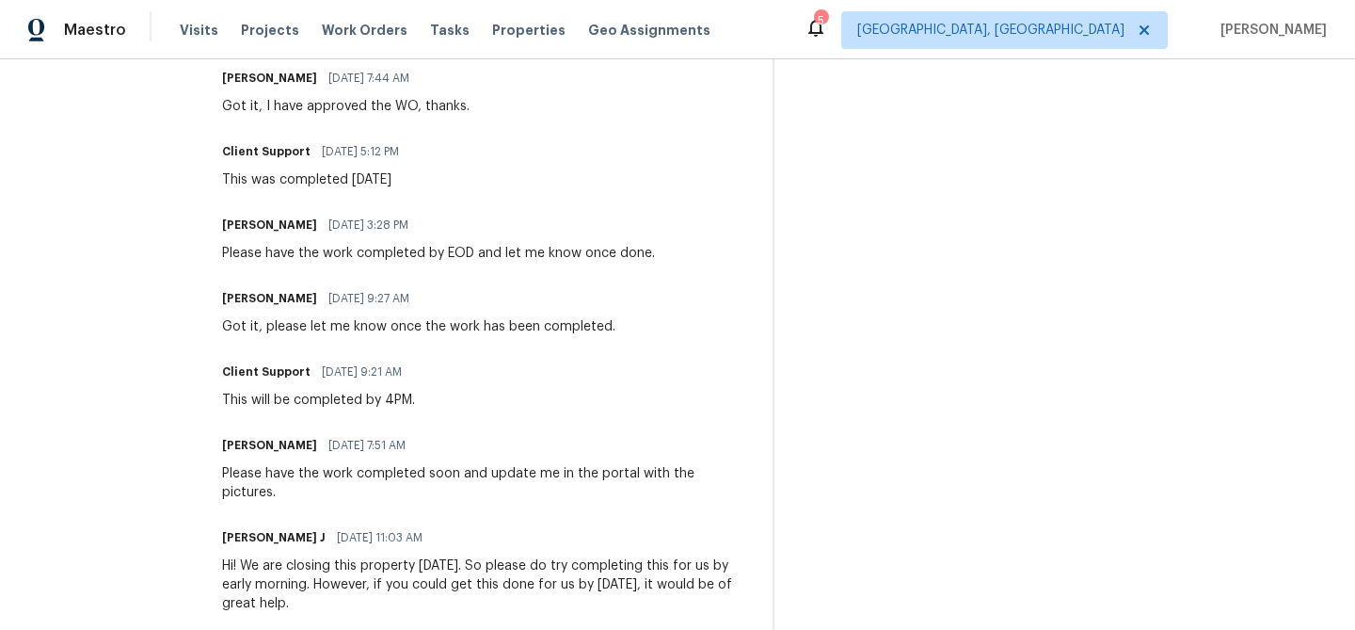
drag, startPoint x: 326, startPoint y: 231, endPoint x: 406, endPoint y: 235, distance: 80.1
click at [406, 233] on div "[PERSON_NAME] [DATE] 3:28 PM" at bounding box center [438, 225] width 433 height 26
drag, startPoint x: 348, startPoint y: 253, endPoint x: 595, endPoint y: 253, distance: 246.5
click at [596, 253] on div "Please have the work completed by EOD and let me know once done." at bounding box center [438, 253] width 433 height 19
drag, startPoint x: 269, startPoint y: 320, endPoint x: 533, endPoint y: 320, distance: 263.5
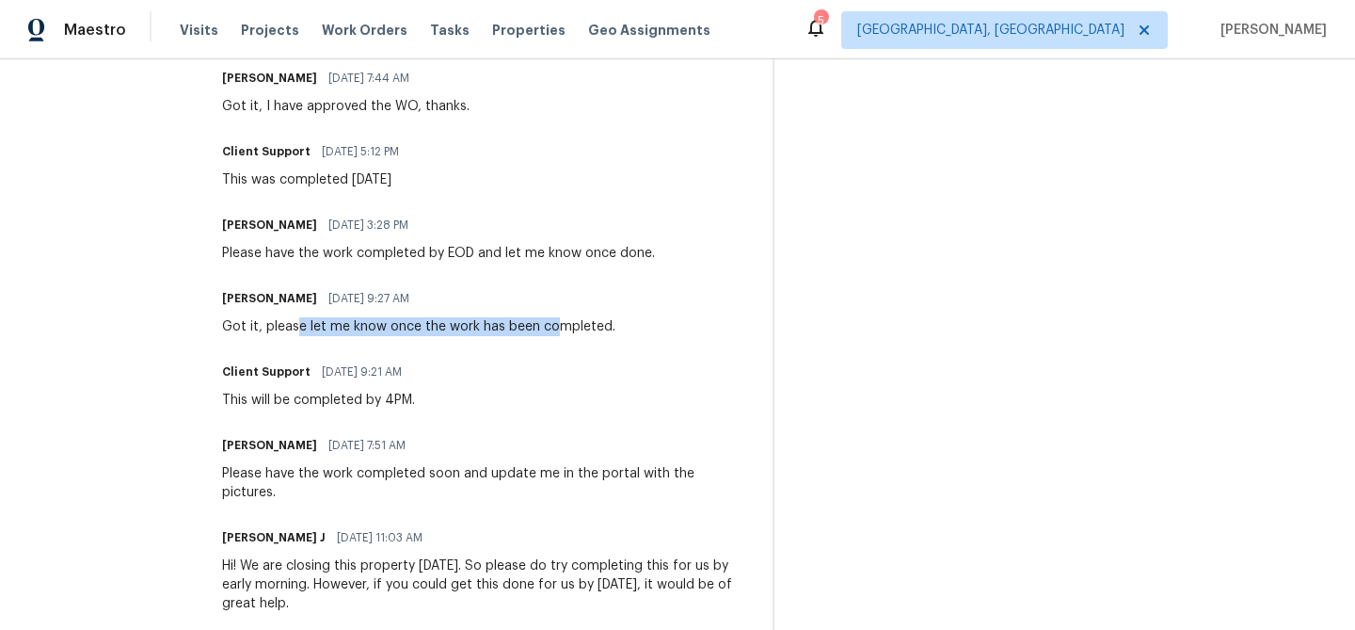
click at [533, 320] on div "Got it, please let me know once the work has been completed." at bounding box center [418, 326] width 393 height 19
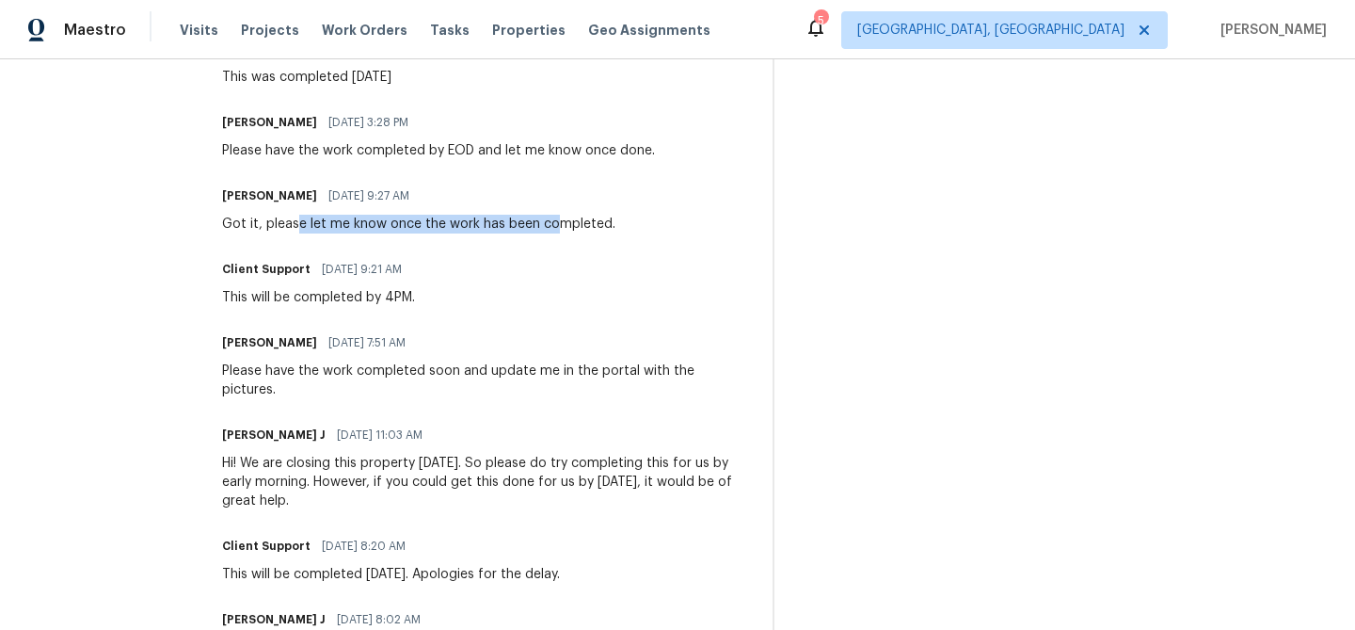
scroll to position [725, 0]
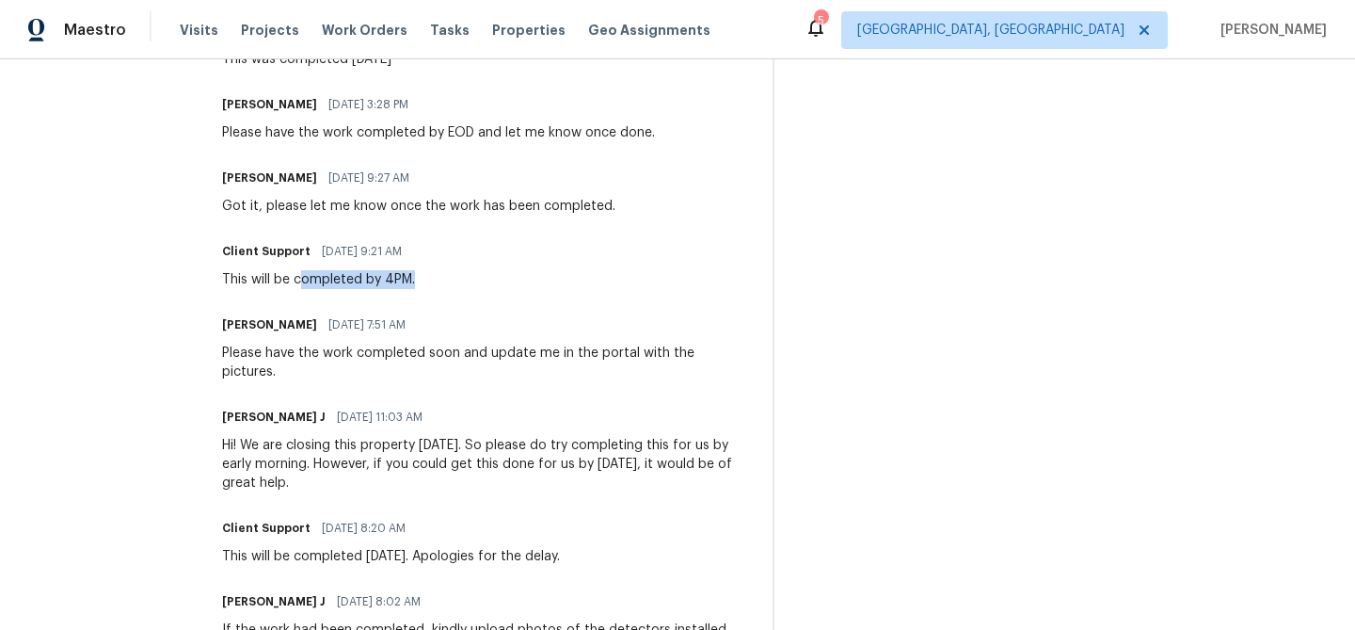
drag, startPoint x: 277, startPoint y: 277, endPoint x: 421, endPoint y: 278, distance: 144.0
click at [422, 278] on div "Client Support [DATE] 9:21 AM This will be completed by 4PM." at bounding box center [486, 263] width 528 height 51
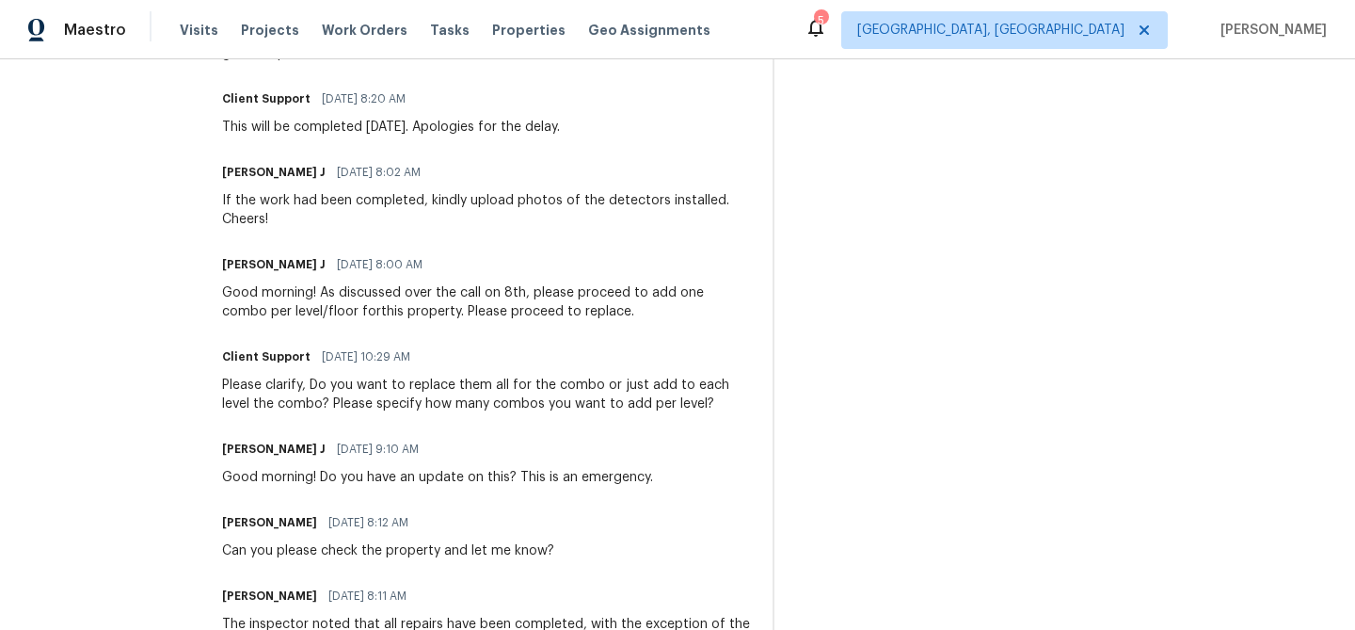
scroll to position [1267, 0]
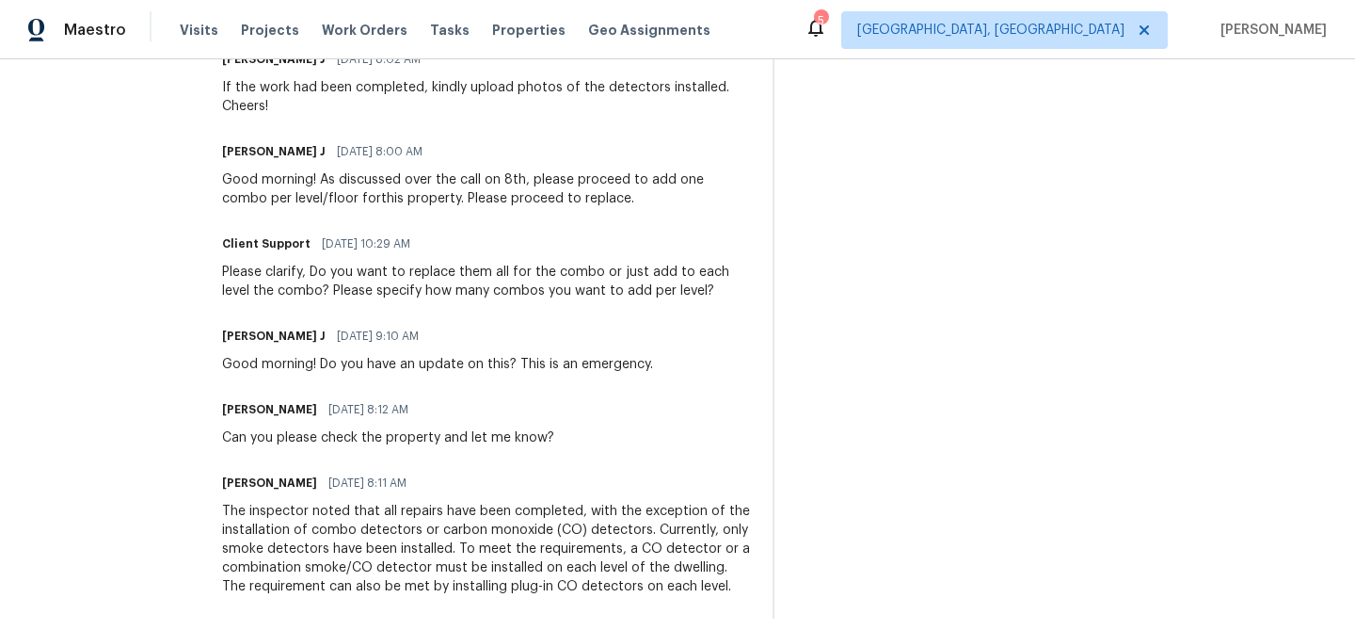
drag, startPoint x: 289, startPoint y: 464, endPoint x: 449, endPoint y: 464, distance: 160.0
click at [449, 470] on div "Ajay Godson 08/06/2025 8:11 AM" at bounding box center [486, 483] width 528 height 26
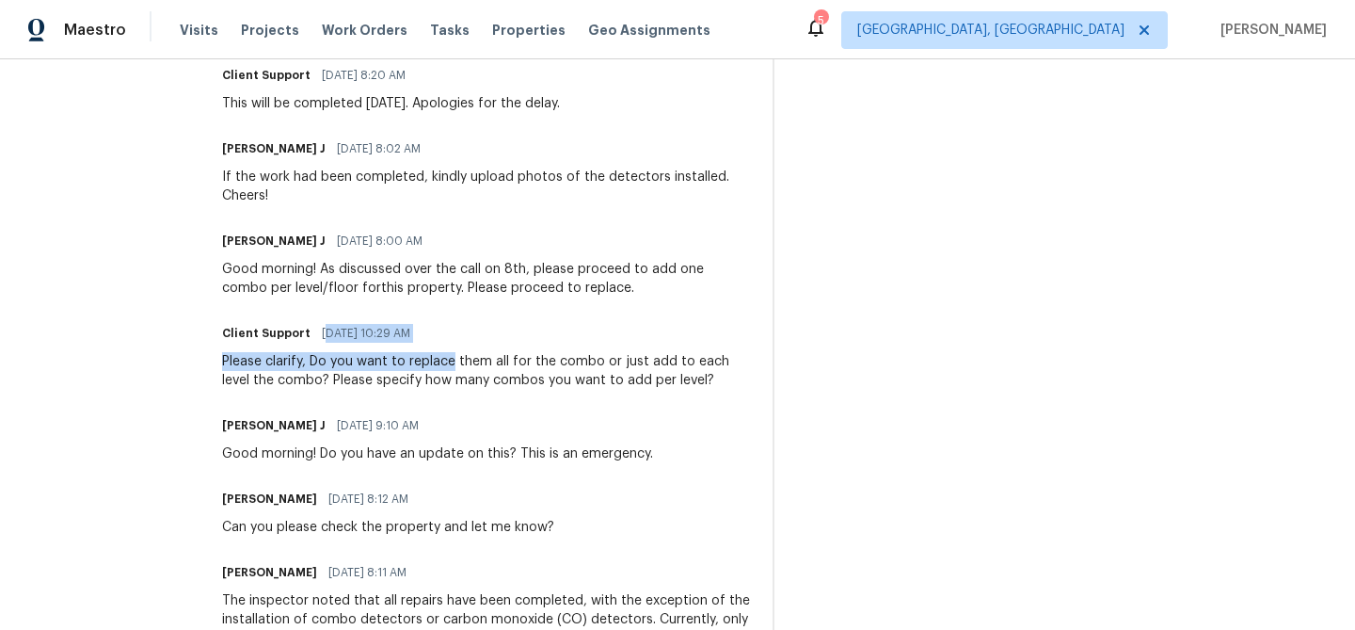
drag, startPoint x: 294, startPoint y: 318, endPoint x: 424, endPoint y: 336, distance: 132.0
click at [426, 336] on div "Client Support 08/08/2025 10:29 AM Please clarify, Do you want to replace them …" at bounding box center [486, 355] width 528 height 70
click at [279, 373] on div "Trade Partner Updates Ajay Godson 08/13/2025 7:44 AM Got it, I have approved th…" at bounding box center [486, 85] width 528 height 1246
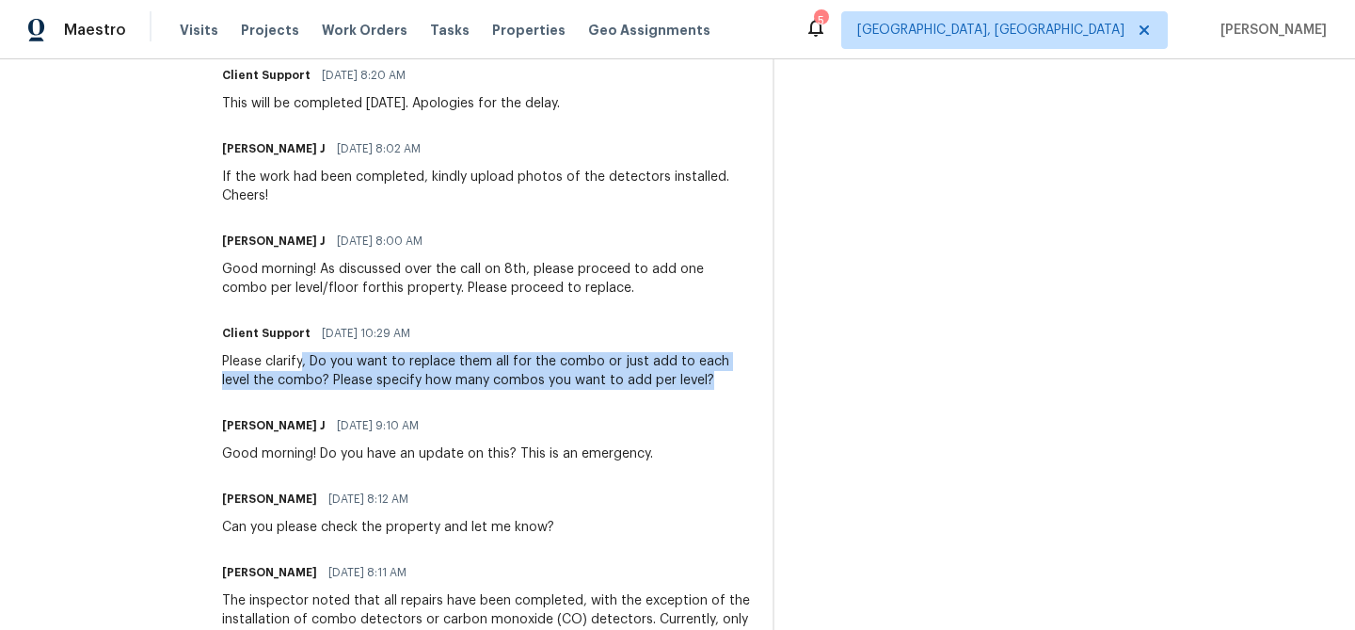
drag, startPoint x: 276, startPoint y: 350, endPoint x: 719, endPoint y: 378, distance: 444.1
click at [719, 378] on div "Trade Partner Updates Ajay Godson 08/13/2025 7:44 AM Got it, I have approved th…" at bounding box center [486, 85] width 528 height 1246
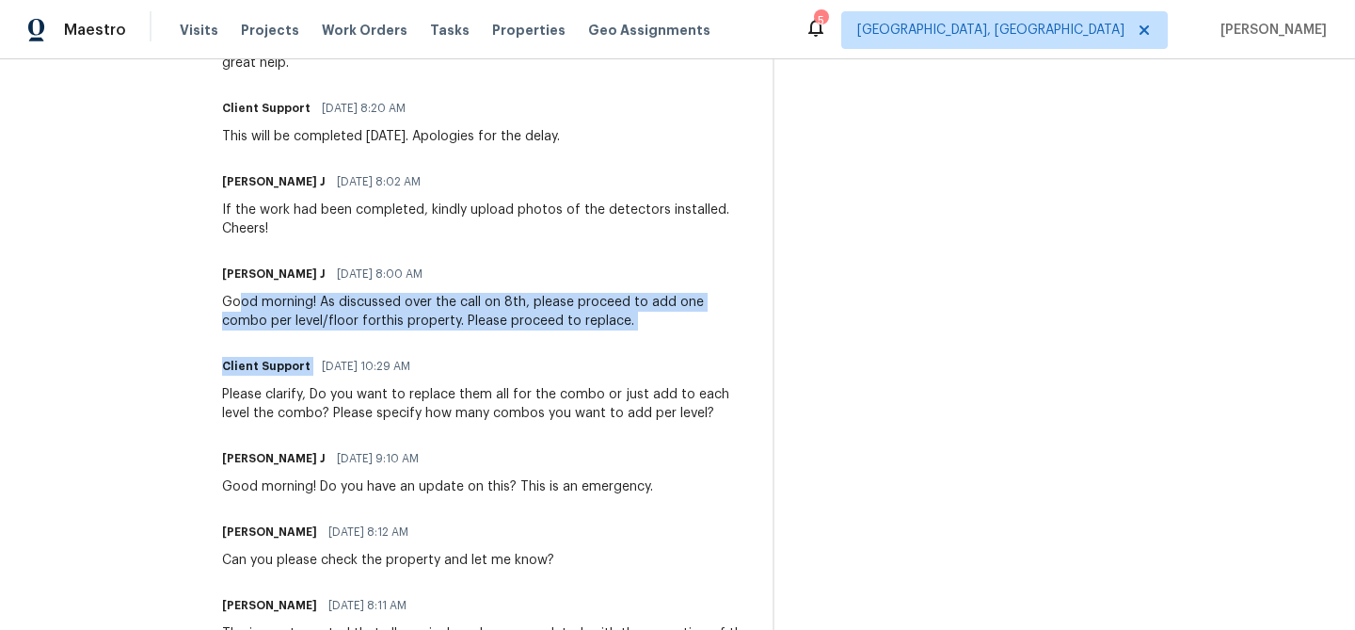
drag, startPoint x: 213, startPoint y: 279, endPoint x: 578, endPoint y: 337, distance: 369.7
click at [578, 337] on div "Trade Partner Updates Ajay Godson 08/13/2025 7:44 AM Got it, I have approved th…" at bounding box center [486, 118] width 528 height 1246
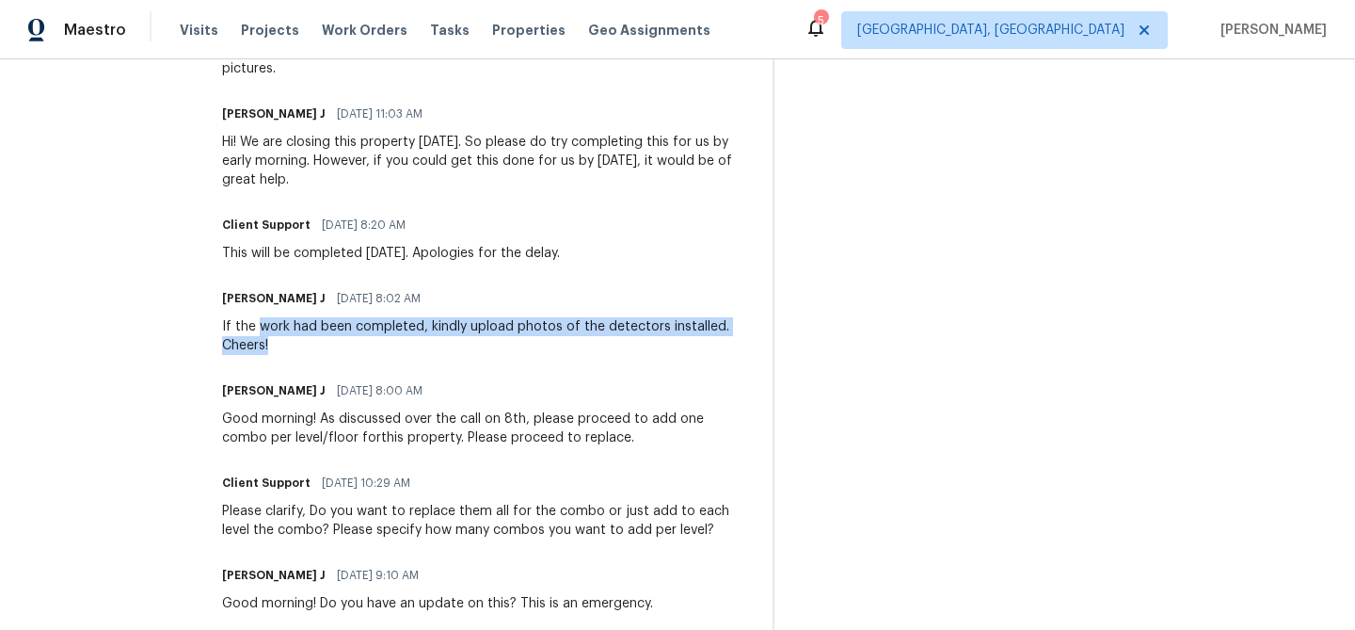
drag, startPoint x: 232, startPoint y: 309, endPoint x: 450, endPoint y: 317, distance: 217.5
click at [450, 317] on div "If the work had been completed, kindly upload photos of the detectors installed…" at bounding box center [486, 336] width 528 height 38
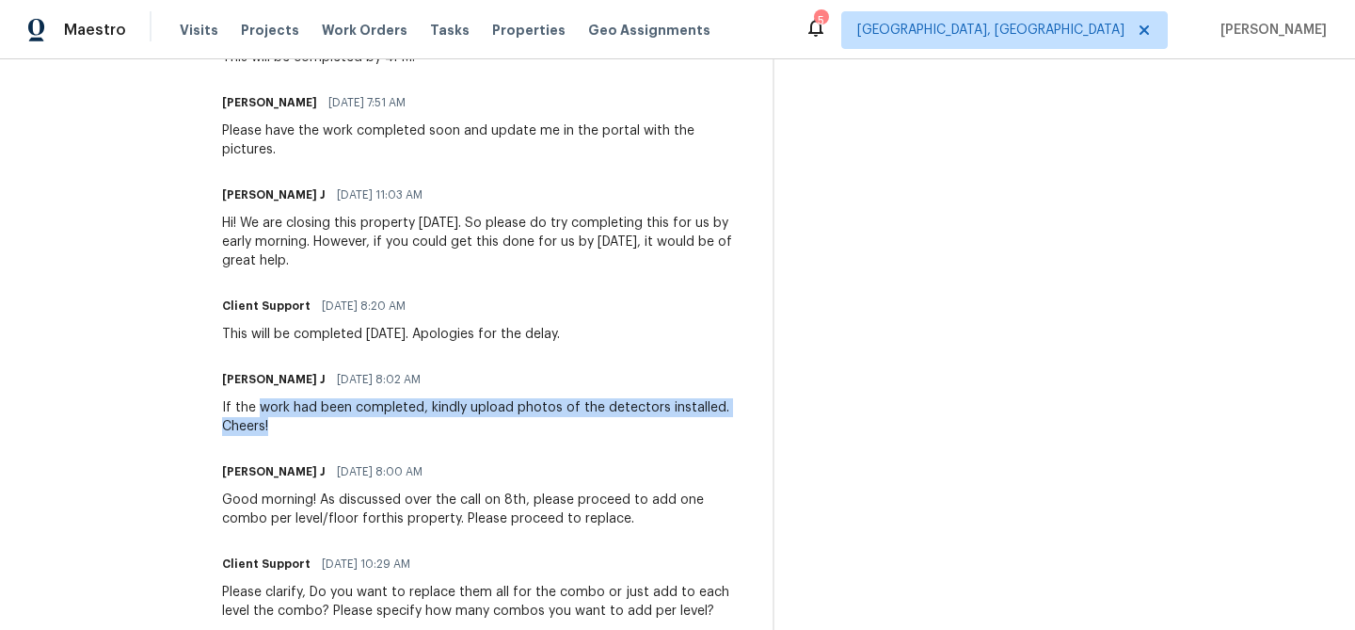
drag, startPoint x: 240, startPoint y: 314, endPoint x: 557, endPoint y: 320, distance: 317.2
click at [557, 320] on div "Client Support 08/11/2025 8:20 AM This will be completed tomorrow. Apologies fo…" at bounding box center [486, 318] width 528 height 51
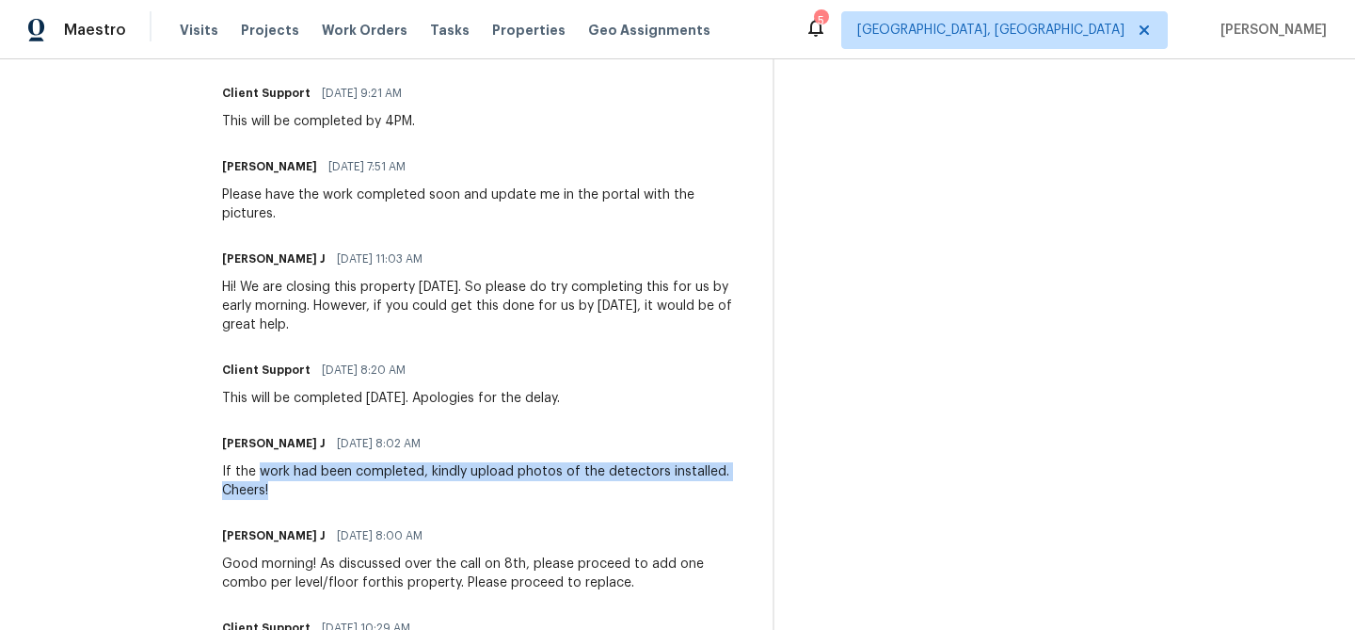
scroll to position [862, 0]
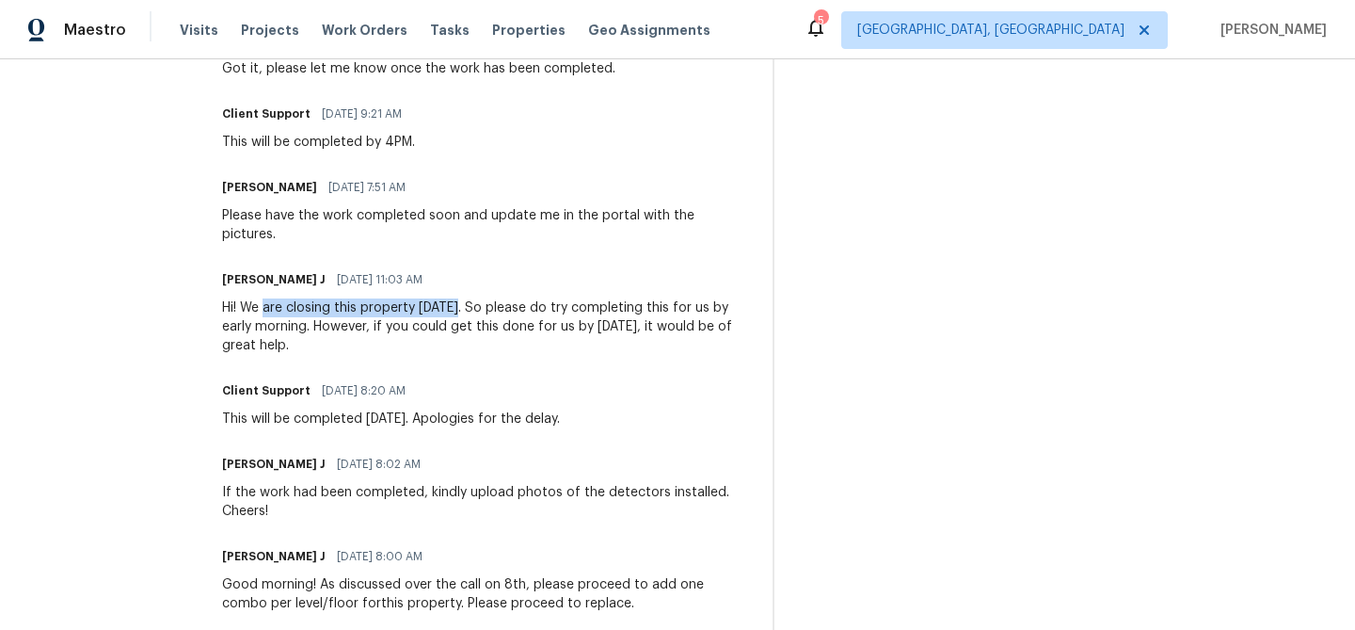
drag, startPoint x: 240, startPoint y: 285, endPoint x: 456, endPoint y: 285, distance: 216.4
click at [456, 298] on div "Hi! We are closing this property tomorrow. So please do try completing this for…" at bounding box center [486, 326] width 528 height 56
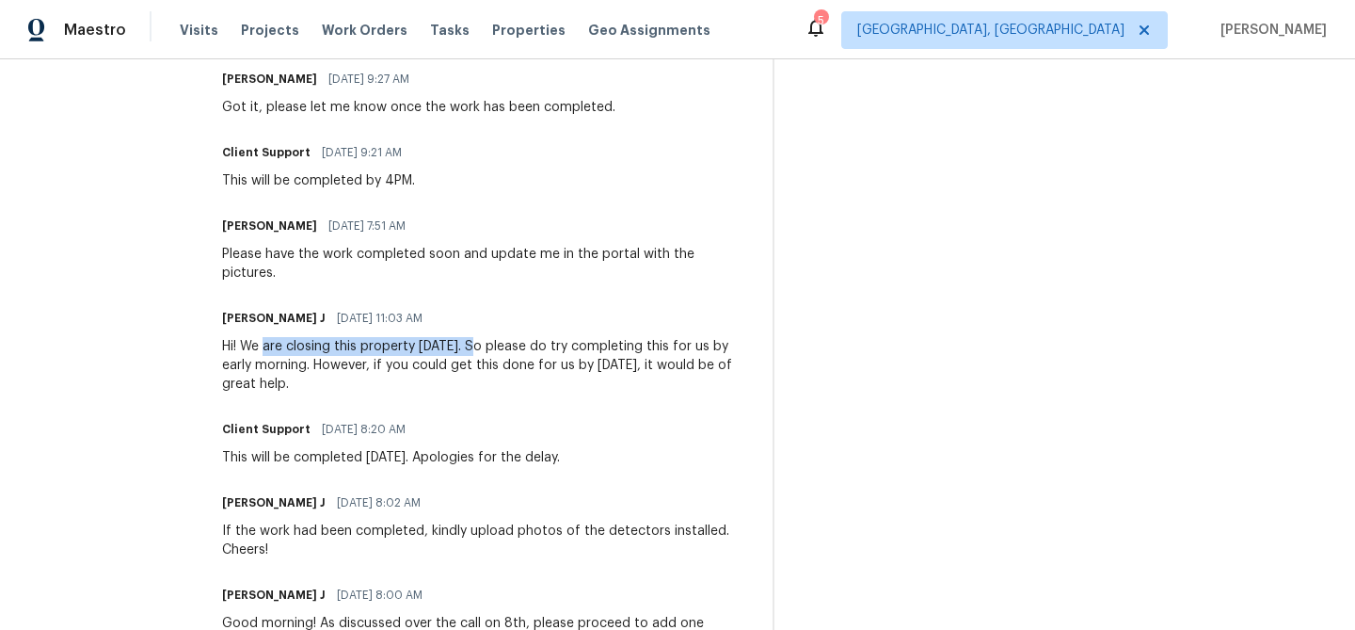
scroll to position [752, 0]
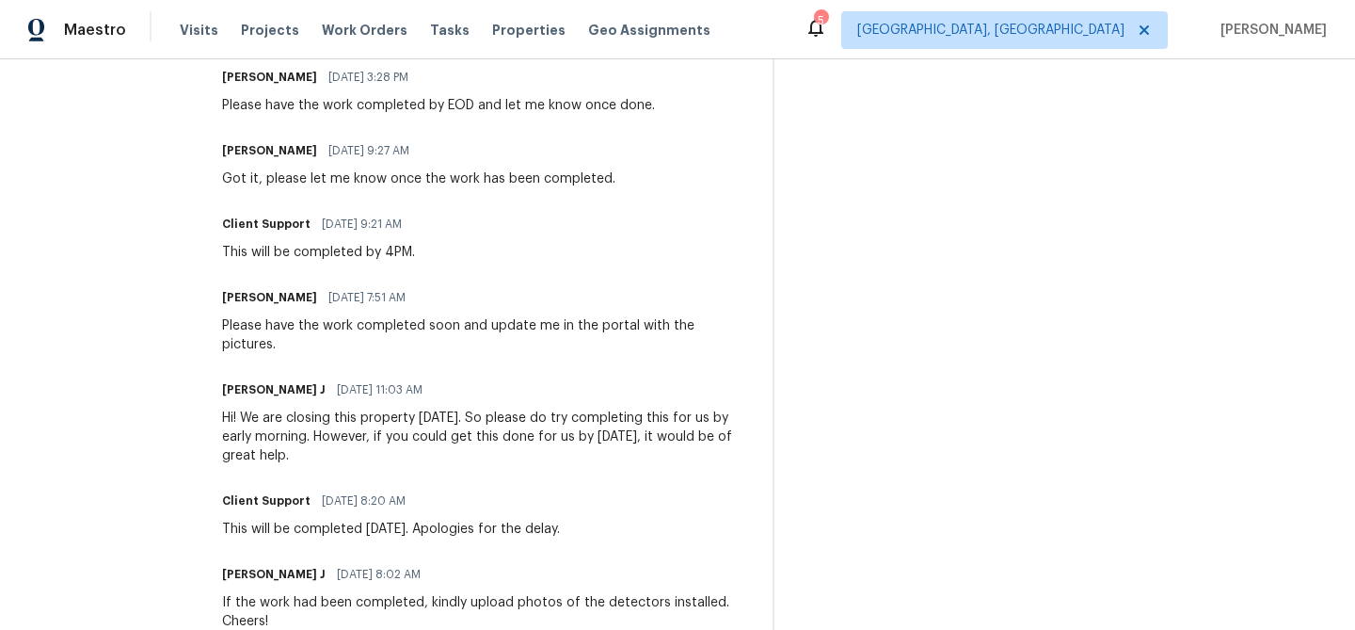
drag, startPoint x: 258, startPoint y: 314, endPoint x: 438, endPoint y: 332, distance: 180.6
click at [293, 312] on div "Ajay Godson 08/12/2025 7:51 AM Please have the work completed soon and update m…" at bounding box center [486, 319] width 528 height 70
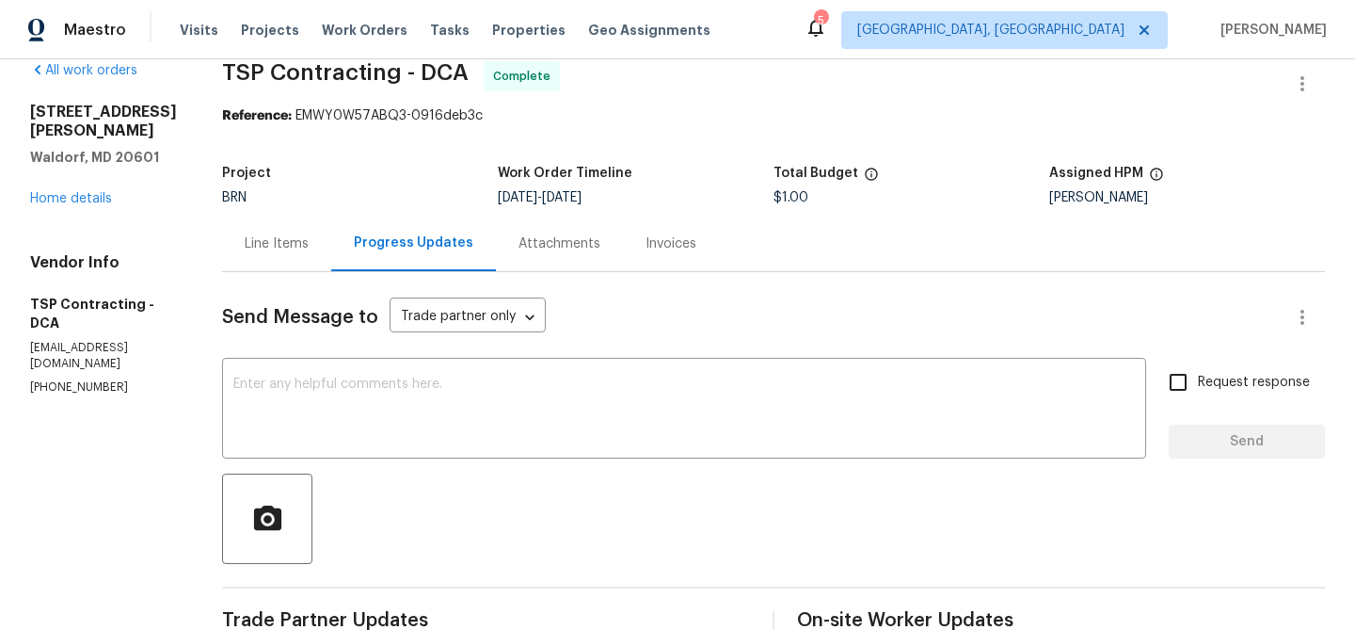
scroll to position [0, 0]
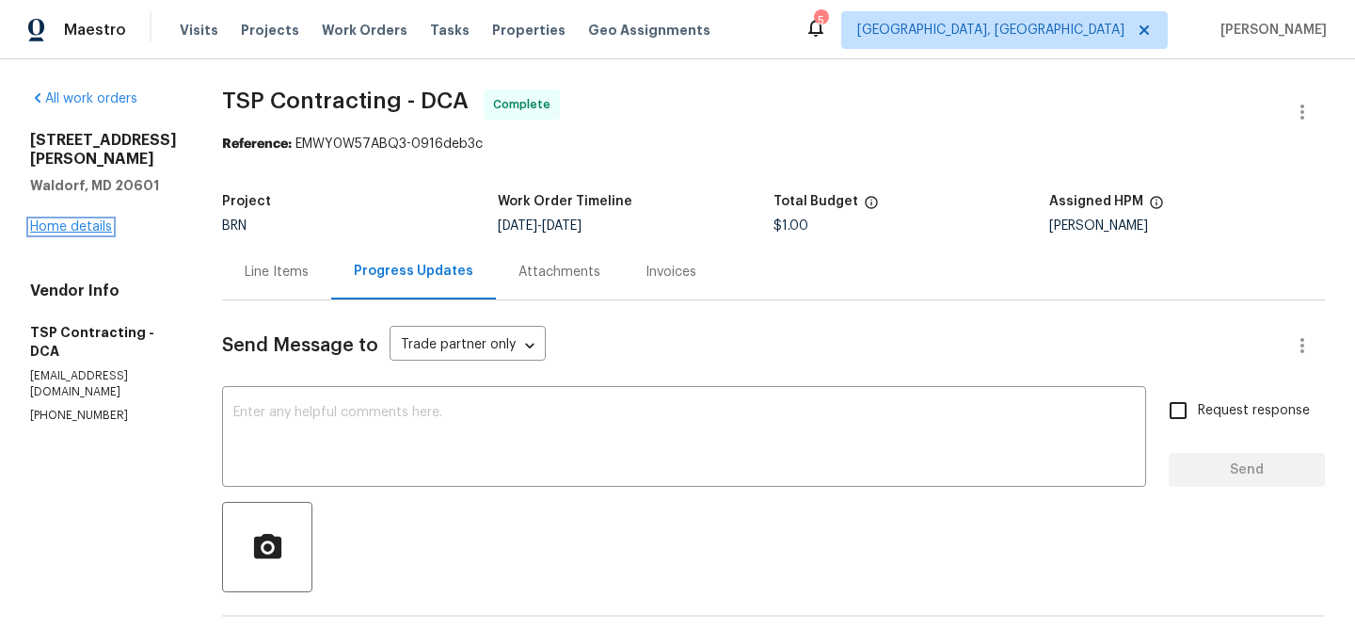
click at [85, 220] on link "Home details" at bounding box center [71, 226] width 82 height 13
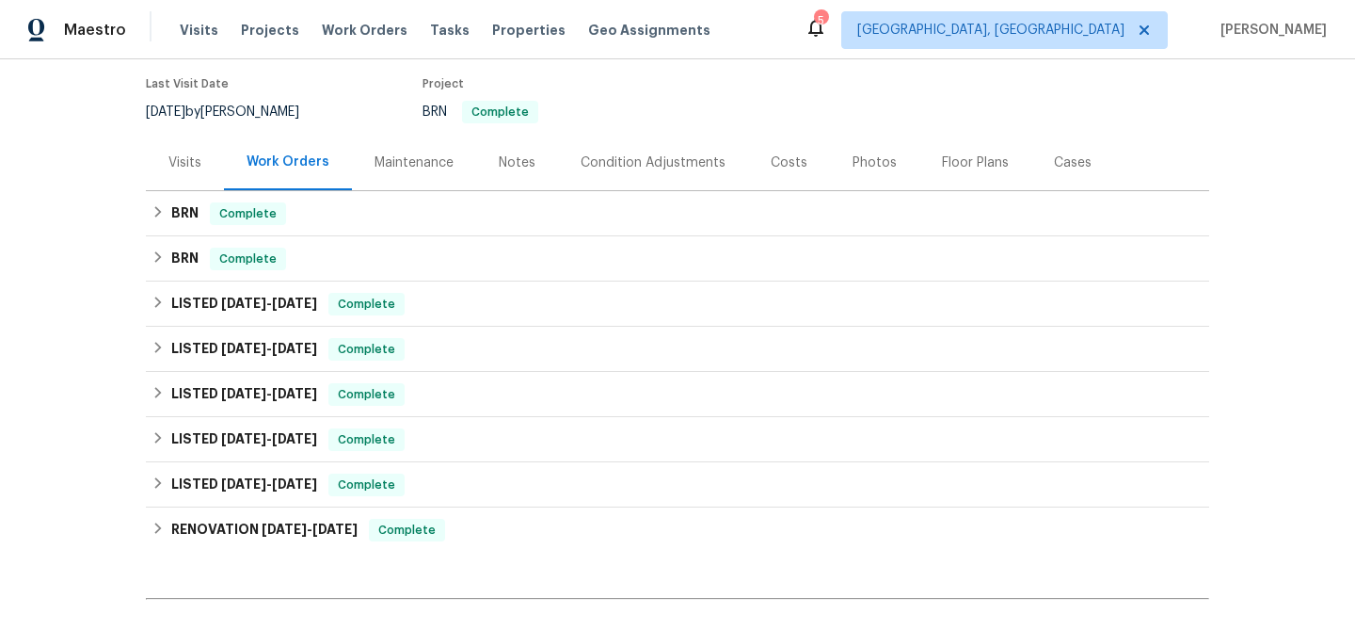
scroll to position [182, 0]
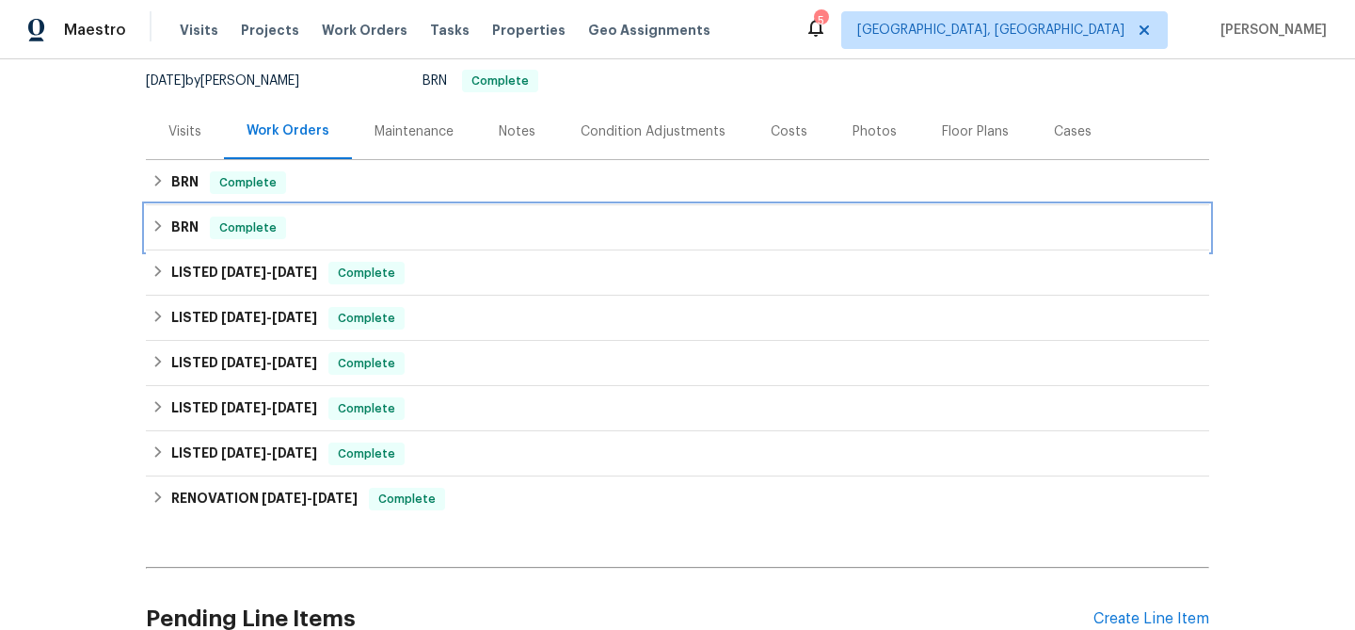
click at [191, 228] on h6 "BRN" at bounding box center [184, 227] width 27 height 23
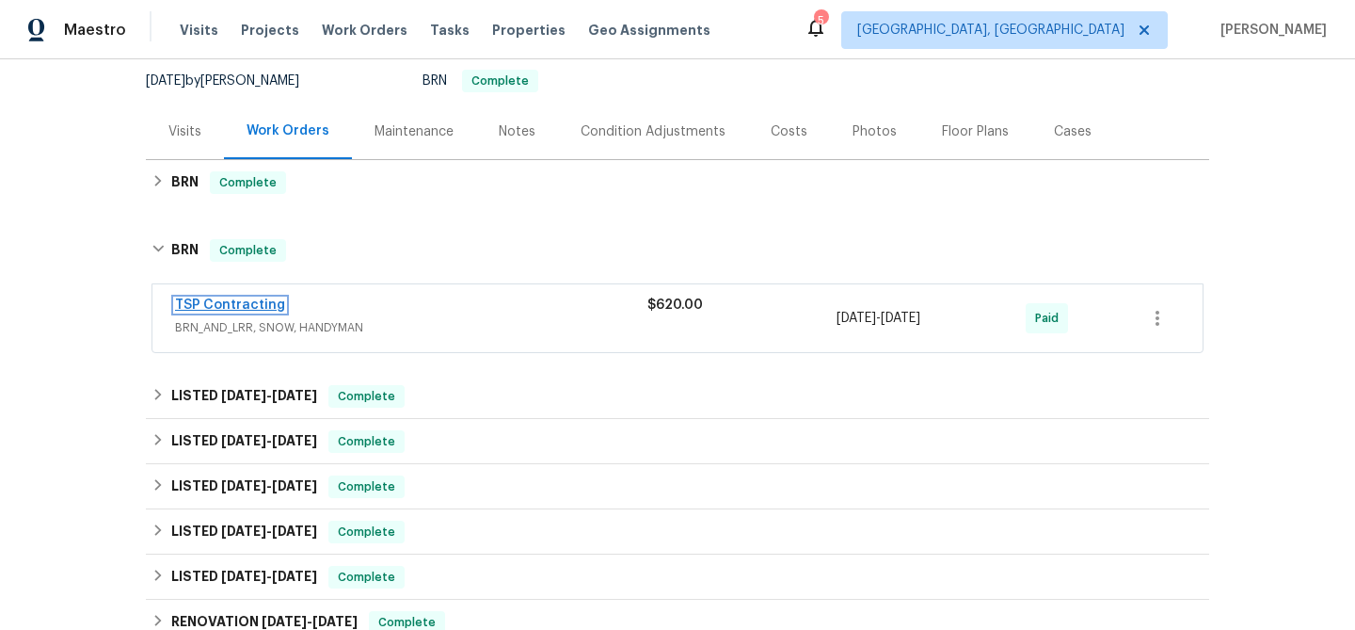
click at [224, 306] on link "TSP Contracting" at bounding box center [230, 304] width 110 height 13
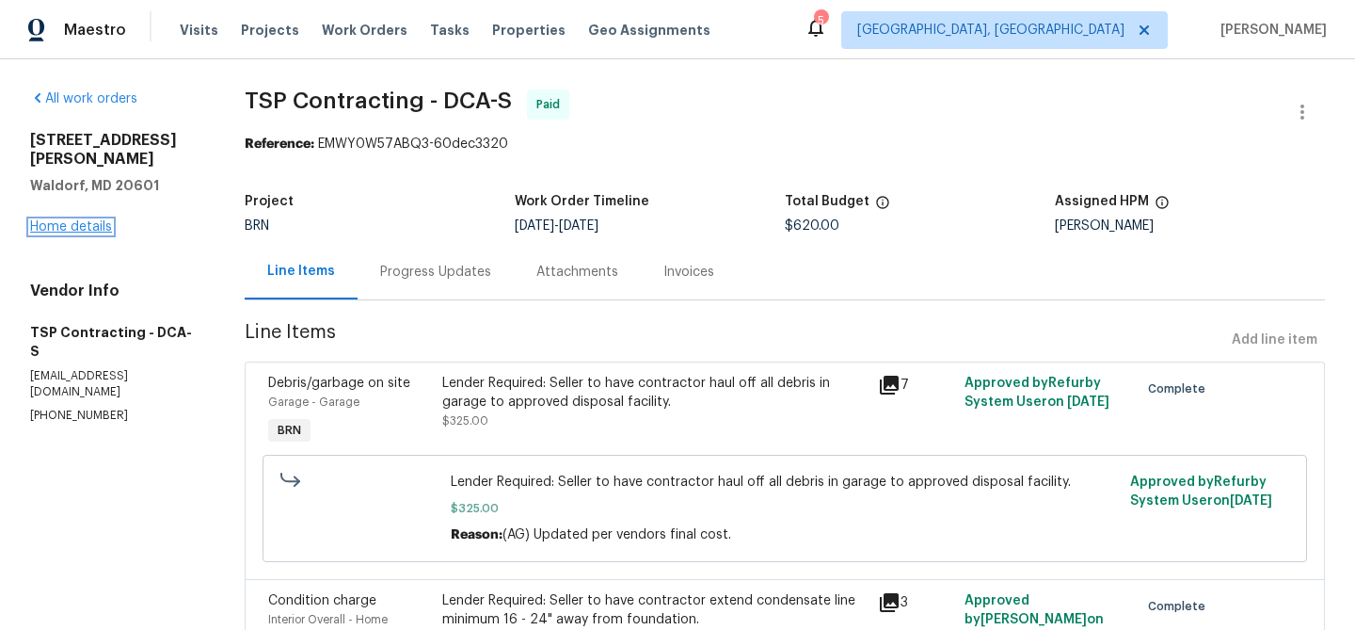
click at [63, 220] on link "Home details" at bounding box center [71, 226] width 82 height 13
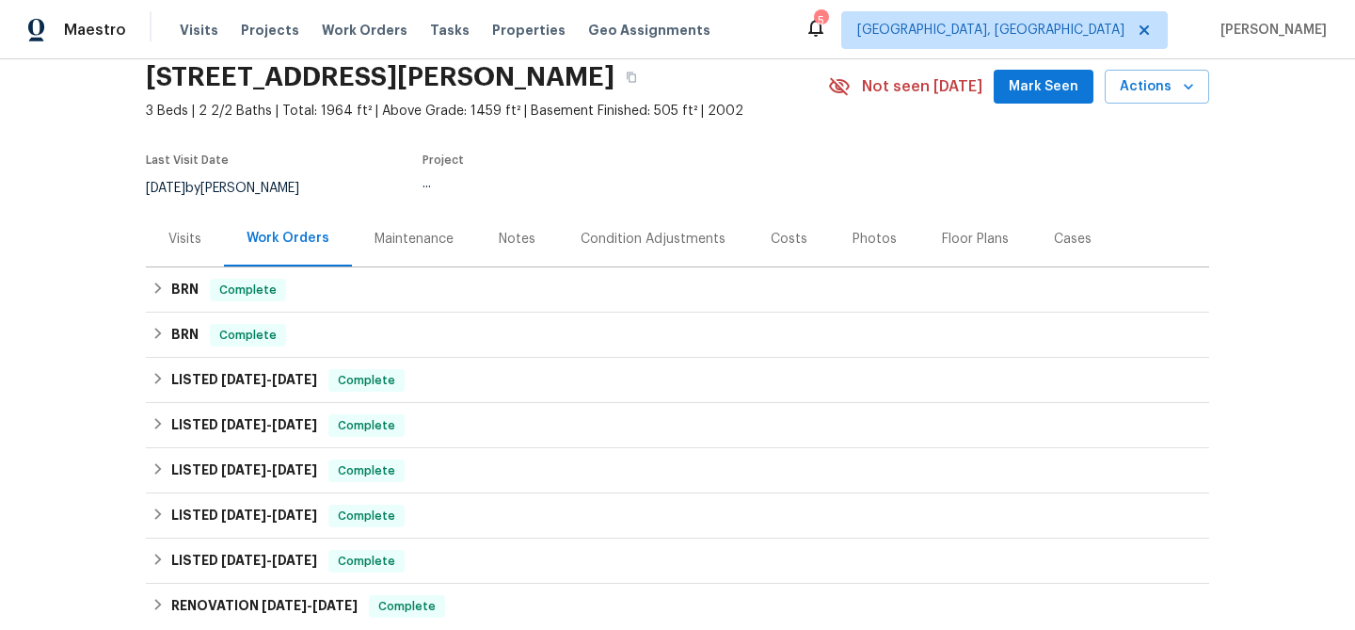
scroll to position [129, 0]
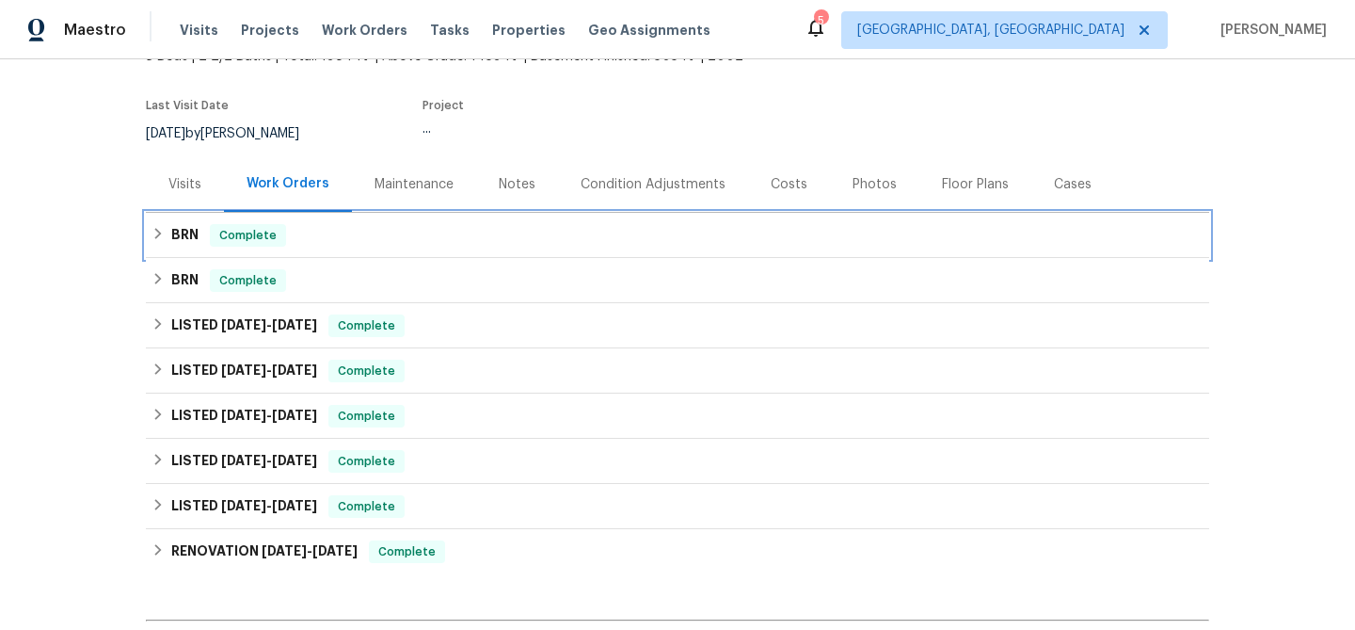
click at [199, 237] on div "BRN Complete" at bounding box center [677, 235] width 1052 height 23
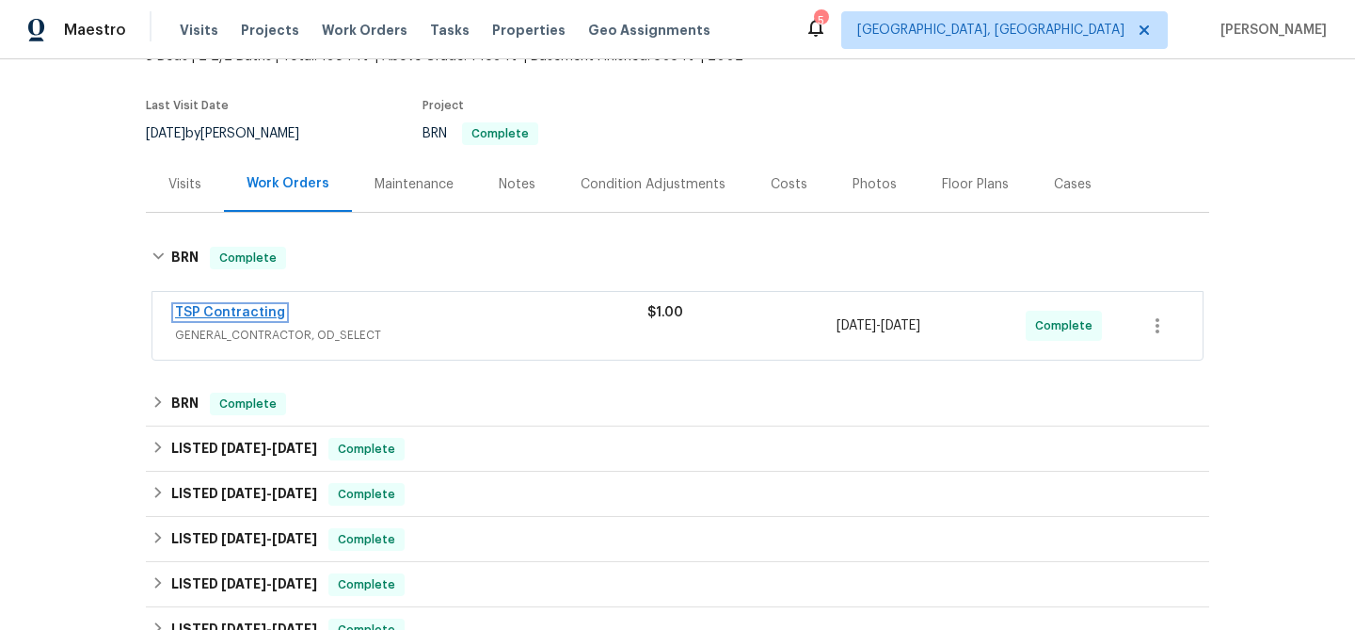
click at [257, 316] on link "TSP Contracting" at bounding box center [230, 312] width 110 height 13
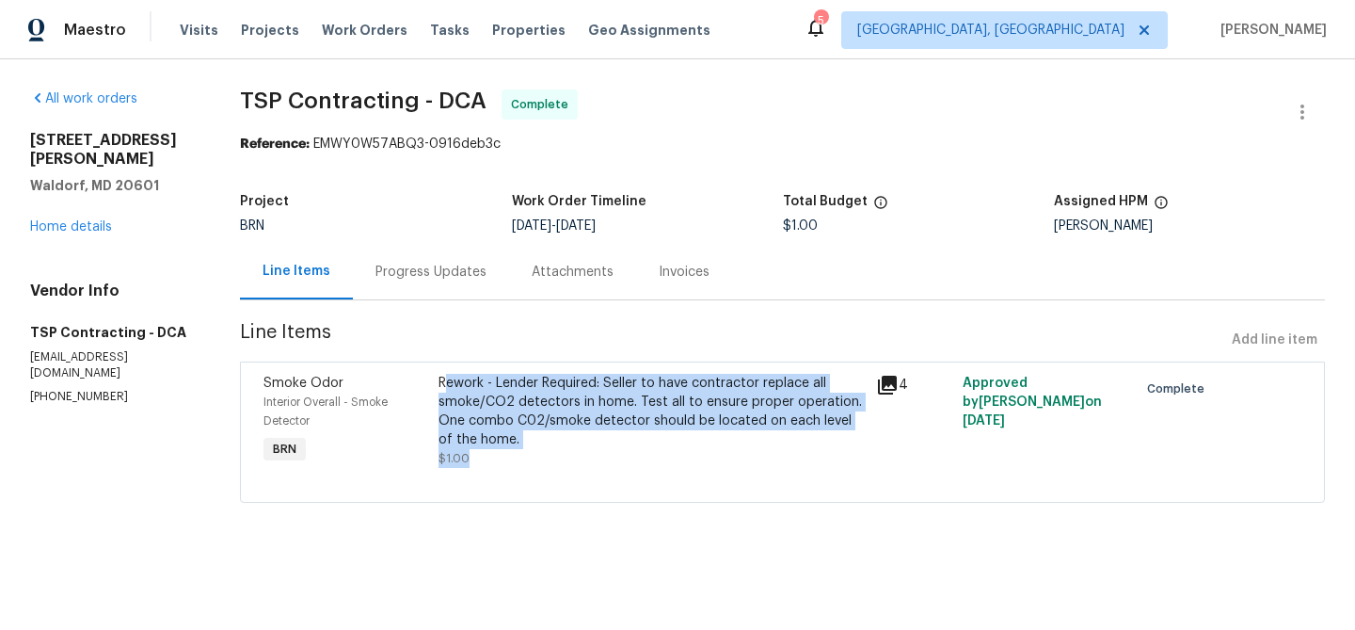
drag, startPoint x: 450, startPoint y: 389, endPoint x: 670, endPoint y: 467, distance: 233.6
click at [670, 467] on div "Rework - Lender Required: Seller to have contractor replace all smoke/CO2 detec…" at bounding box center [650, 421] width 425 height 94
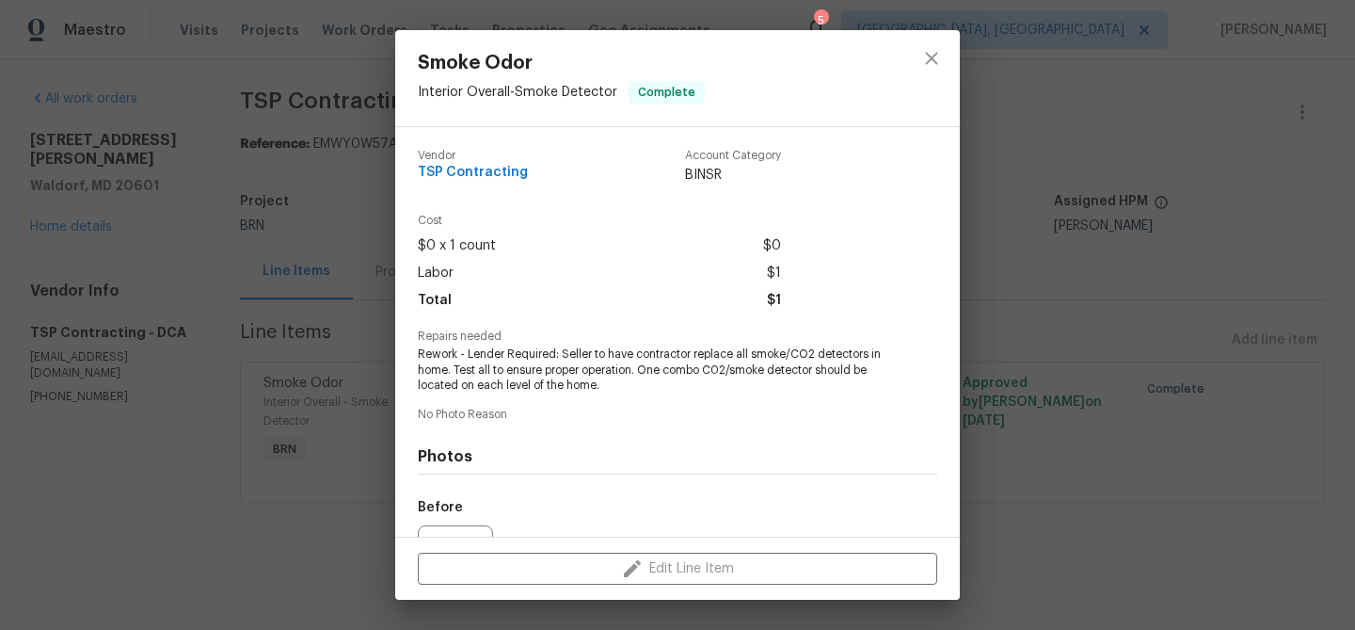
click at [295, 323] on div "Smoke Odor Interior Overall - Smoke Detector Complete Vendor TSP Contracting Ac…" at bounding box center [677, 315] width 1355 height 630
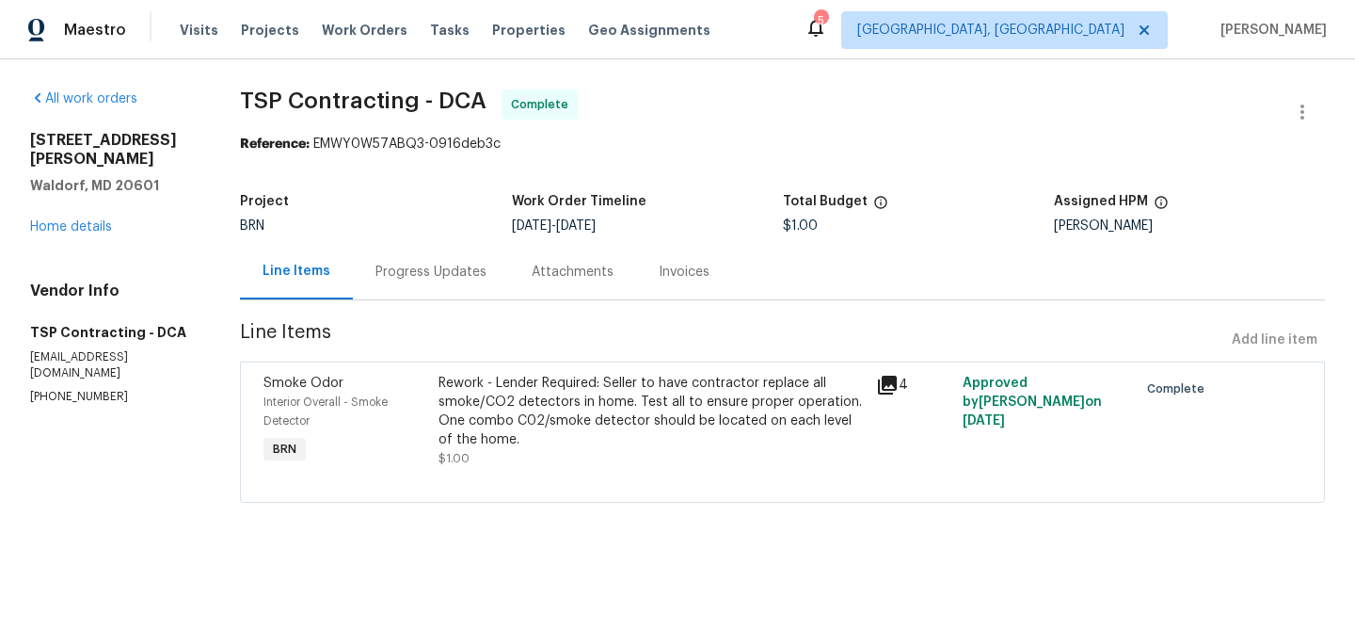
click at [418, 284] on div "Progress Updates" at bounding box center [431, 272] width 156 height 56
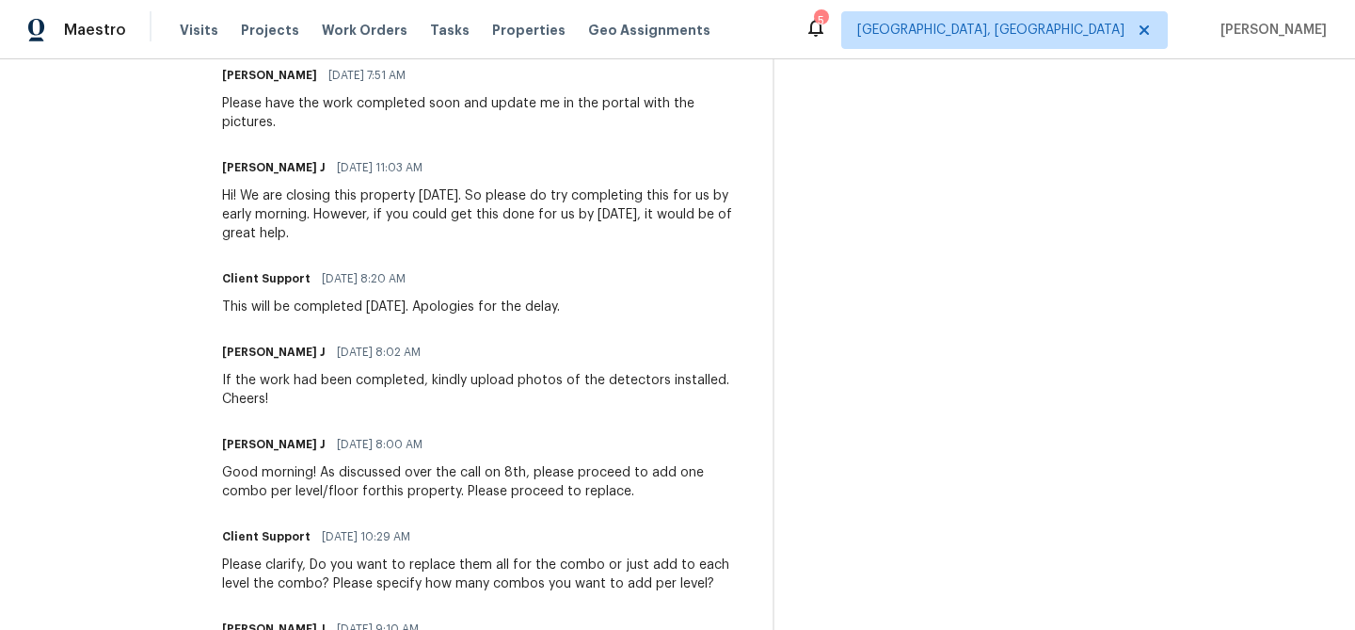
scroll to position [1110, 0]
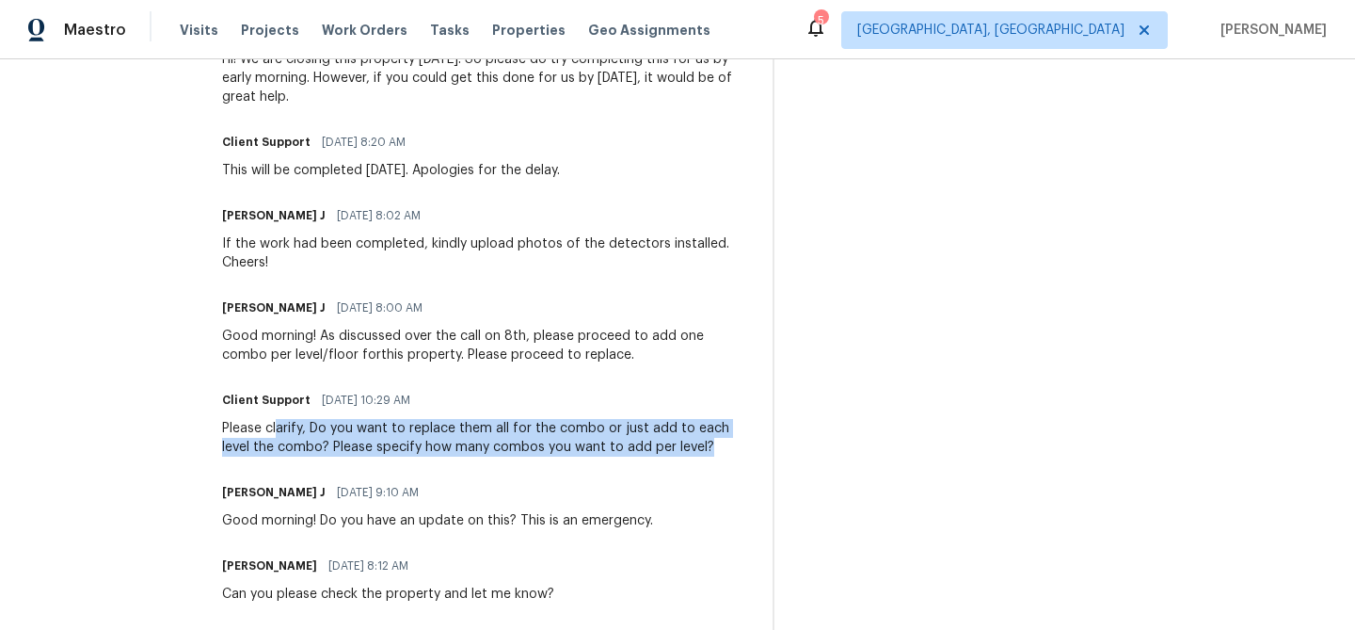
drag, startPoint x: 253, startPoint y: 408, endPoint x: 666, endPoint y: 431, distance: 413.7
click at [666, 431] on div "Please clarify, Do you want to replace them all for the combo or just add to ea…" at bounding box center [486, 438] width 528 height 38
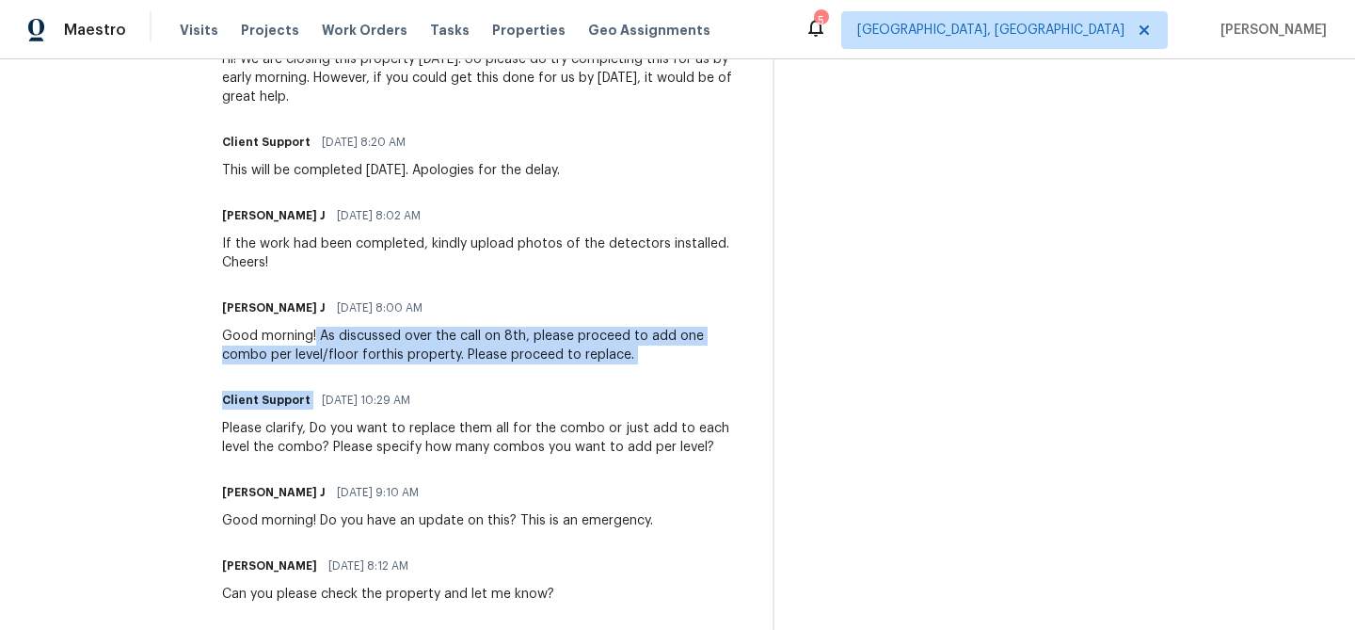
drag, startPoint x: 290, startPoint y: 308, endPoint x: 646, endPoint y: 358, distance: 359.2
click at [646, 358] on div "Trade Partner Updates Ajay Godson 08/13/2025 7:44 AM Got it, I have approved th…" at bounding box center [486, 152] width 528 height 1246
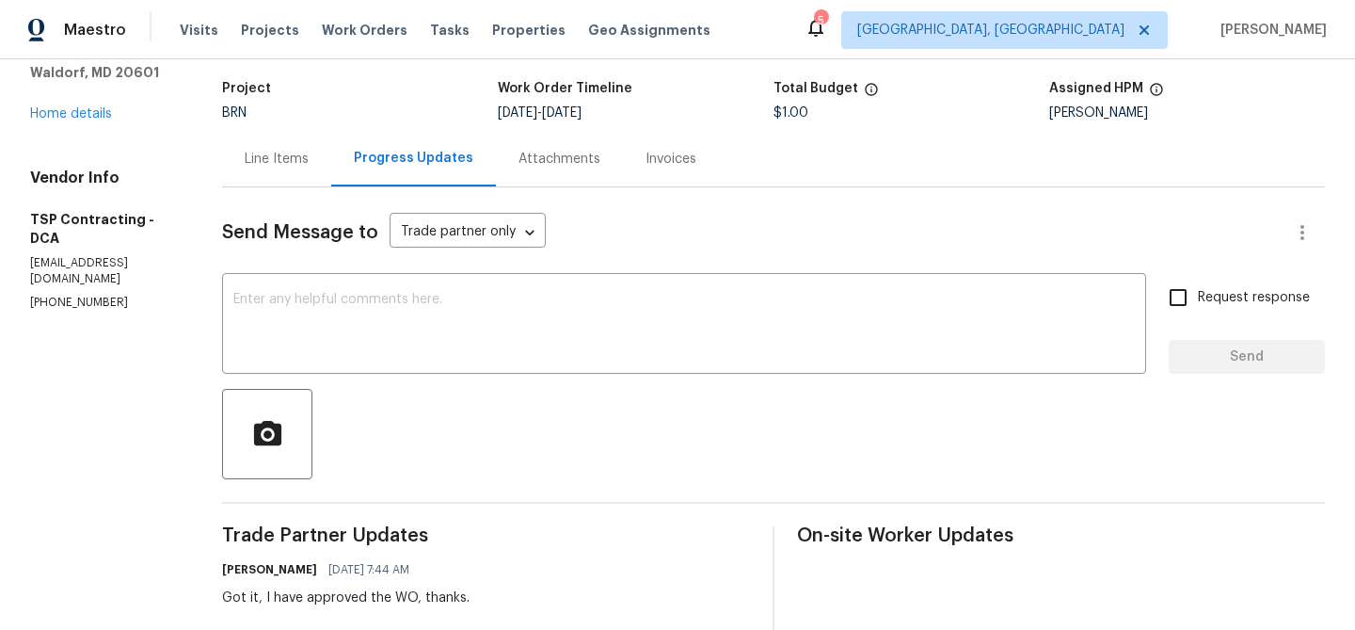
scroll to position [28, 0]
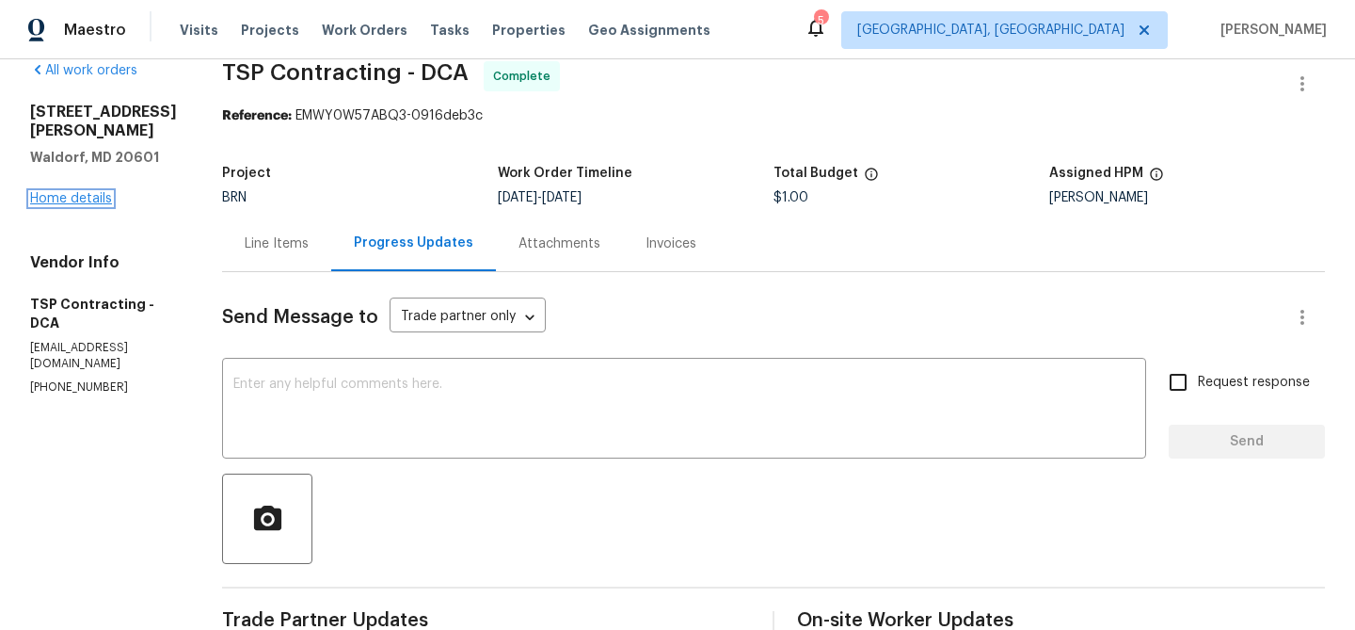
click at [59, 192] on link "Home details" at bounding box center [71, 198] width 82 height 13
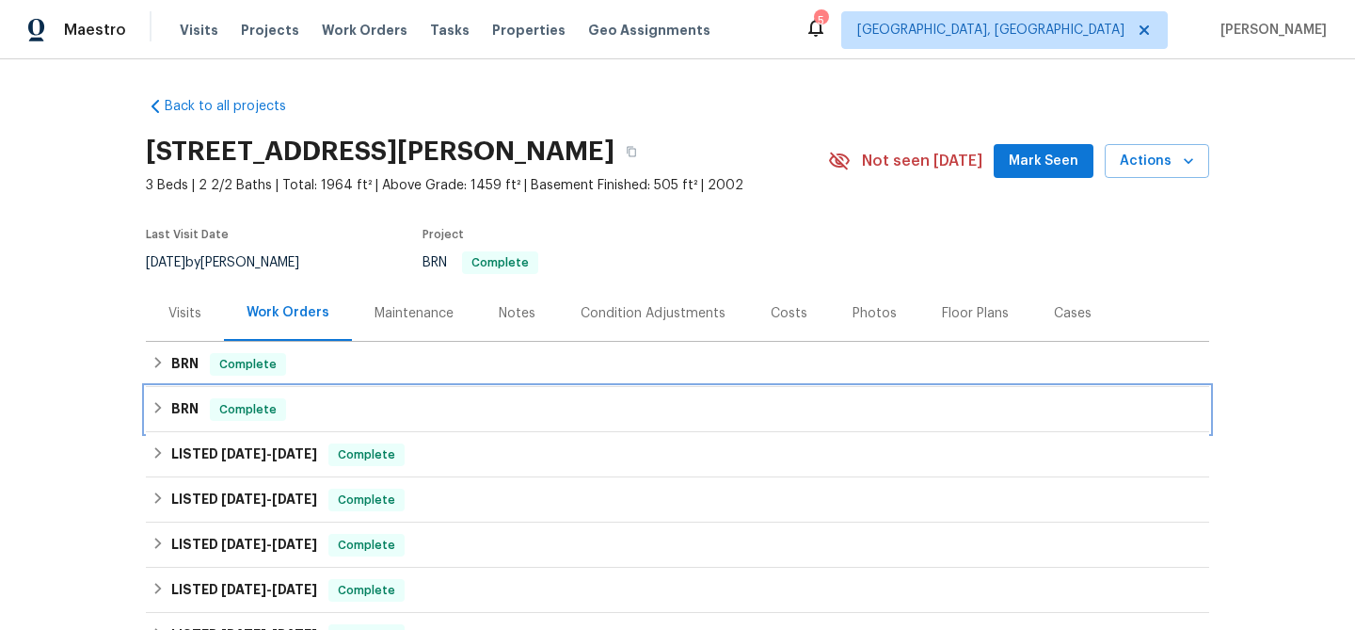
click at [166, 412] on div "BRN Complete" at bounding box center [677, 409] width 1052 height 23
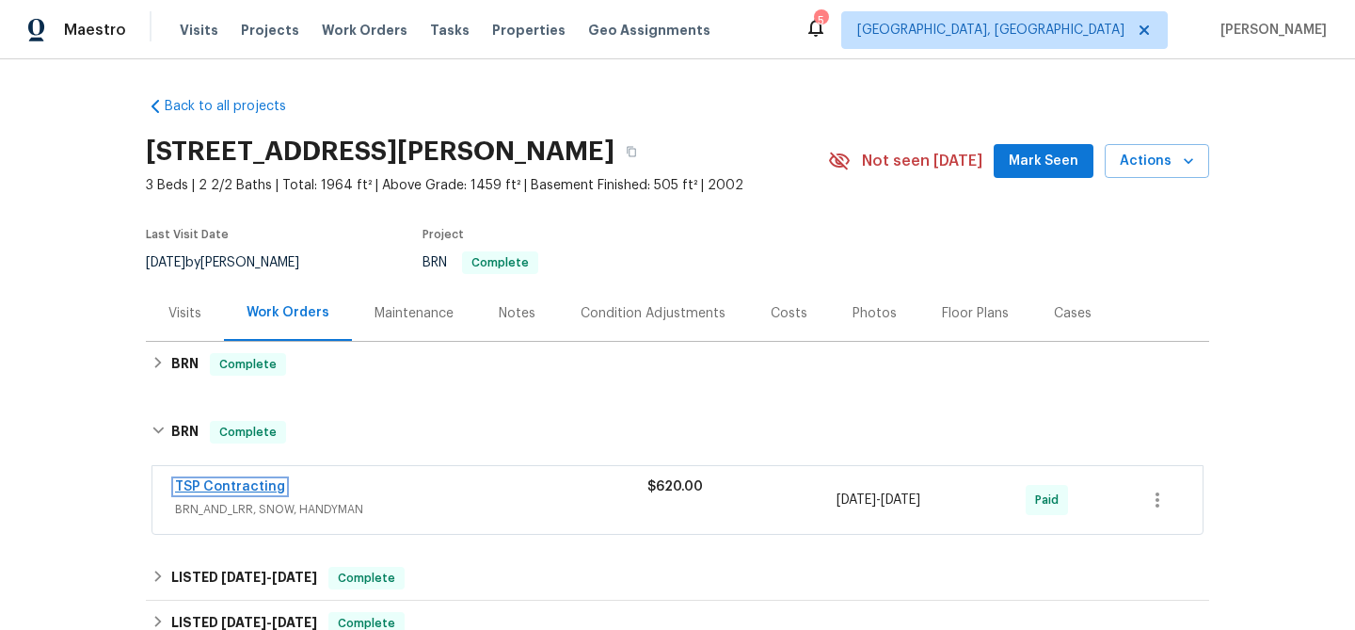
click at [244, 483] on link "TSP Contracting" at bounding box center [230, 486] width 110 height 13
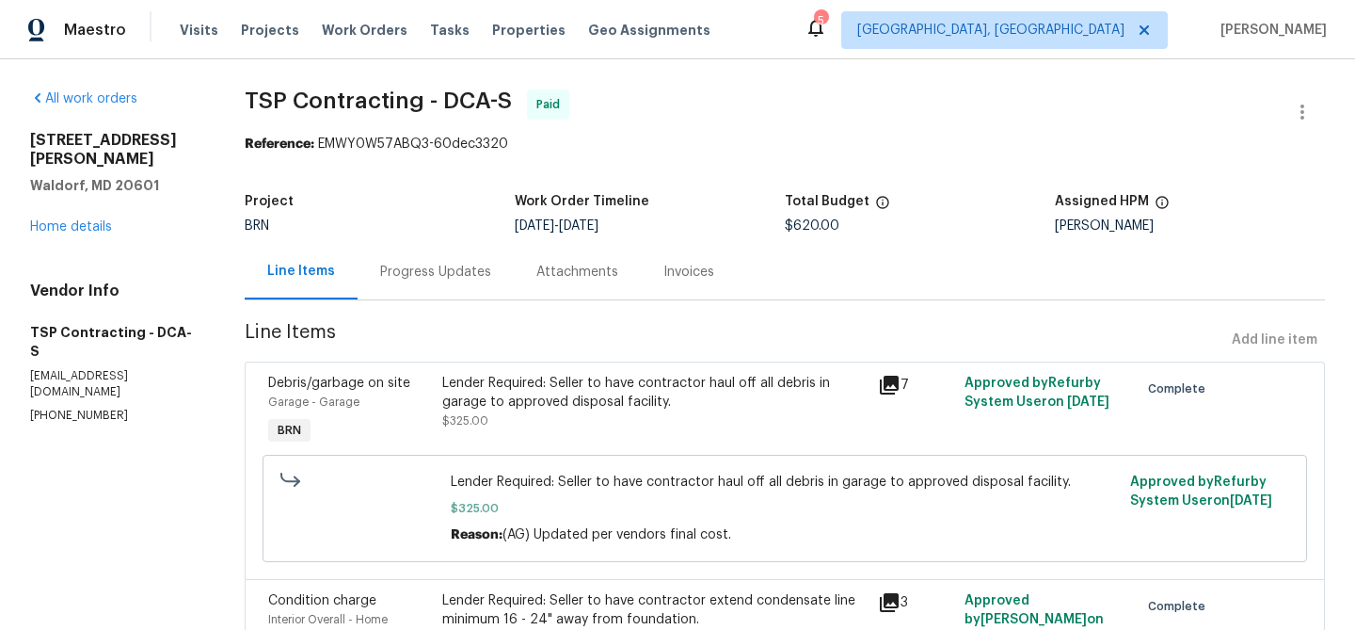
click at [451, 292] on div "Progress Updates" at bounding box center [436, 272] width 156 height 56
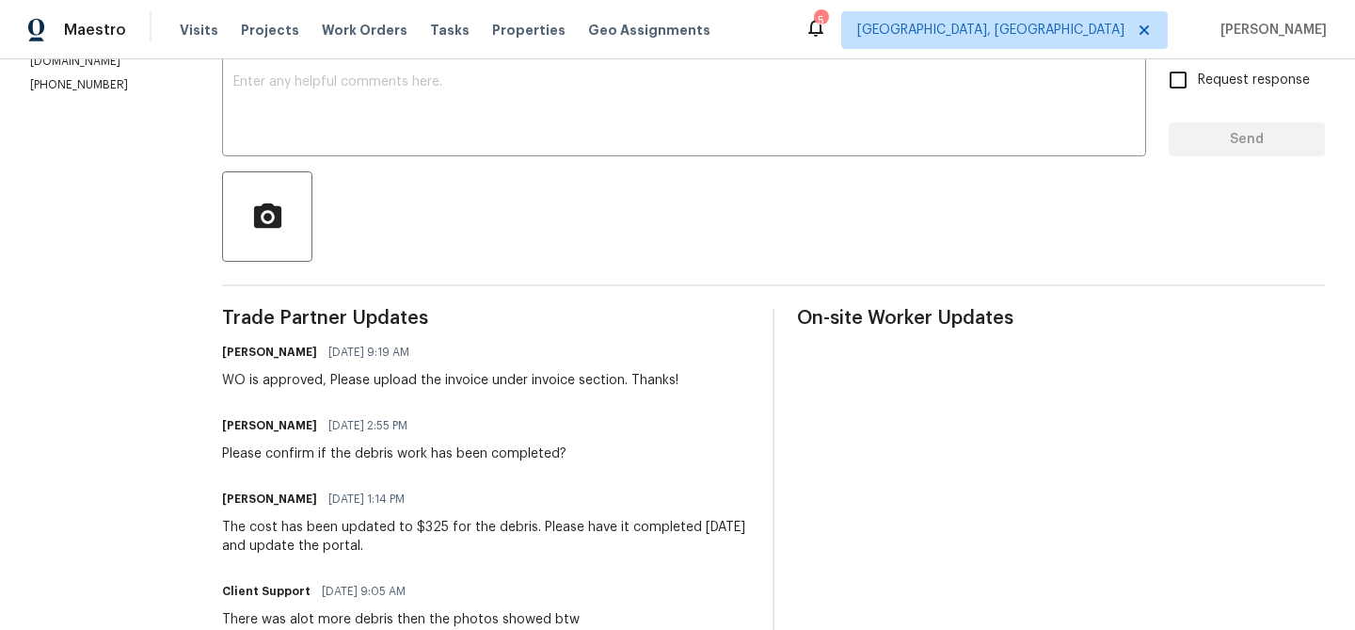
scroll to position [973, 0]
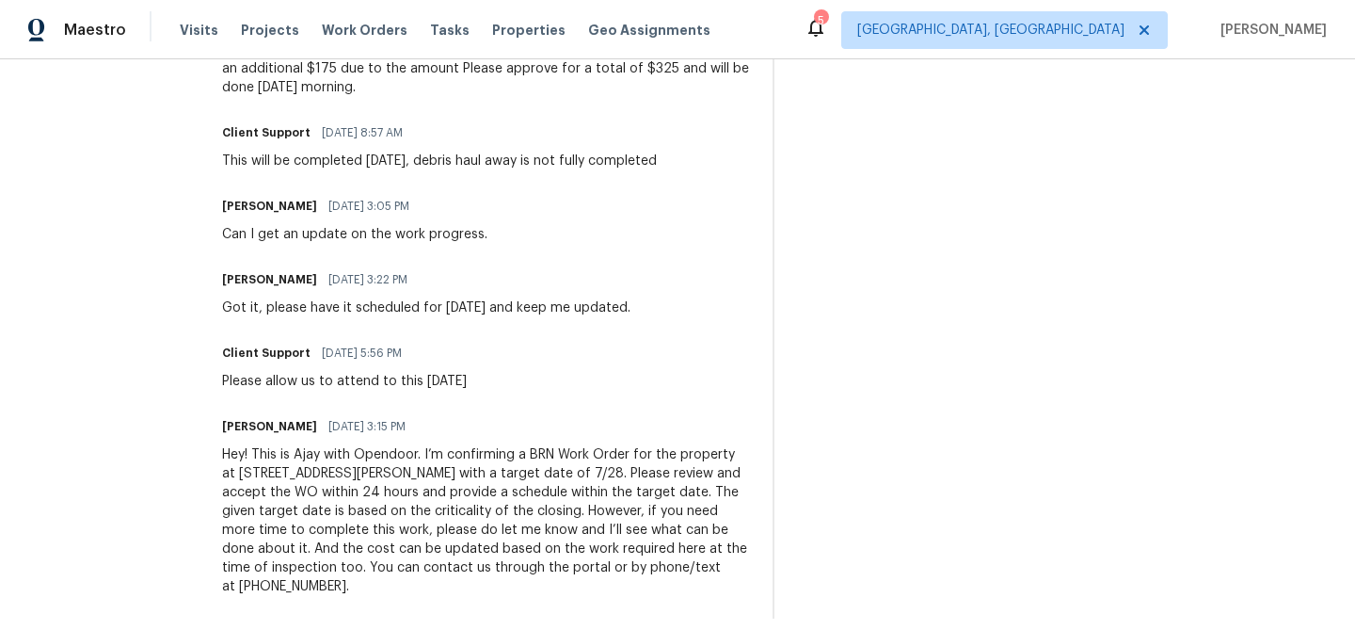
drag, startPoint x: 203, startPoint y: 380, endPoint x: 629, endPoint y: 379, distance: 425.3
click at [629, 379] on div "Client Support 07/26/2025 5:56 PM Please allow us to attend to this on Tuesday …" at bounding box center [486, 365] width 528 height 51
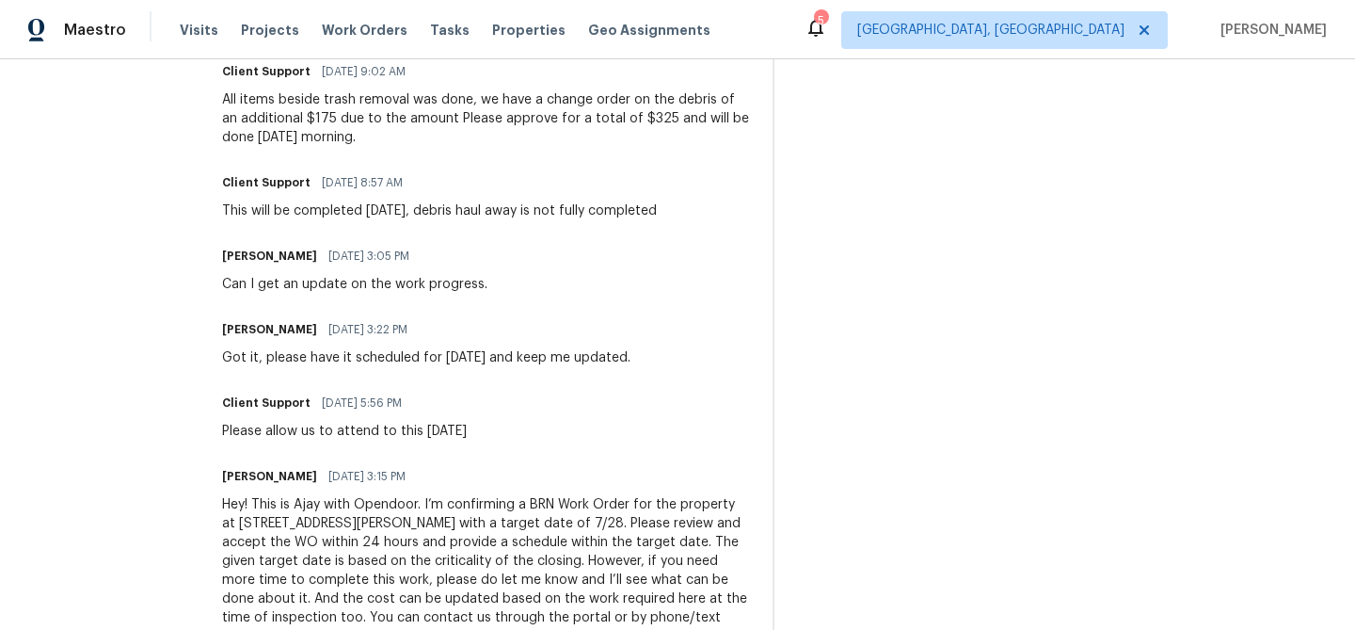
scroll to position [875, 0]
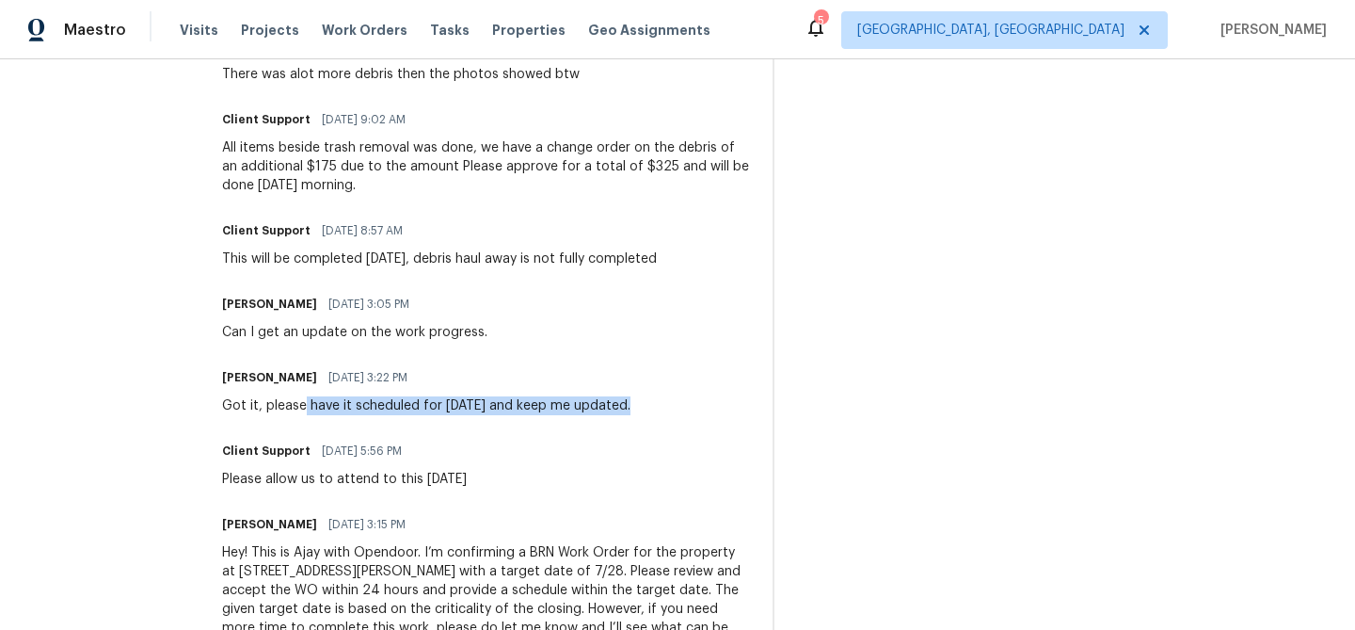
drag, startPoint x: 279, startPoint y: 398, endPoint x: 617, endPoint y: 400, distance: 338.8
click at [607, 398] on div "Got it, please have it scheduled for [DATE] and keep me updated." at bounding box center [426, 405] width 408 height 19
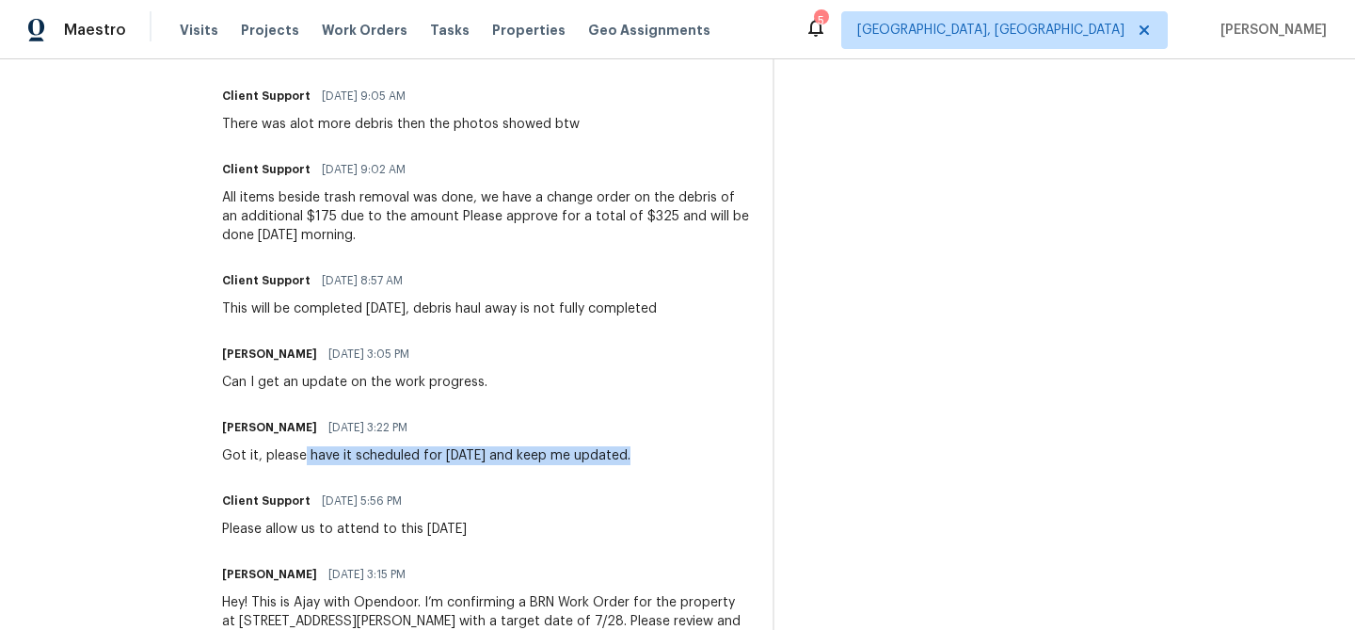
scroll to position [802, 0]
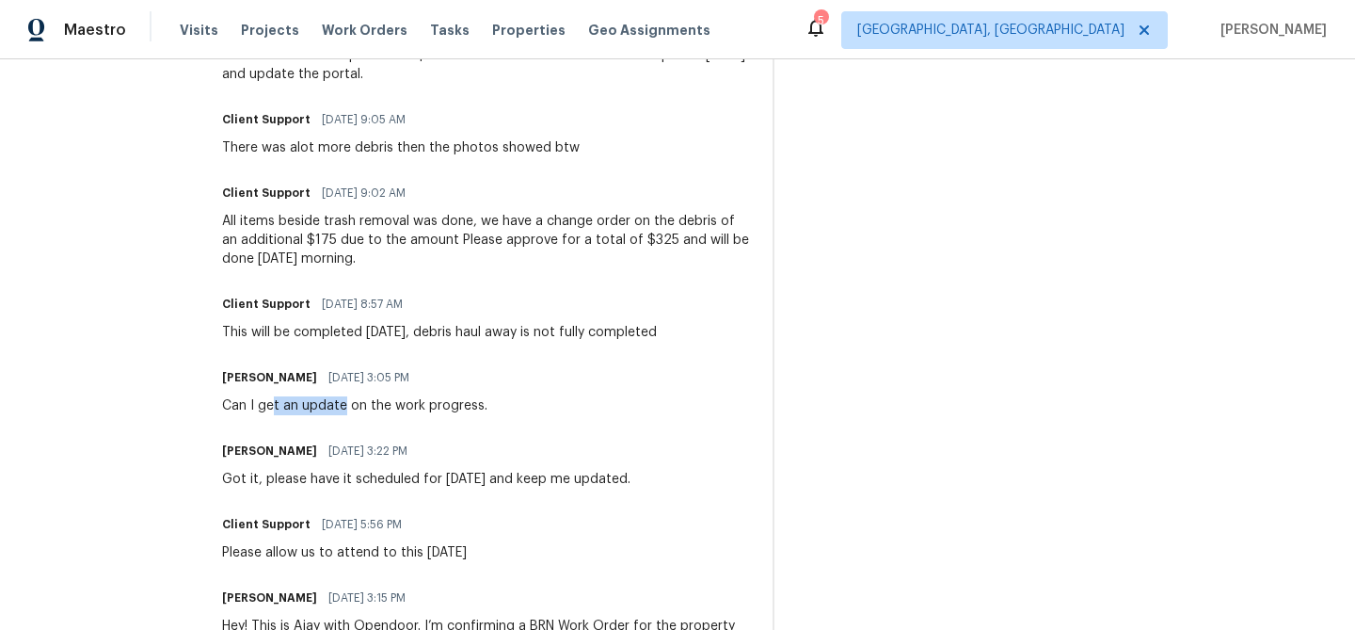
drag, startPoint x: 248, startPoint y: 405, endPoint x: 422, endPoint y: 407, distance: 174.1
click at [316, 405] on div "Can I get an update on the work progress." at bounding box center [354, 405] width 265 height 19
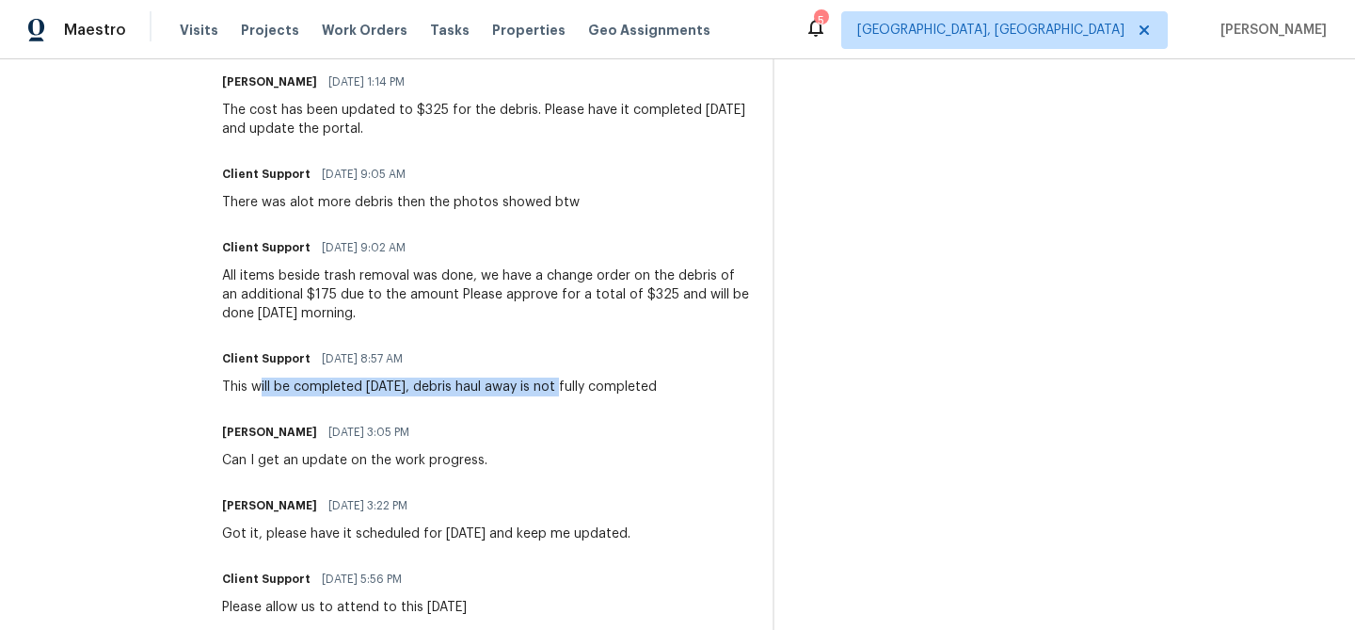
drag, startPoint x: 234, startPoint y: 383, endPoint x: 544, endPoint y: 392, distance: 309.7
click at [544, 392] on div "This will be completed [DATE], debris haul away is not fully completed" at bounding box center [439, 386] width 435 height 19
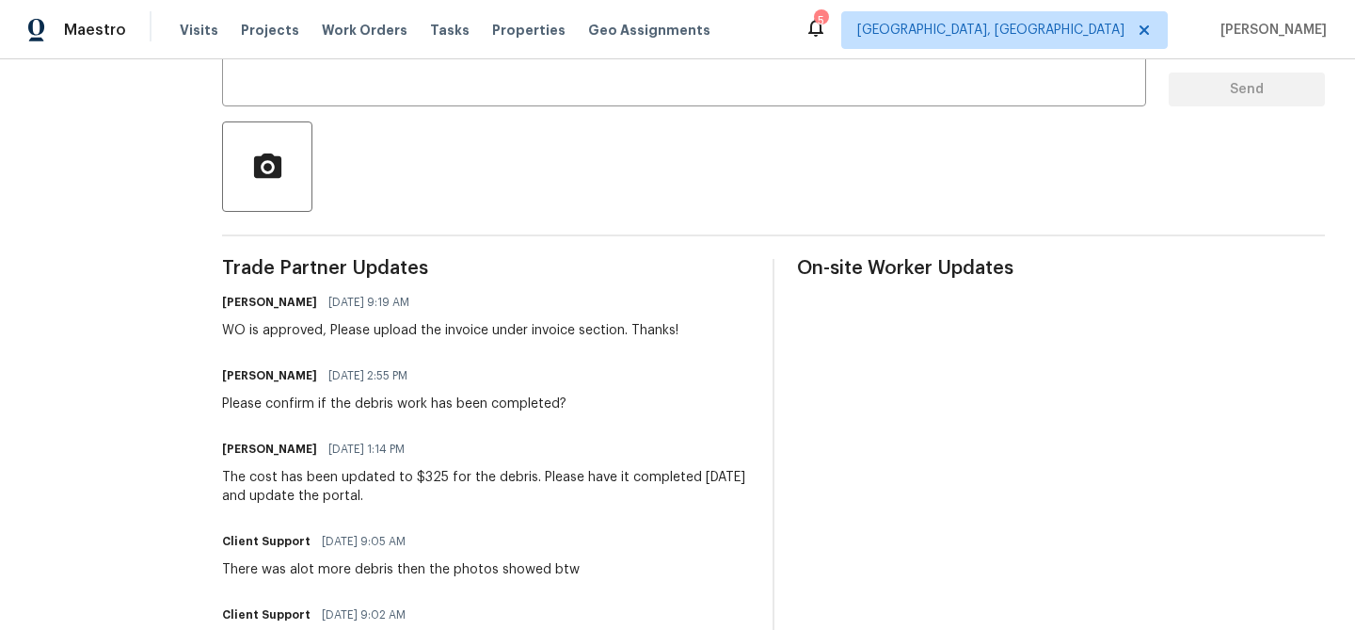
scroll to position [372, 0]
